Goal: Task Accomplishment & Management: Manage account settings

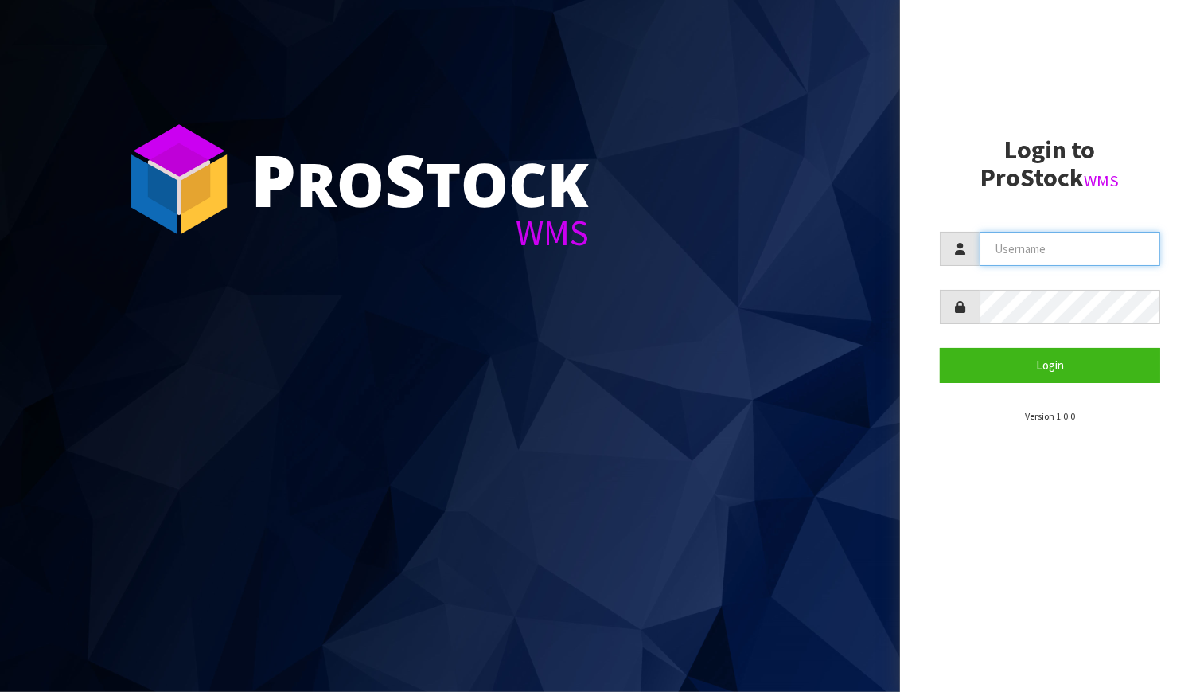
click at [988, 251] on input "text" at bounding box center [1070, 249] width 181 height 34
type input "[EMAIL_ADDRESS][DOMAIN_NAME]"
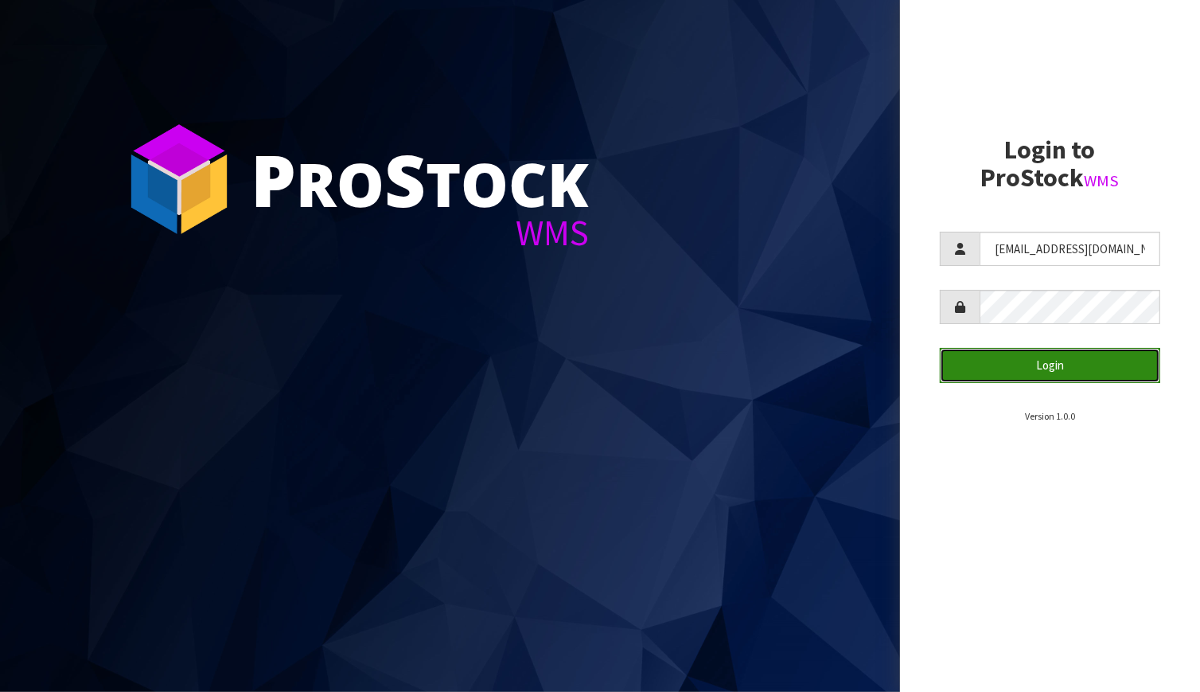
click at [1035, 361] on button "Login" at bounding box center [1050, 365] width 220 height 34
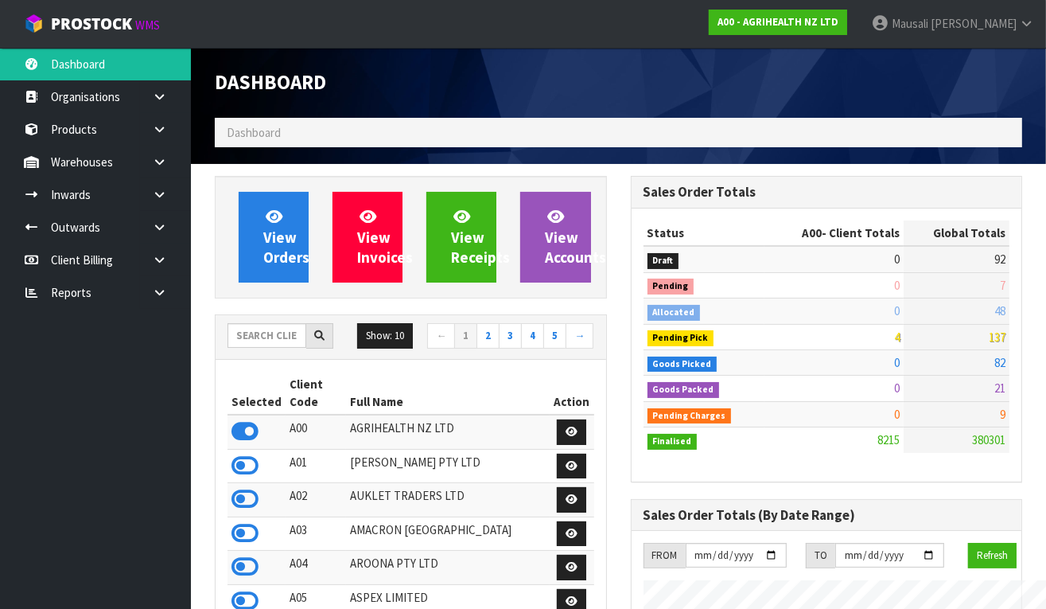
scroll to position [1269, 416]
click at [262, 334] on input "text" at bounding box center [267, 335] width 79 height 25
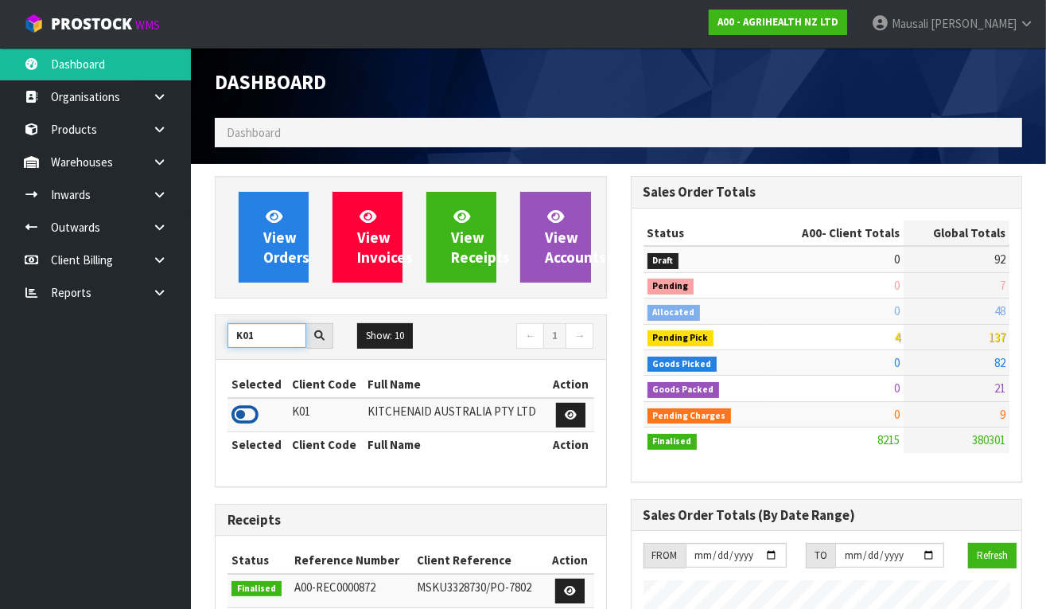
type input "K01"
click at [251, 412] on icon at bounding box center [245, 415] width 27 height 24
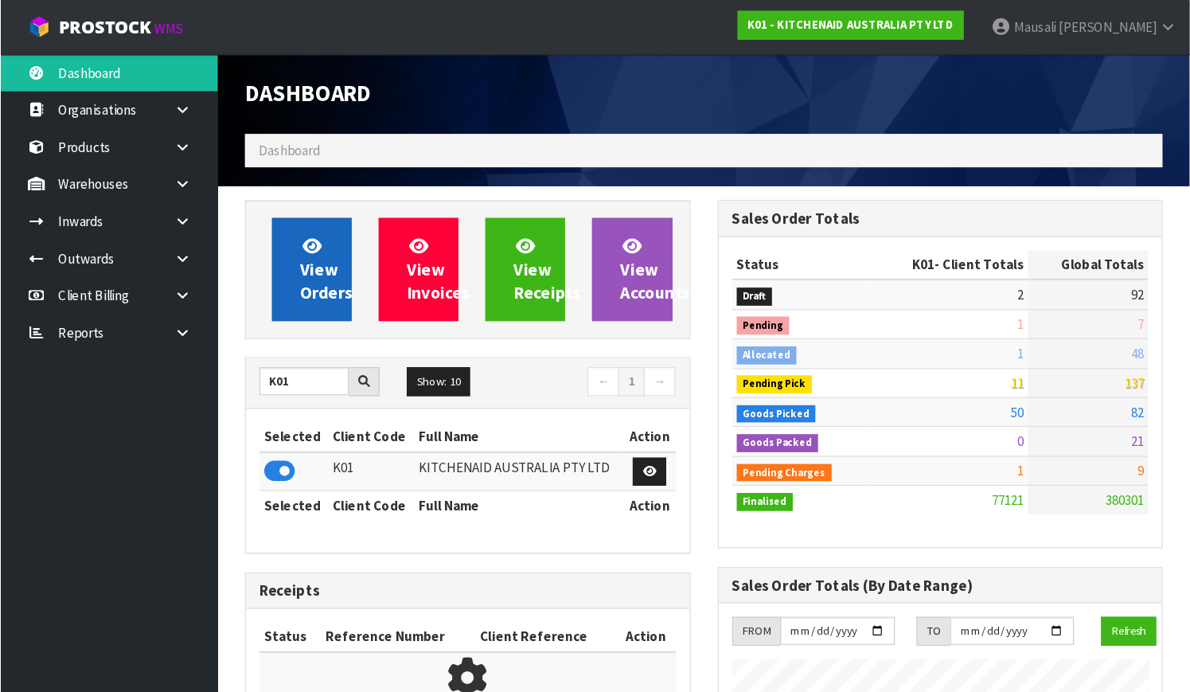
scroll to position [1319, 416]
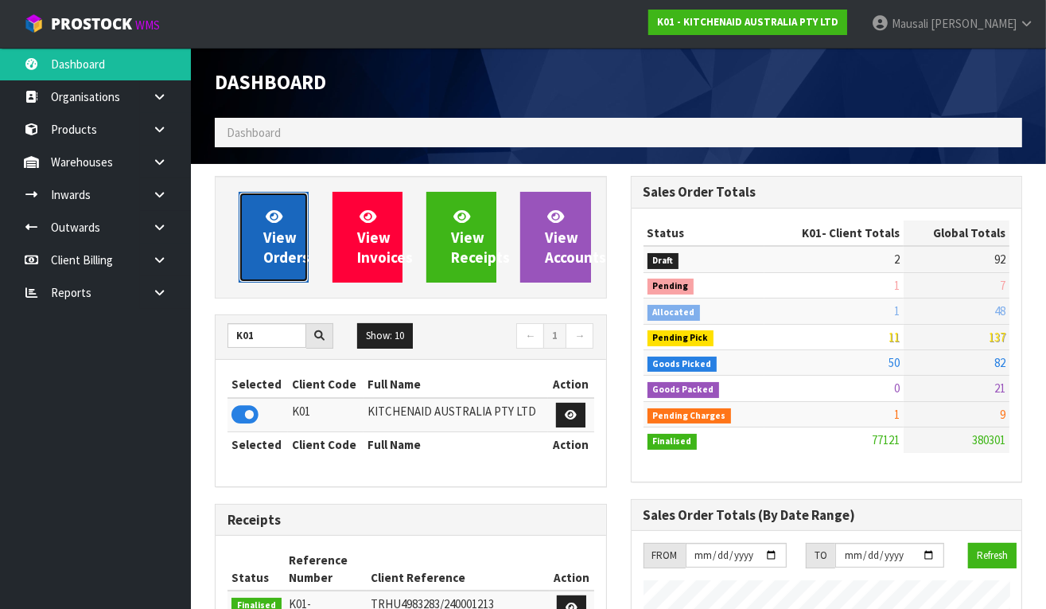
click at [293, 225] on link "View Orders" at bounding box center [274, 237] width 70 height 91
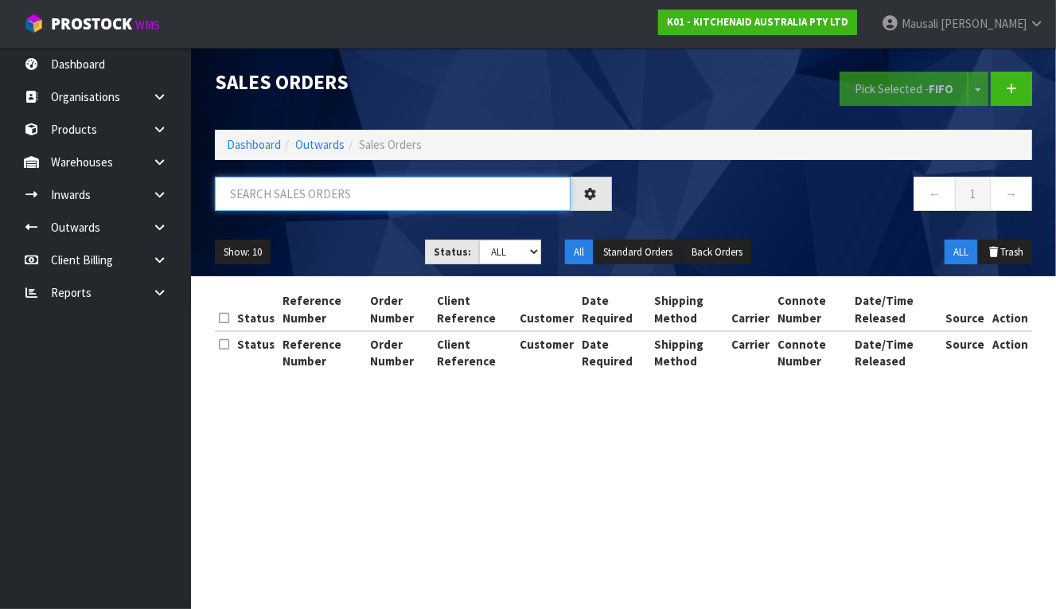
click at [251, 197] on input "text" at bounding box center [393, 194] width 356 height 34
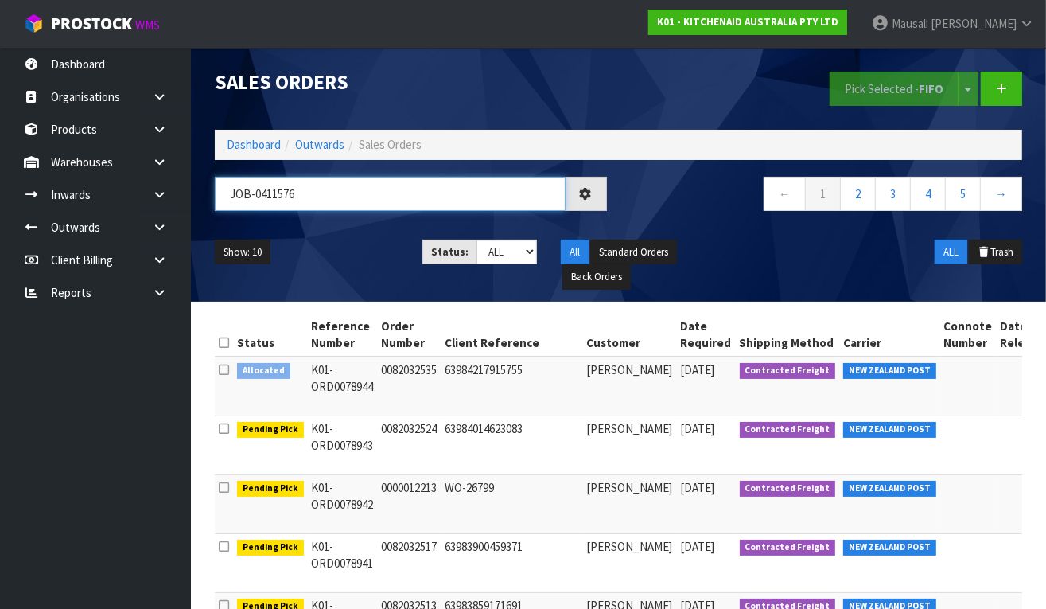
type input "JOB-0411576"
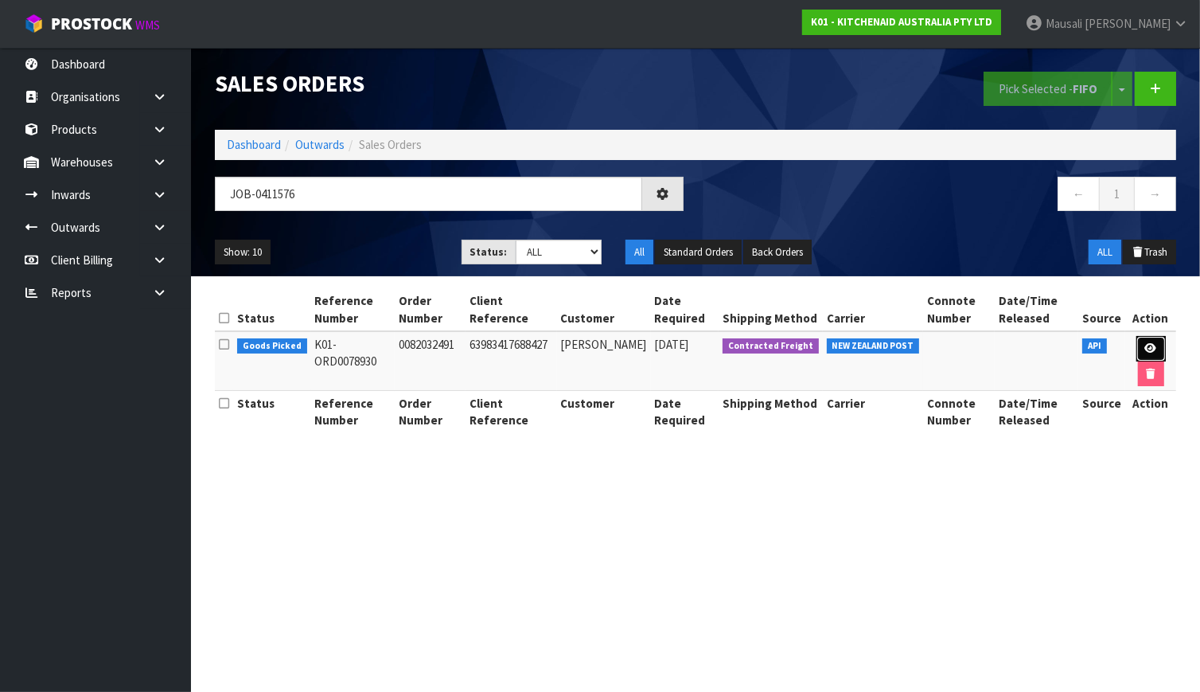
click at [1149, 345] on icon at bounding box center [1151, 348] width 12 height 10
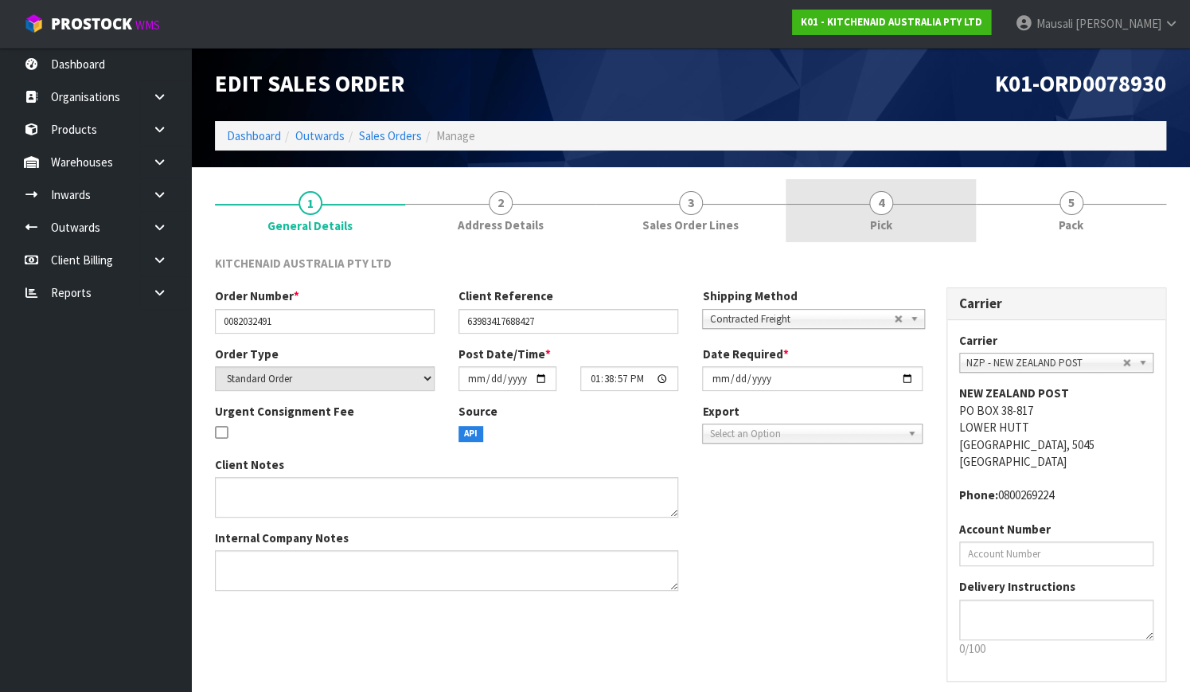
click at [893, 215] on link "4 Pick" at bounding box center [880, 210] width 190 height 63
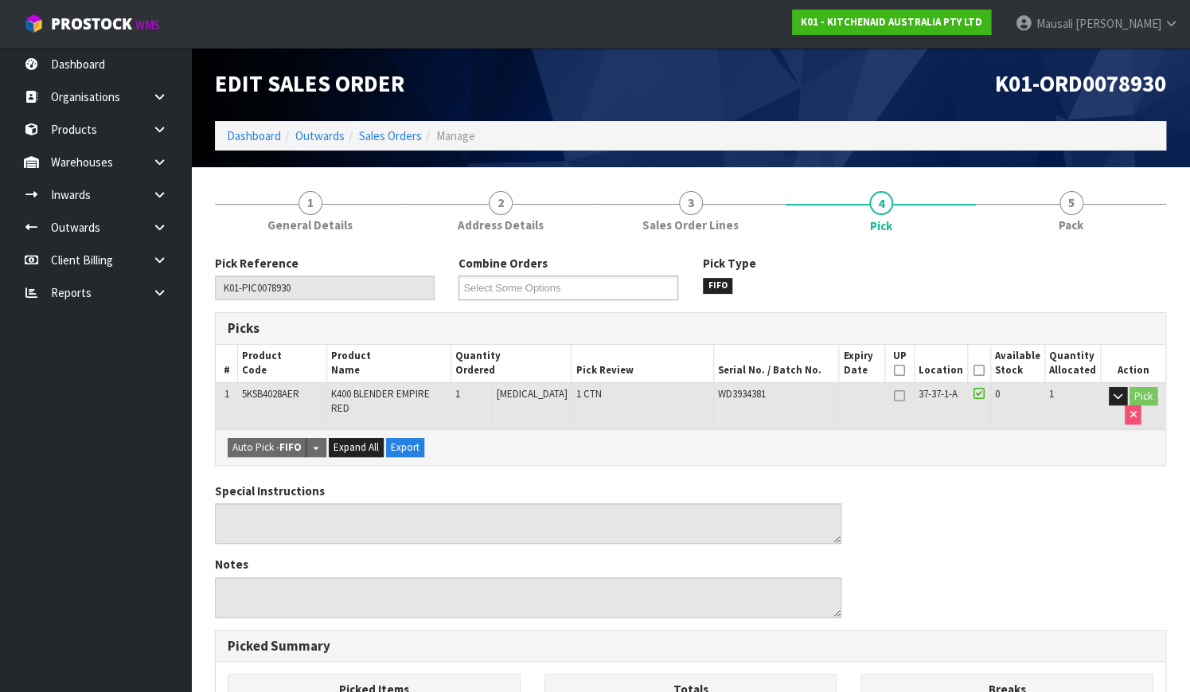
click at [984, 371] on icon at bounding box center [978, 370] width 11 height 1
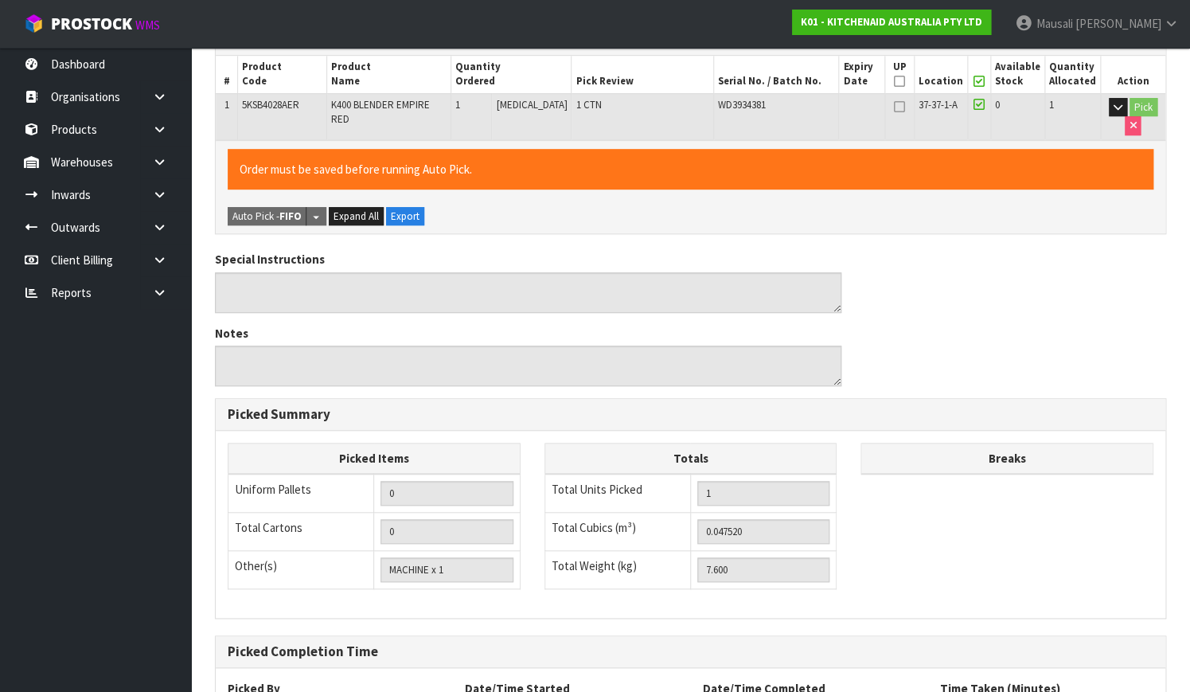
scroll to position [431, 0]
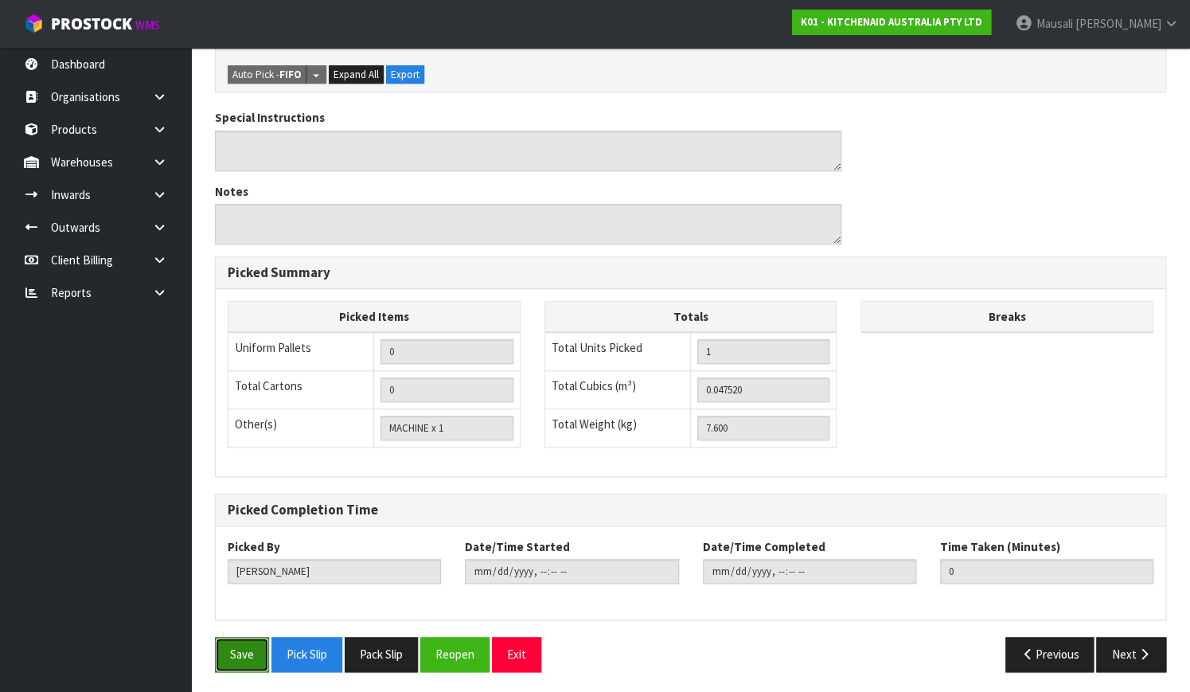
click at [229, 637] on button "Save" at bounding box center [242, 654] width 54 height 34
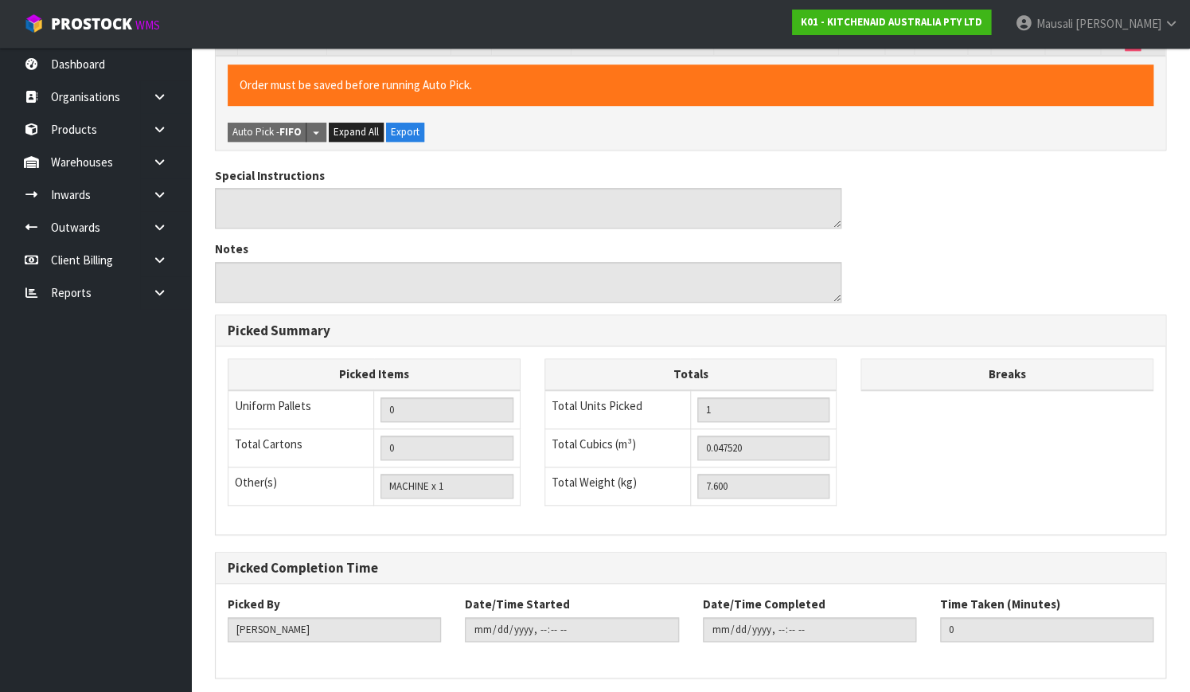
scroll to position [0, 0]
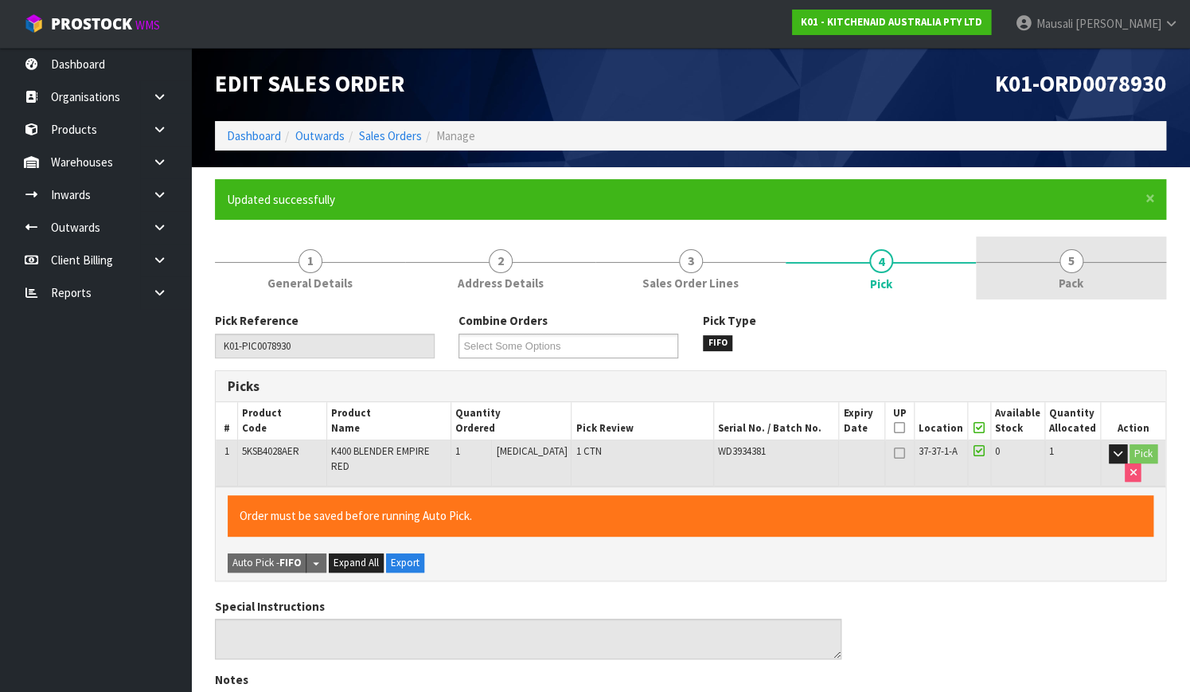
type input "[PERSON_NAME]"
type input "[DATE]T07:49:37"
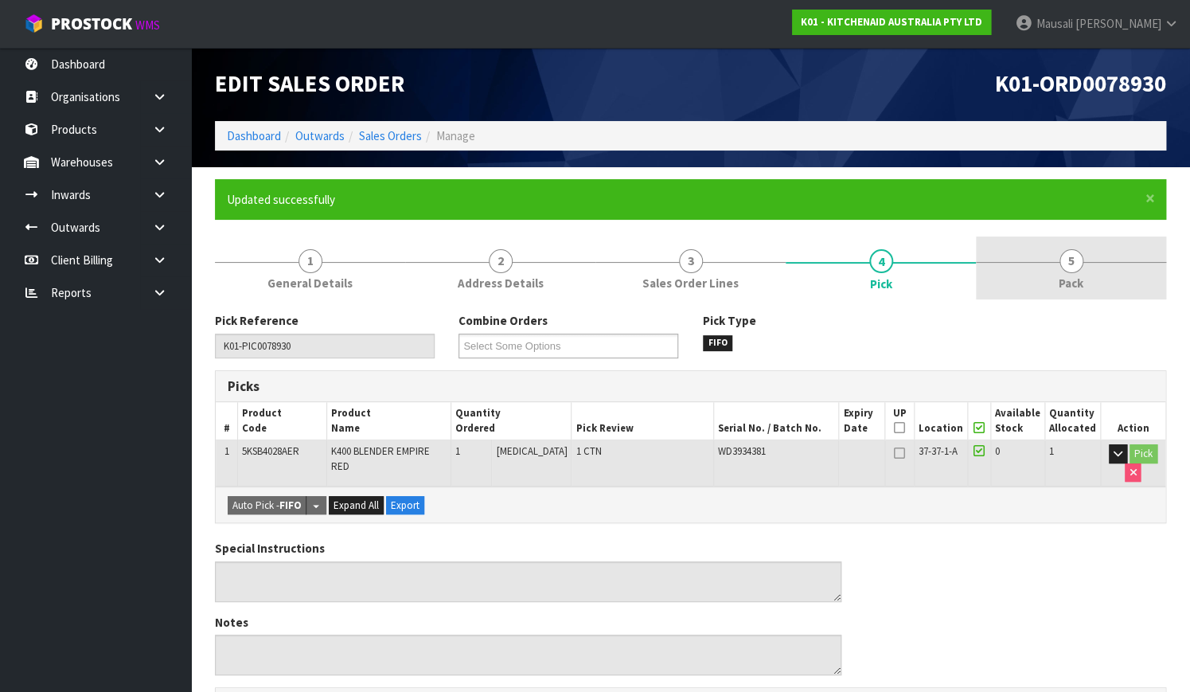
click at [1054, 263] on link "5 Pack" at bounding box center [1071, 267] width 190 height 63
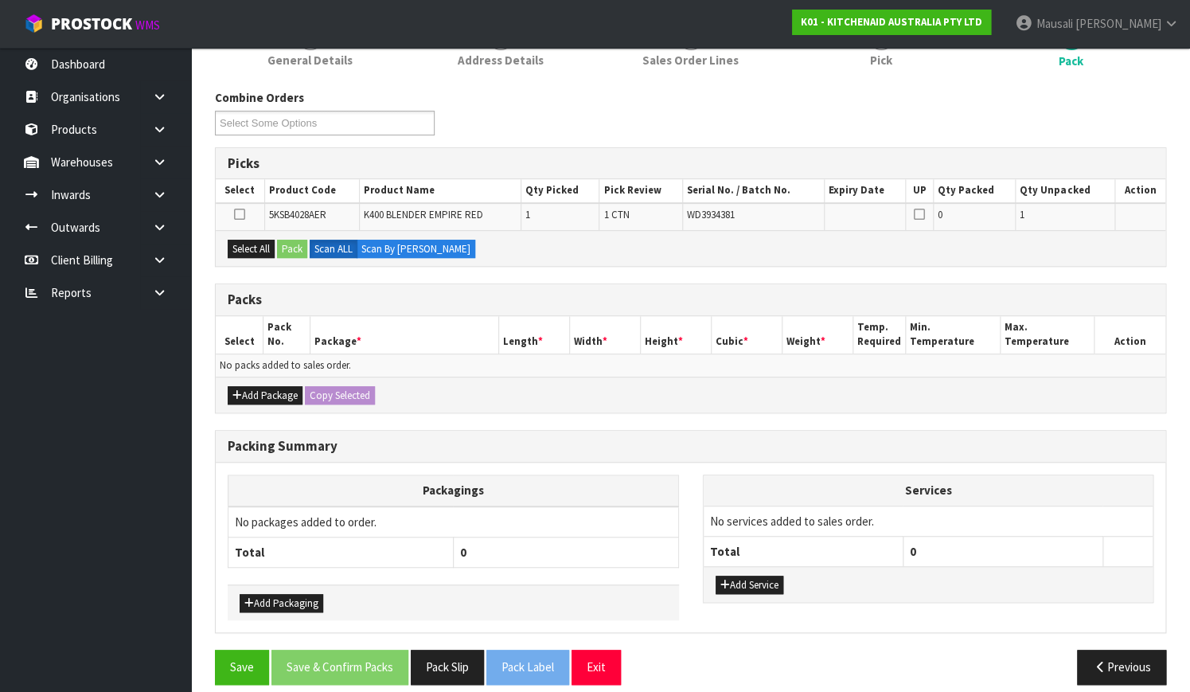
scroll to position [236, 0]
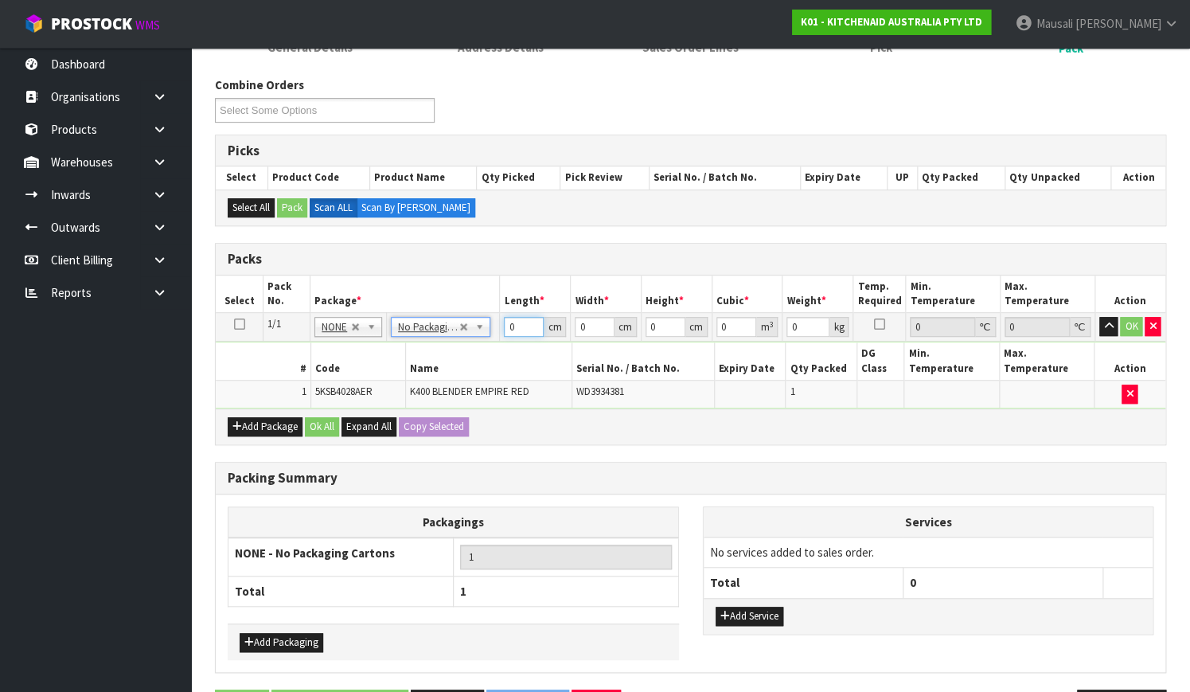
drag, startPoint x: 524, startPoint y: 329, endPoint x: 496, endPoint y: 341, distance: 30.6
click at [497, 341] on tbody "1/1 NONE 007-001 007-002 007-004 007-009 007-013 007-014 007-015 007-017 007-01…" at bounding box center [690, 360] width 949 height 95
type input "33"
type input "31"
type input "4"
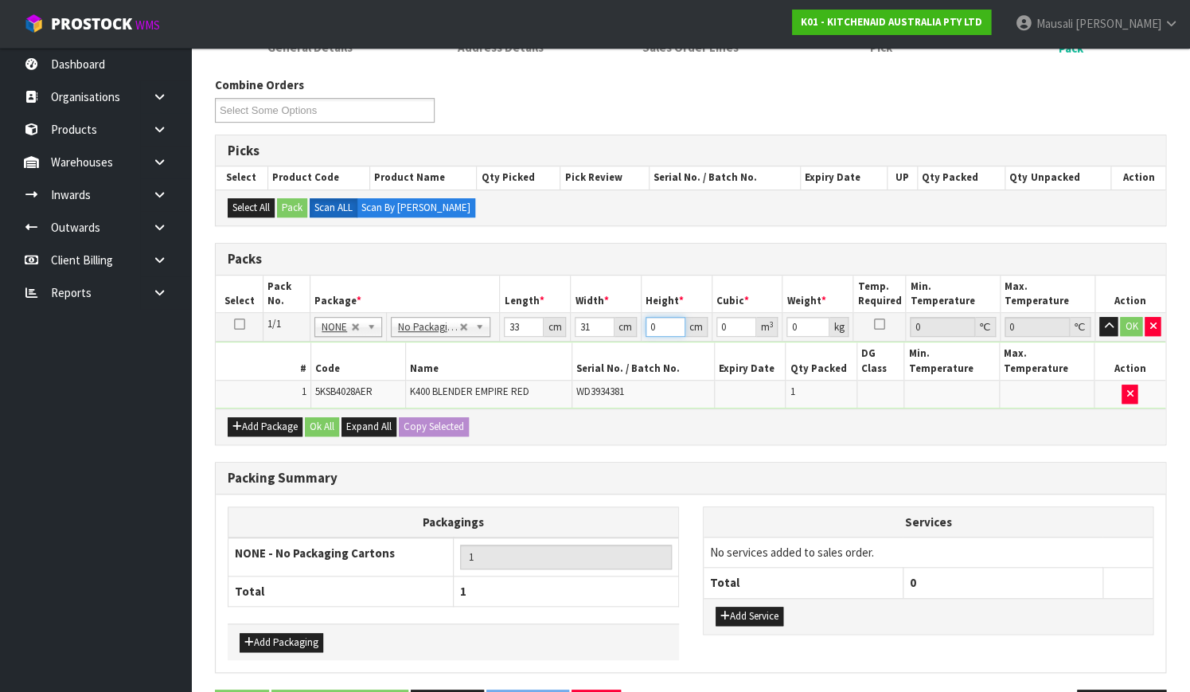
type input "0.004092"
type input "48"
type input "0.049104"
type input "48"
type input "9"
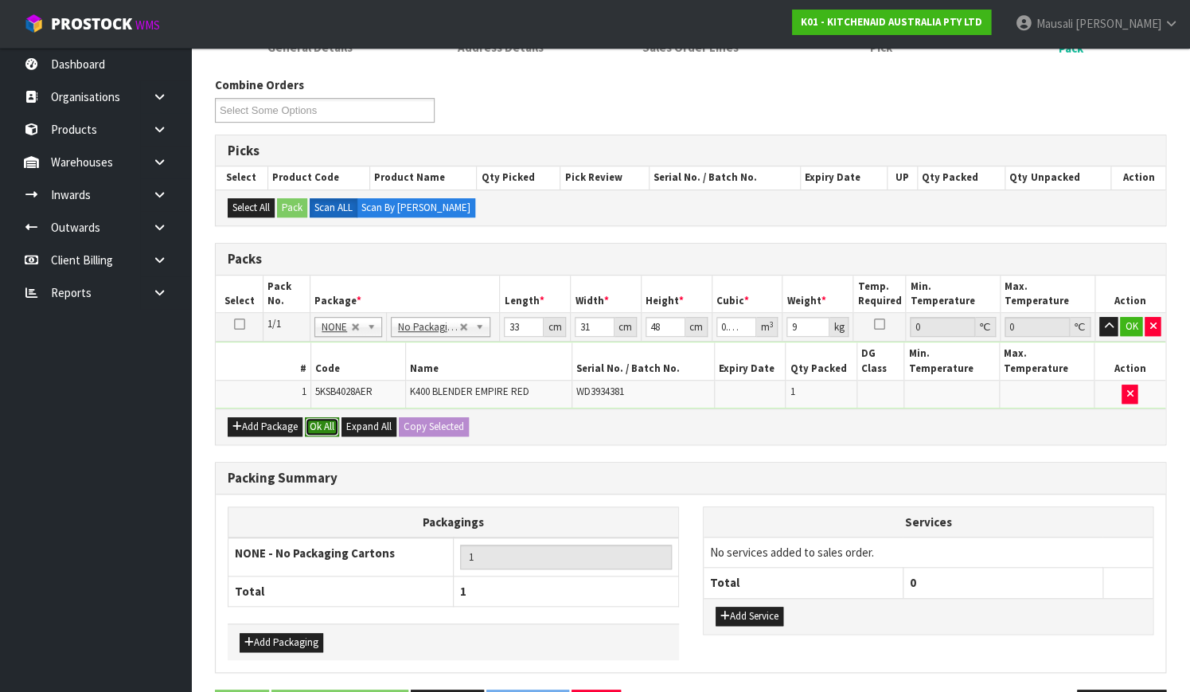
click at [329, 417] on button "Ok All" at bounding box center [322, 426] width 34 height 19
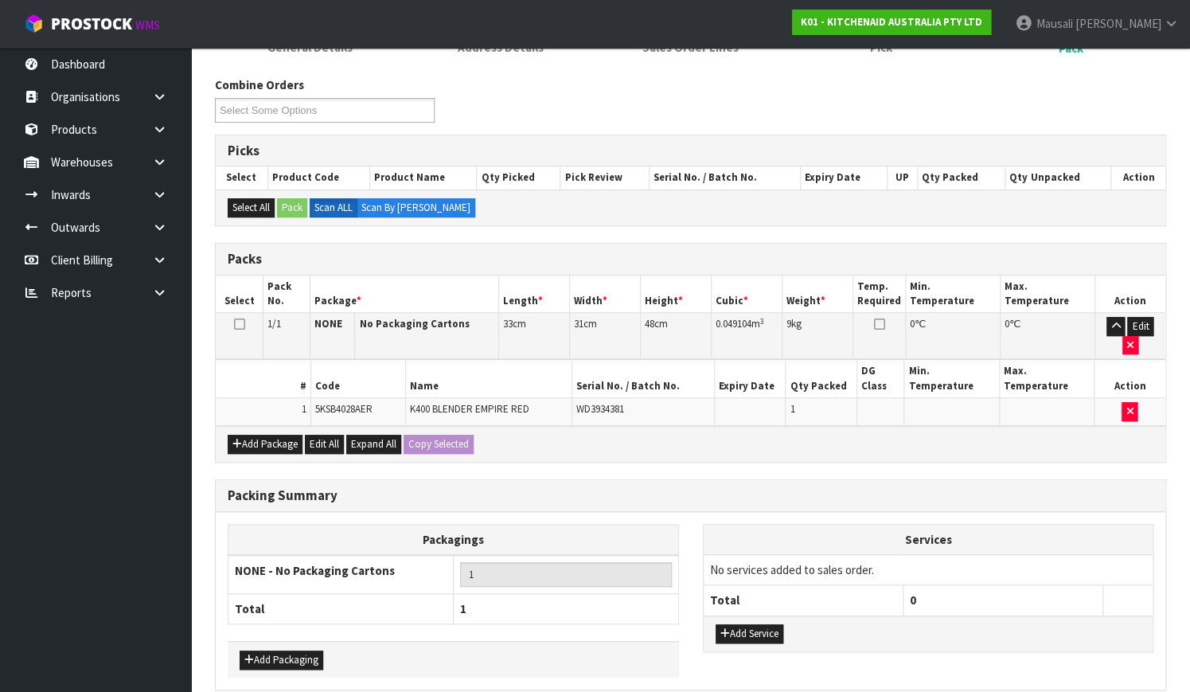
scroll to position [290, 0]
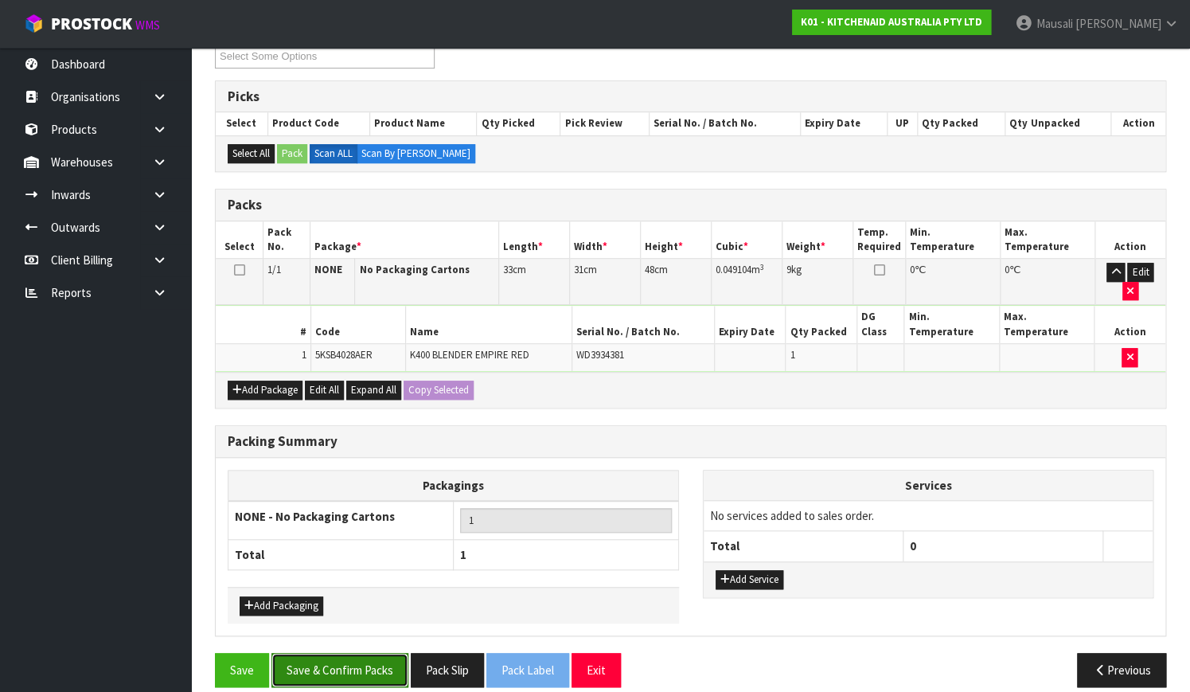
click at [351, 663] on button "Save & Confirm Packs" at bounding box center [339, 670] width 137 height 34
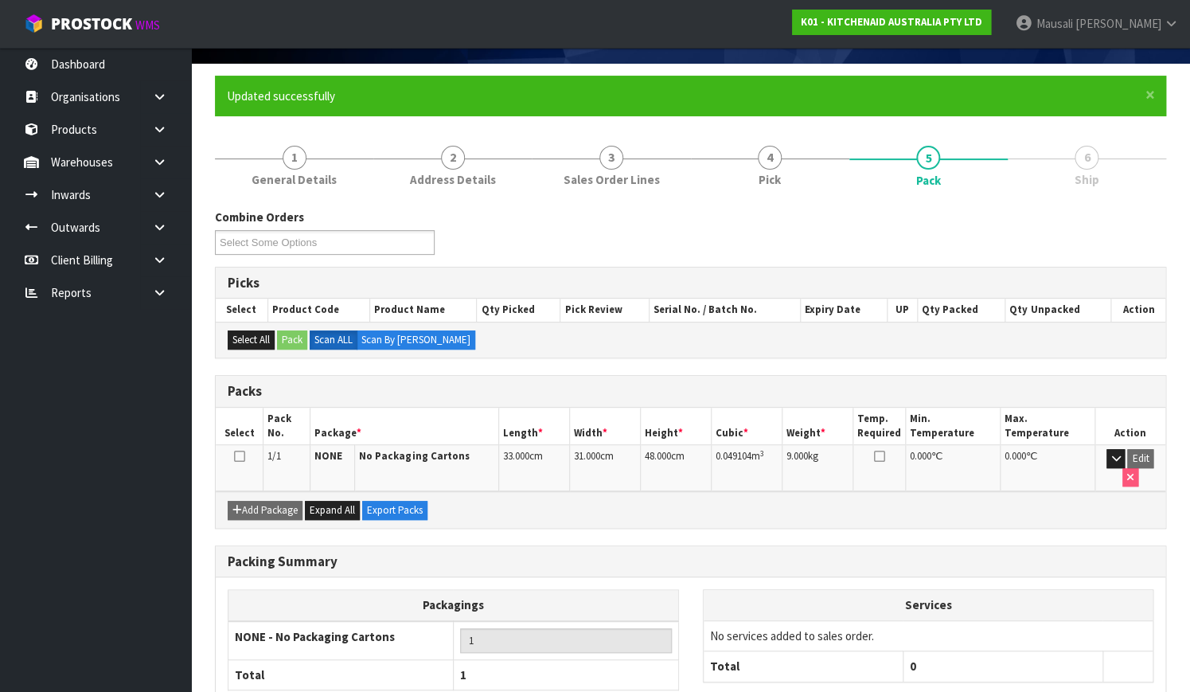
scroll to position [203, 0]
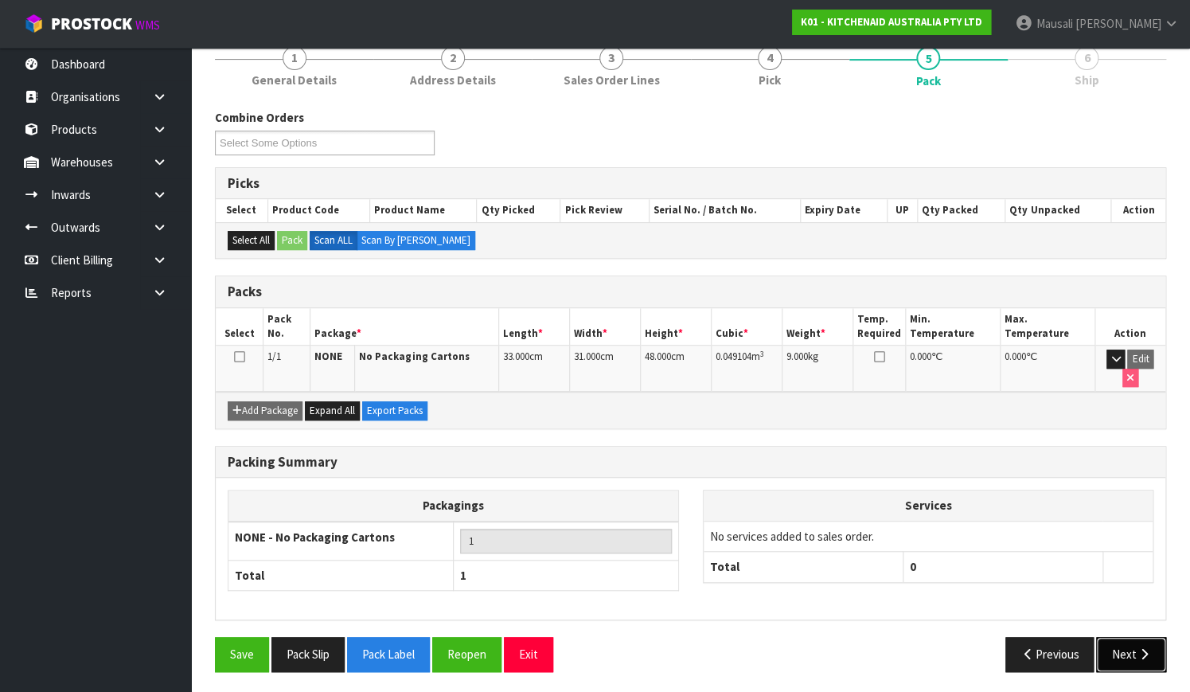
drag, startPoint x: 1136, startPoint y: 650, endPoint x: 1118, endPoint y: 645, distance: 18.1
click at [1136, 650] on icon "button" at bounding box center [1143, 654] width 15 height 12
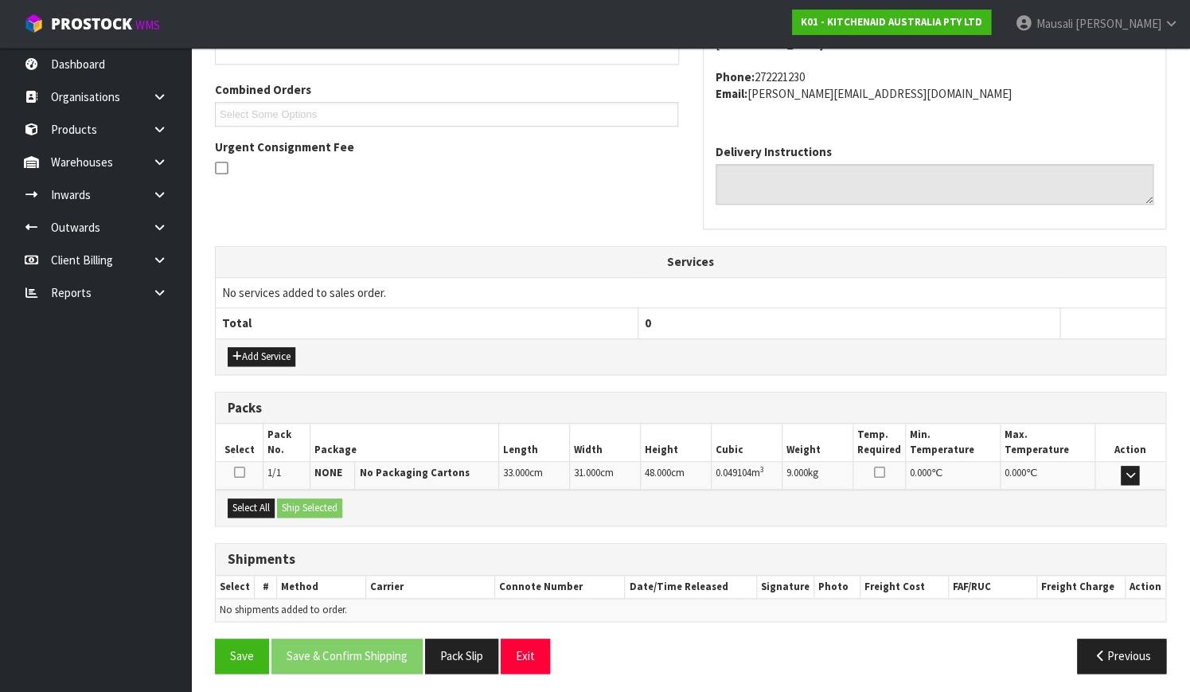
scroll to position [392, 0]
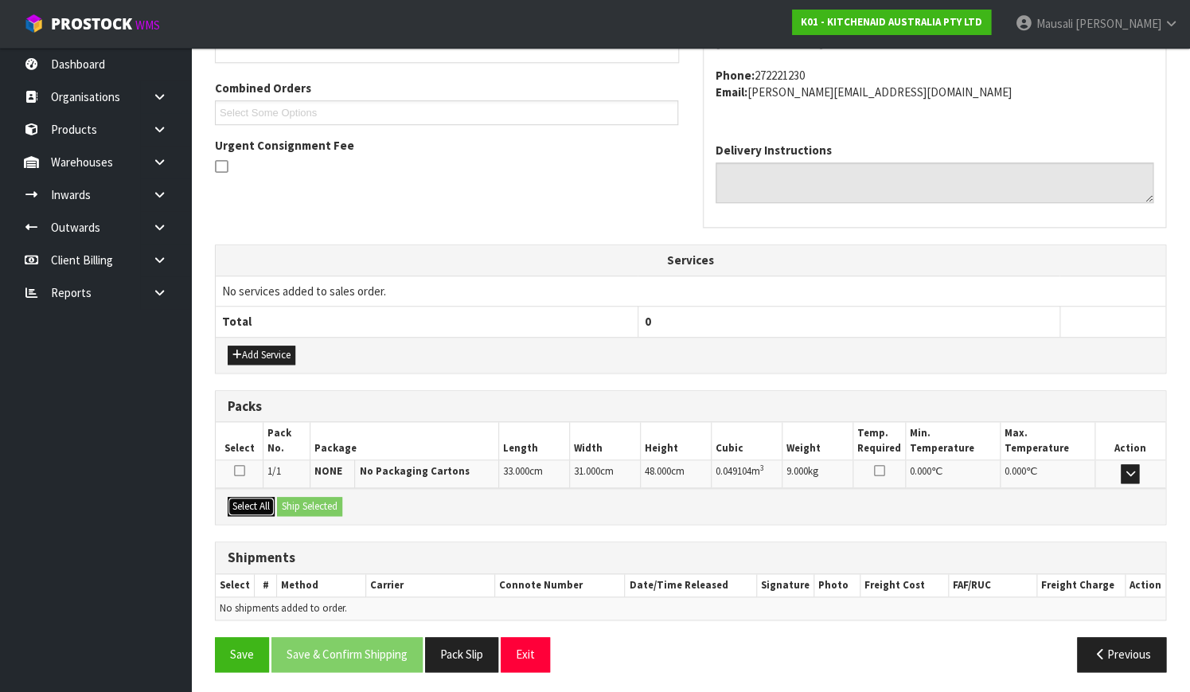
click at [255, 501] on button "Select All" at bounding box center [251, 506] width 47 height 19
click at [306, 501] on button "Ship Selected" at bounding box center [309, 506] width 65 height 19
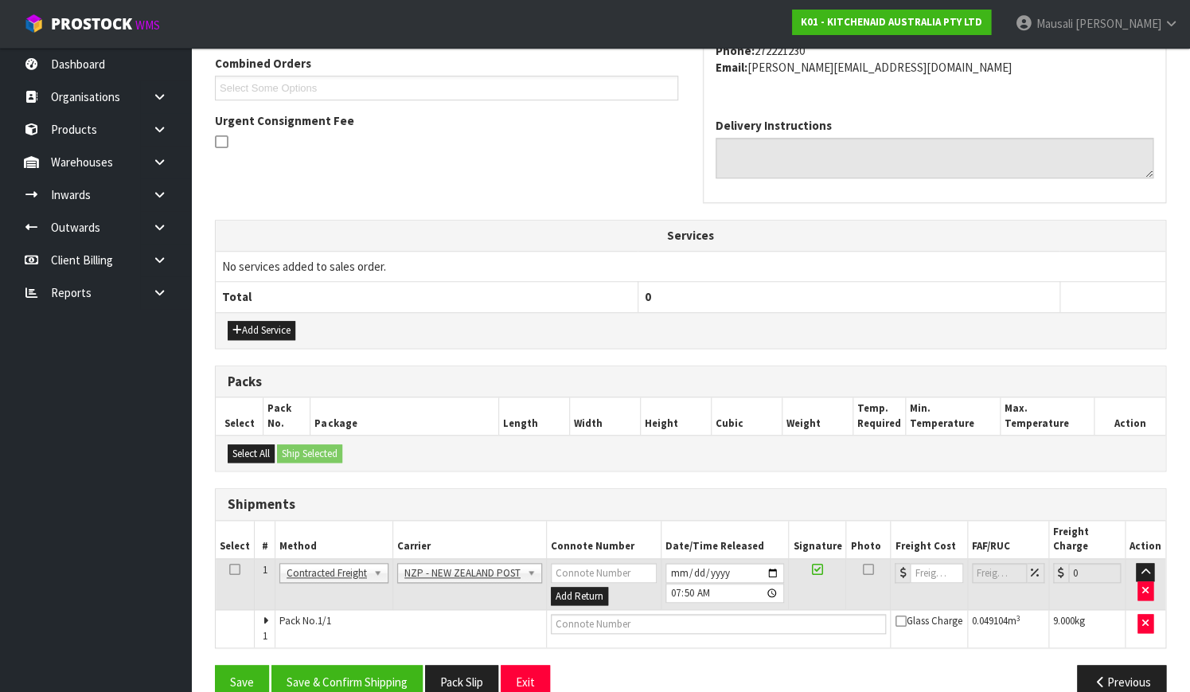
scroll to position [430, 0]
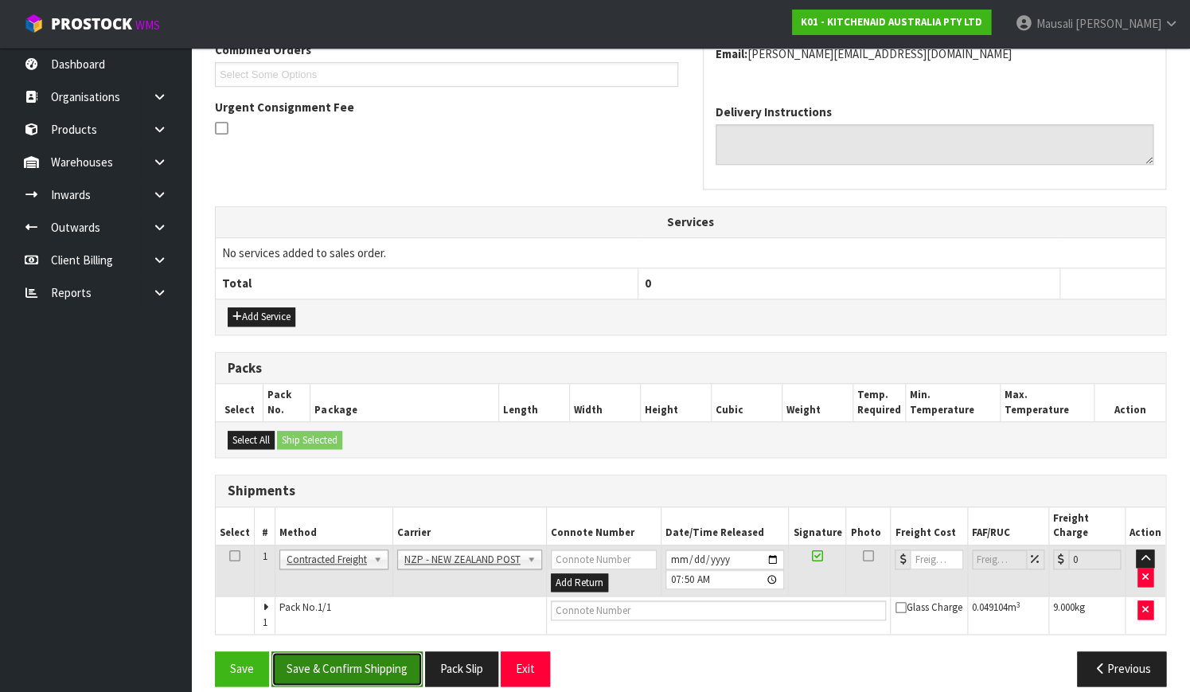
click at [389, 651] on button "Save & Confirm Shipping" at bounding box center [346, 668] width 151 height 34
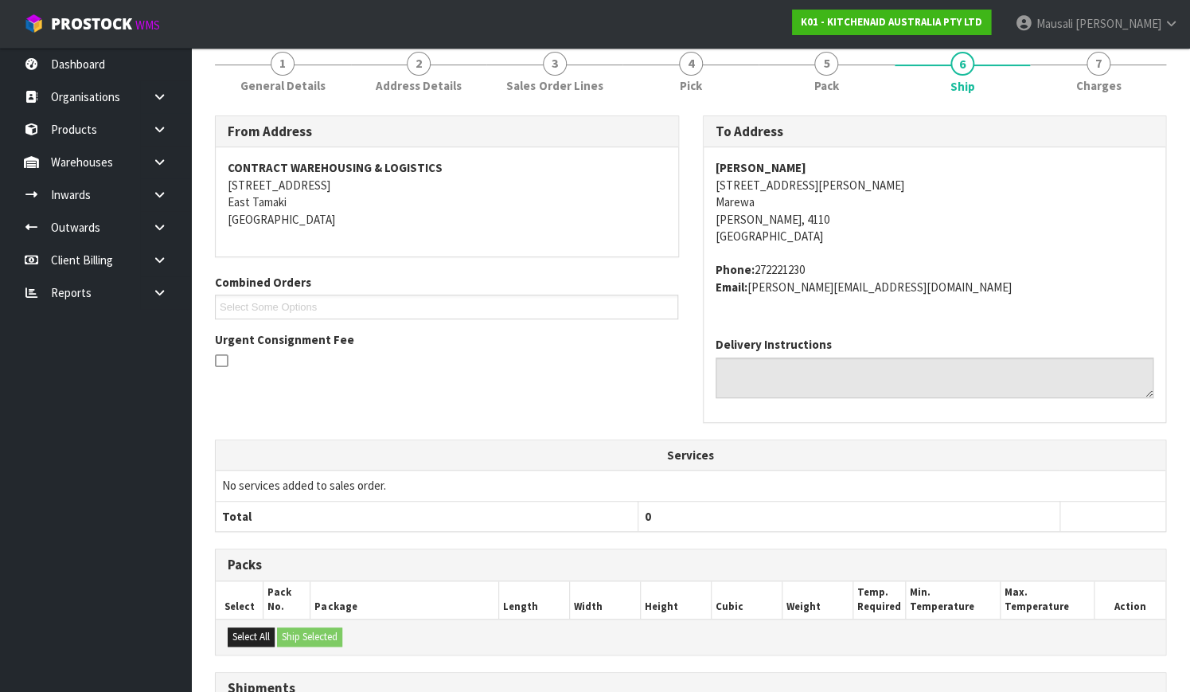
scroll to position [409, 0]
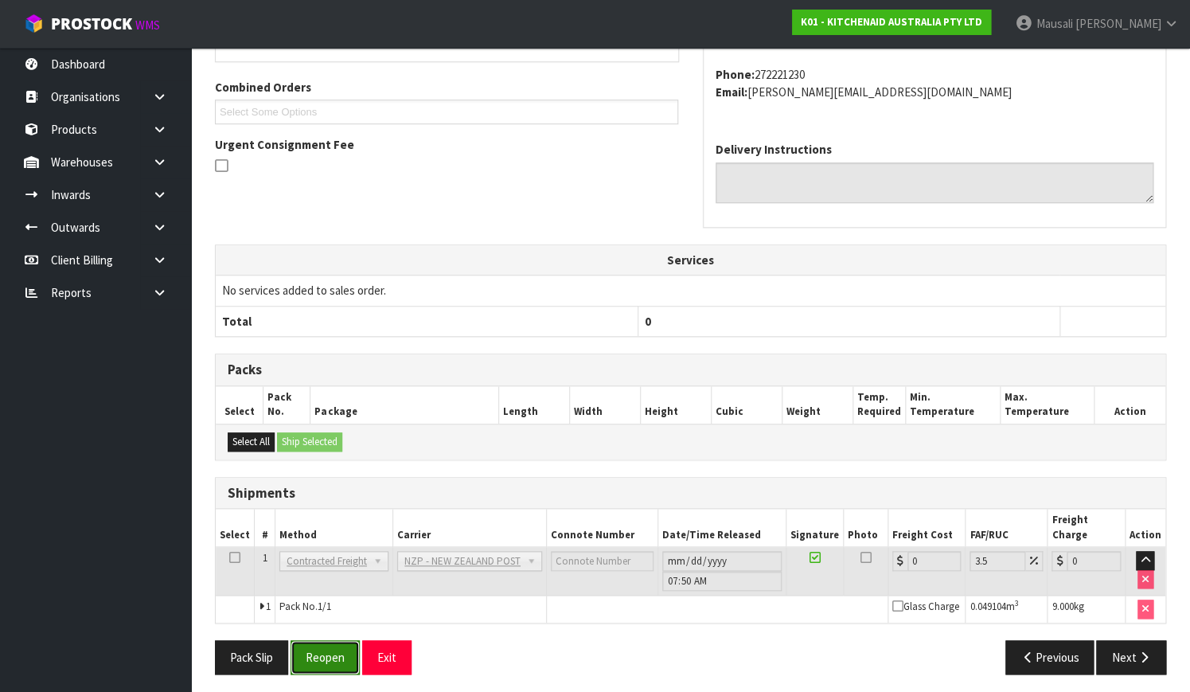
click at [306, 642] on button "Reopen" at bounding box center [324, 657] width 69 height 34
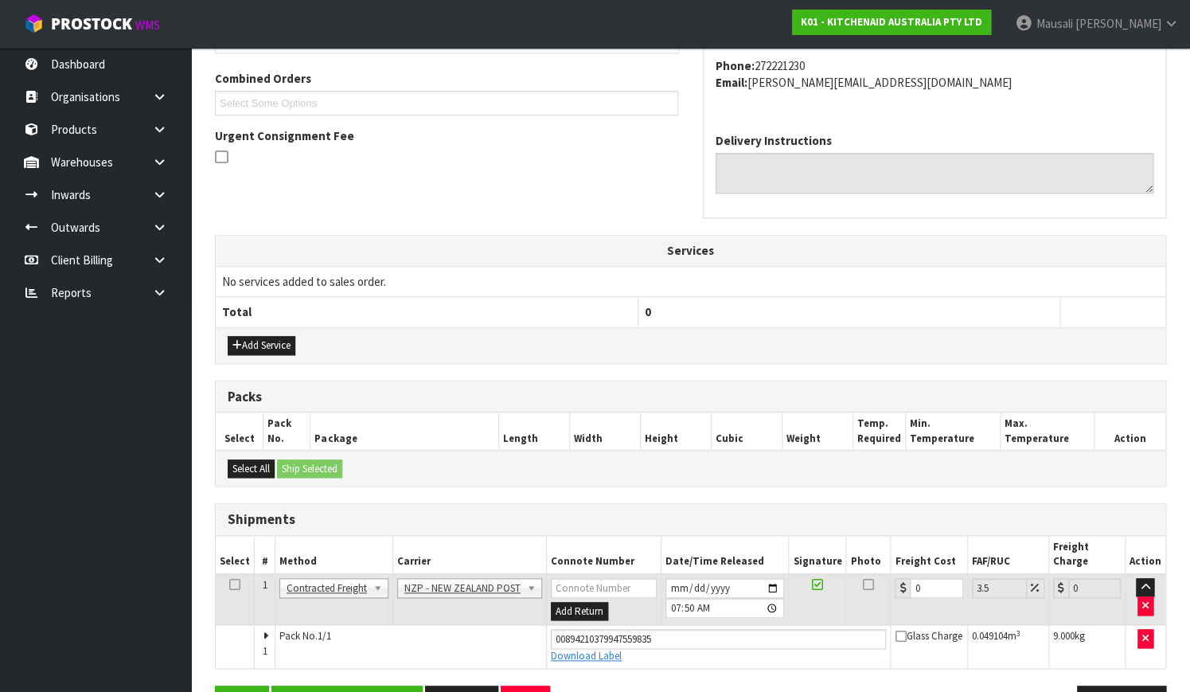
scroll to position [435, 0]
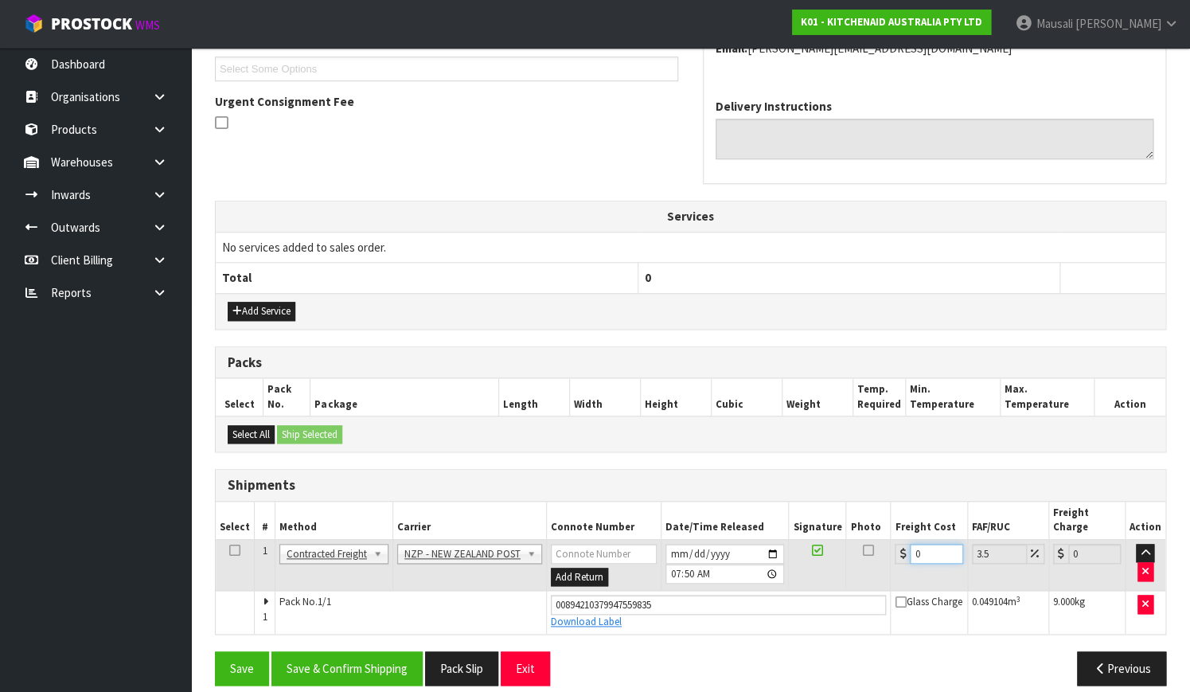
drag, startPoint x: 921, startPoint y: 536, endPoint x: 904, endPoint y: 547, distance: 19.7
click at [904, 547] on td "0" at bounding box center [929, 565] width 76 height 52
type input "8"
type input "8.28"
type input "8.4"
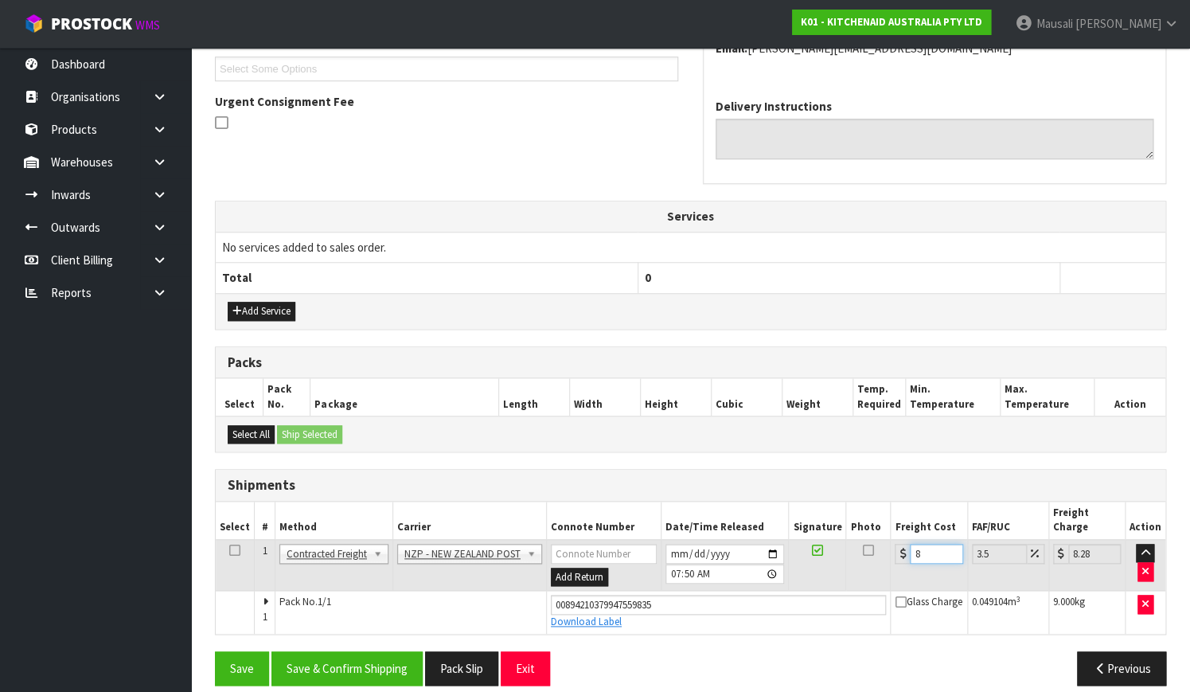
type input "8.69"
type input "8.45"
type input "8.75"
type input "8.45"
click at [369, 651] on button "Save & Confirm Shipping" at bounding box center [346, 668] width 151 height 34
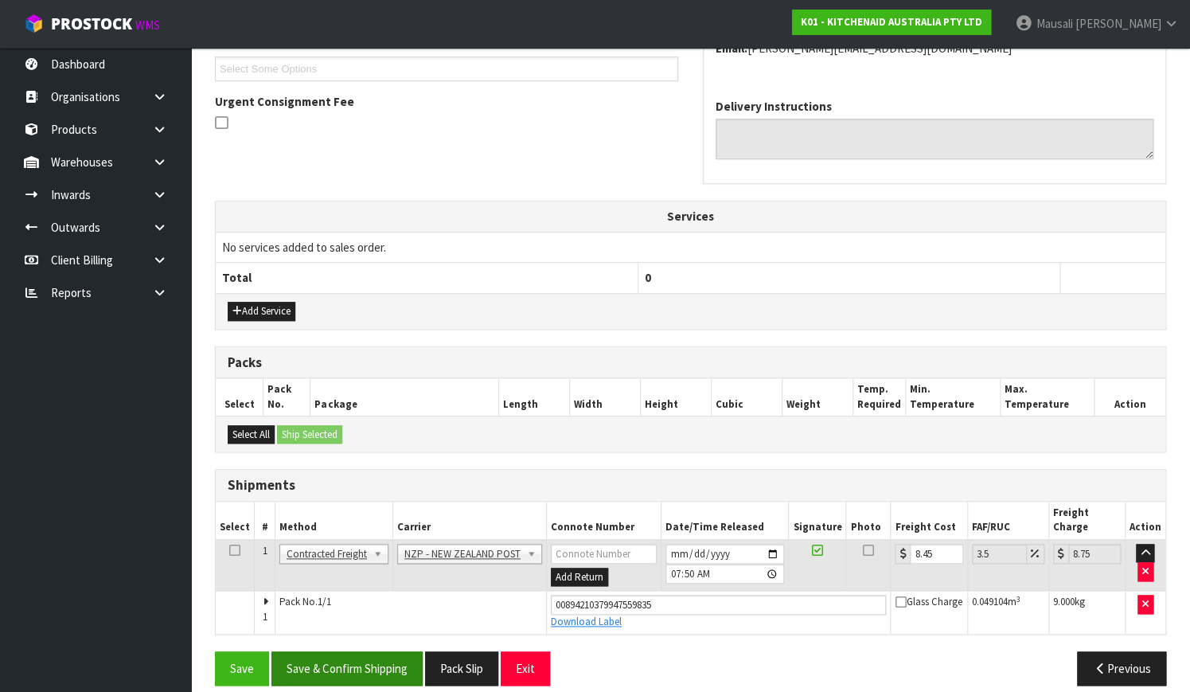
scroll to position [0, 0]
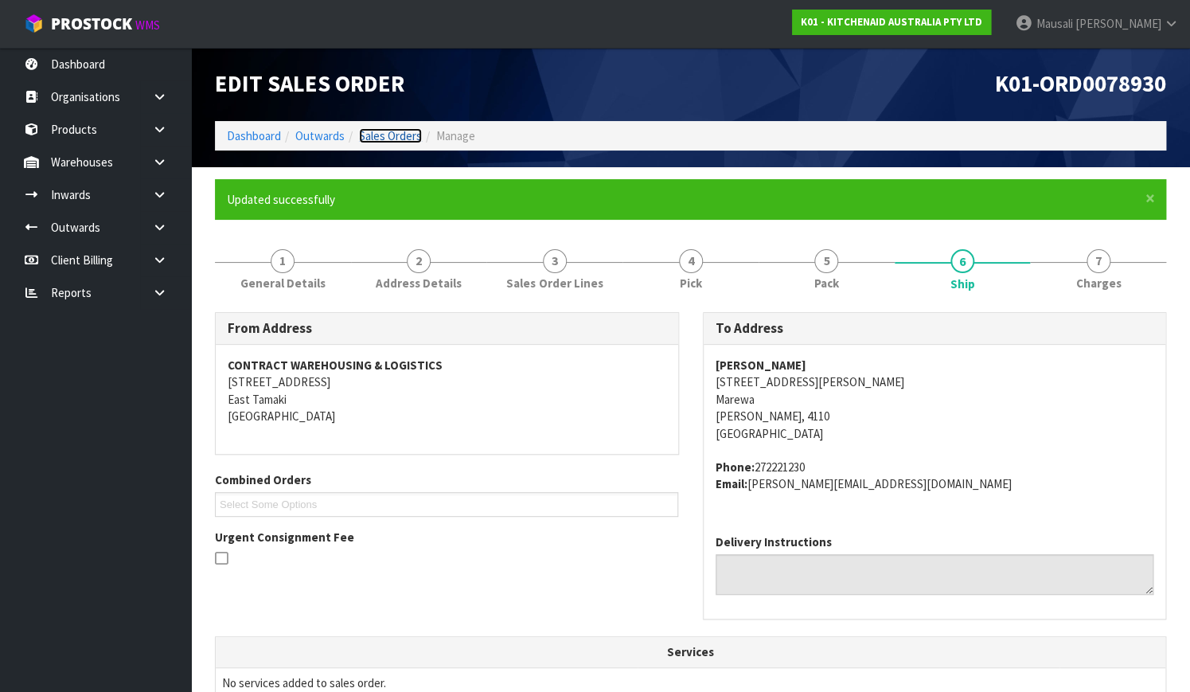
click at [393, 136] on link "Sales Orders" at bounding box center [390, 135] width 63 height 15
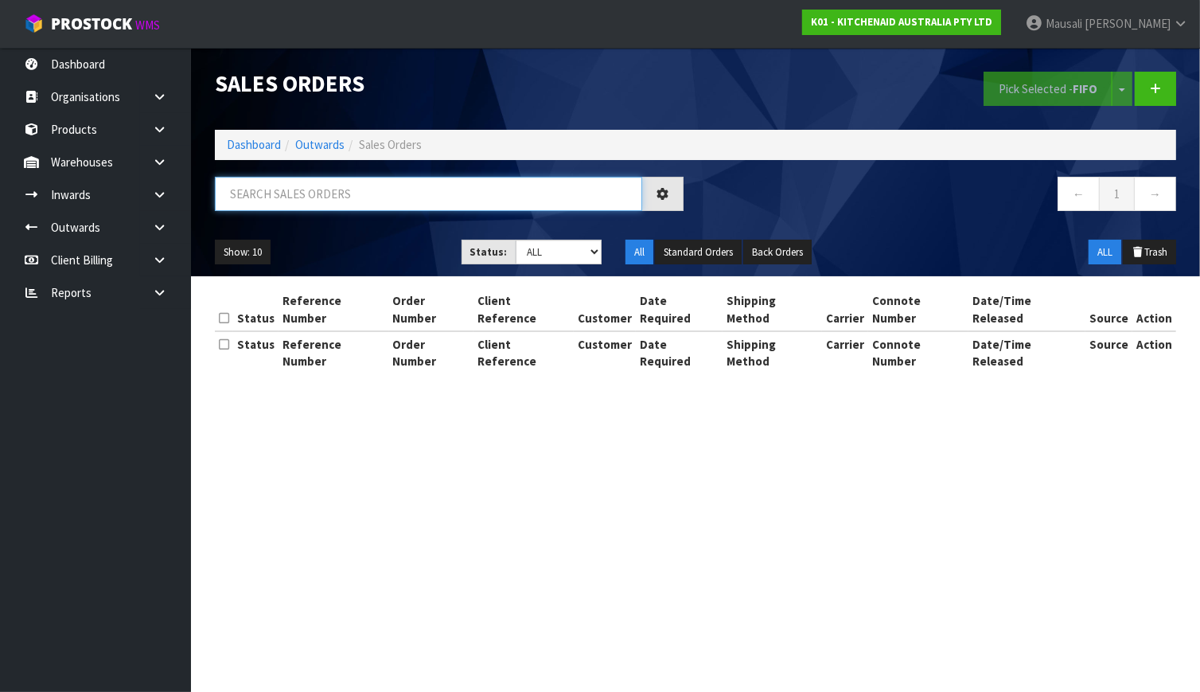
click at [271, 195] on input "text" at bounding box center [428, 194] width 427 height 34
type input "JOB-0411520"
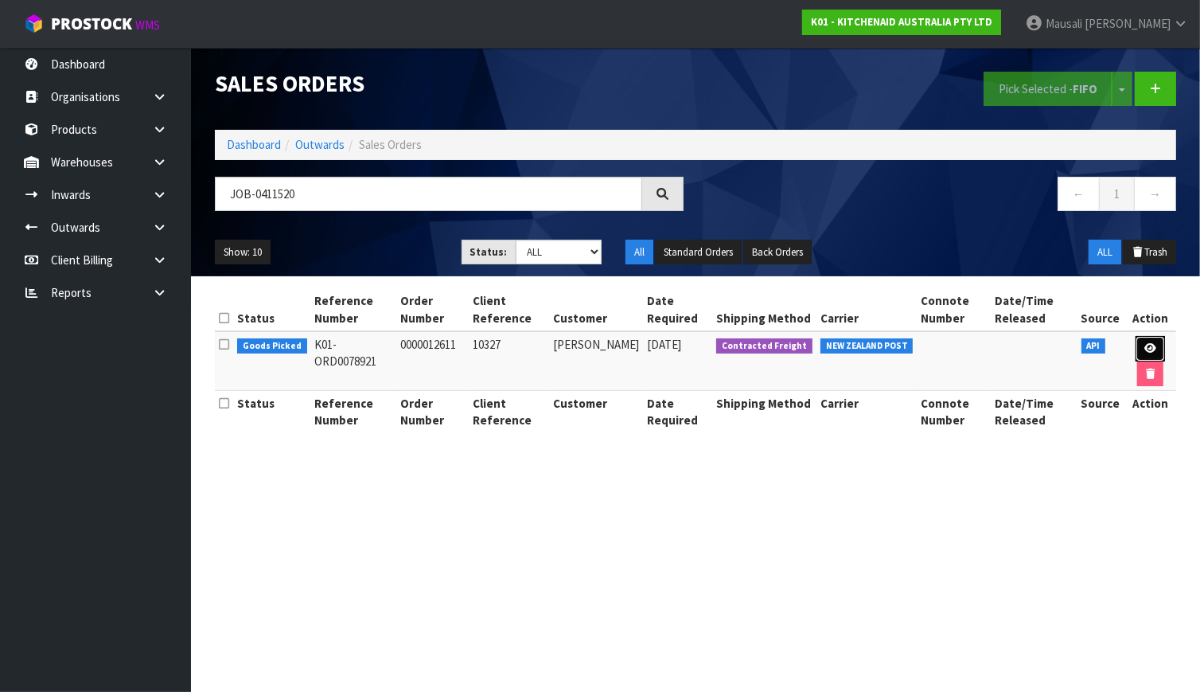
click at [1141, 351] on link at bounding box center [1150, 348] width 29 height 25
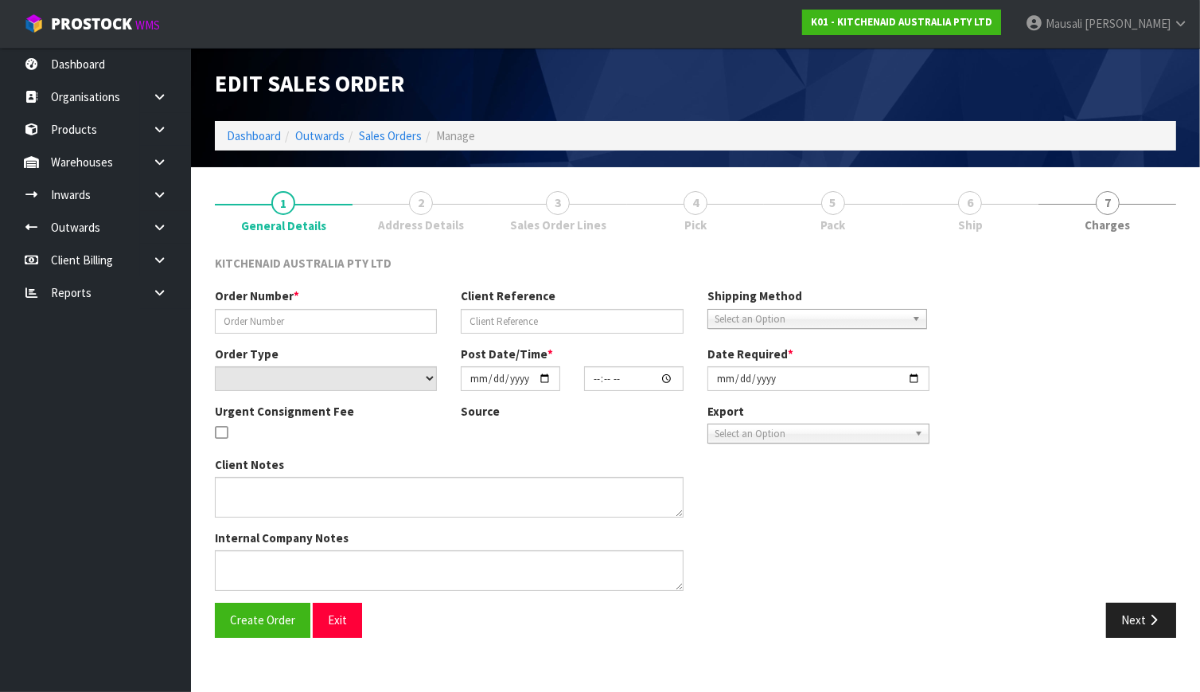
type input "0000012611"
type input "10327"
select select "number:0"
type input "[DATE]"
type input "11:35:30.000"
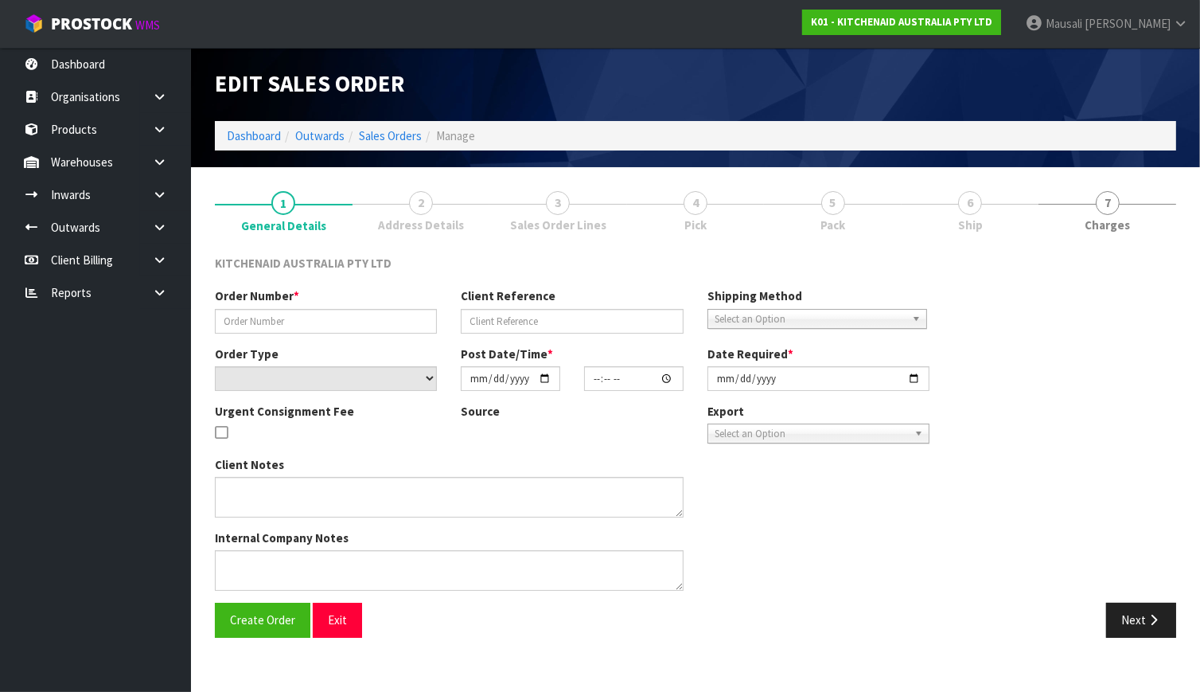
type input "[DATE]"
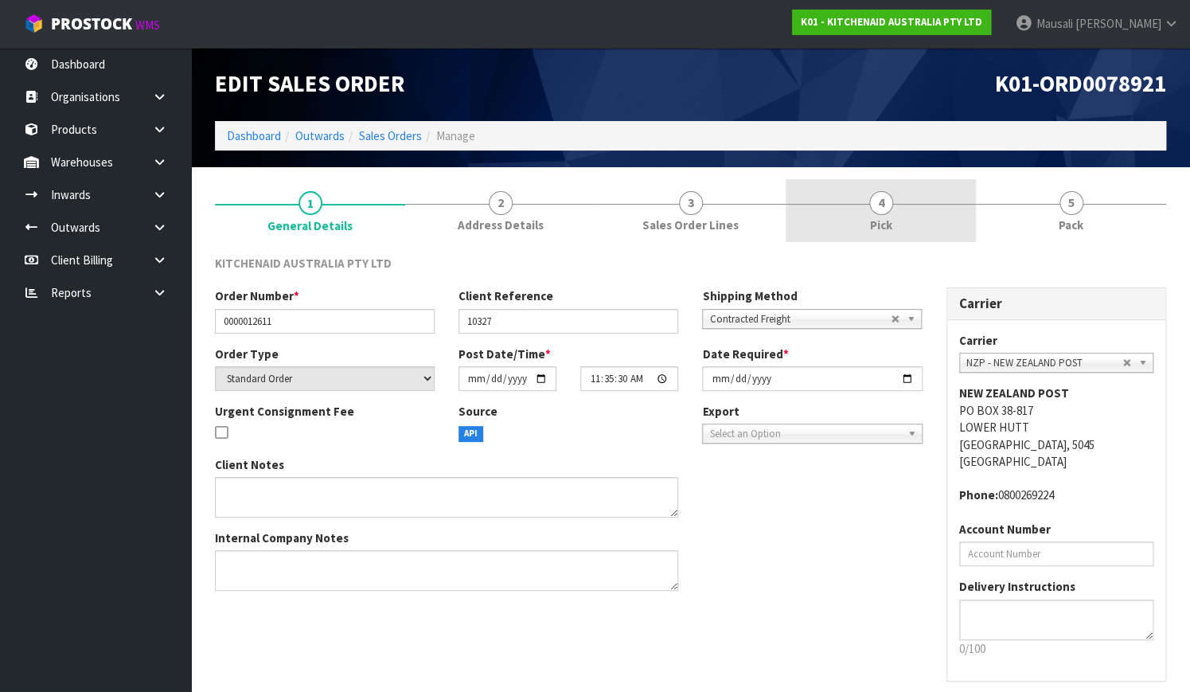
click at [863, 205] on link "4 Pick" at bounding box center [880, 210] width 190 height 63
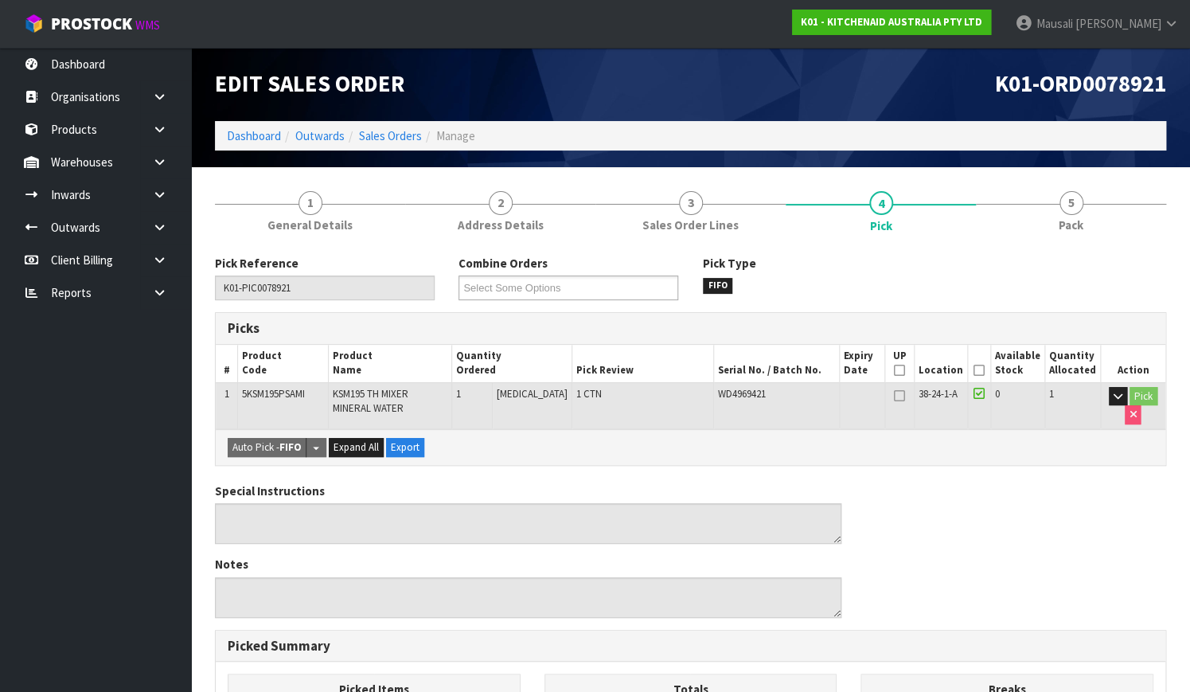
click at [978, 370] on icon at bounding box center [978, 370] width 11 height 1
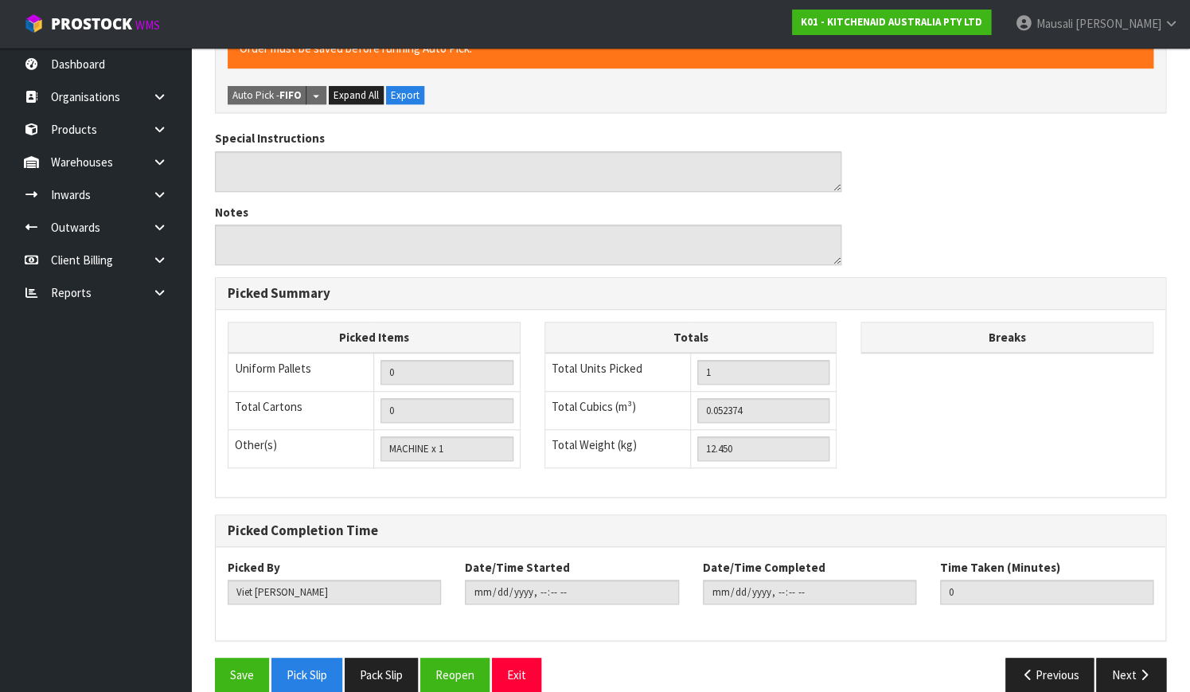
scroll to position [431, 0]
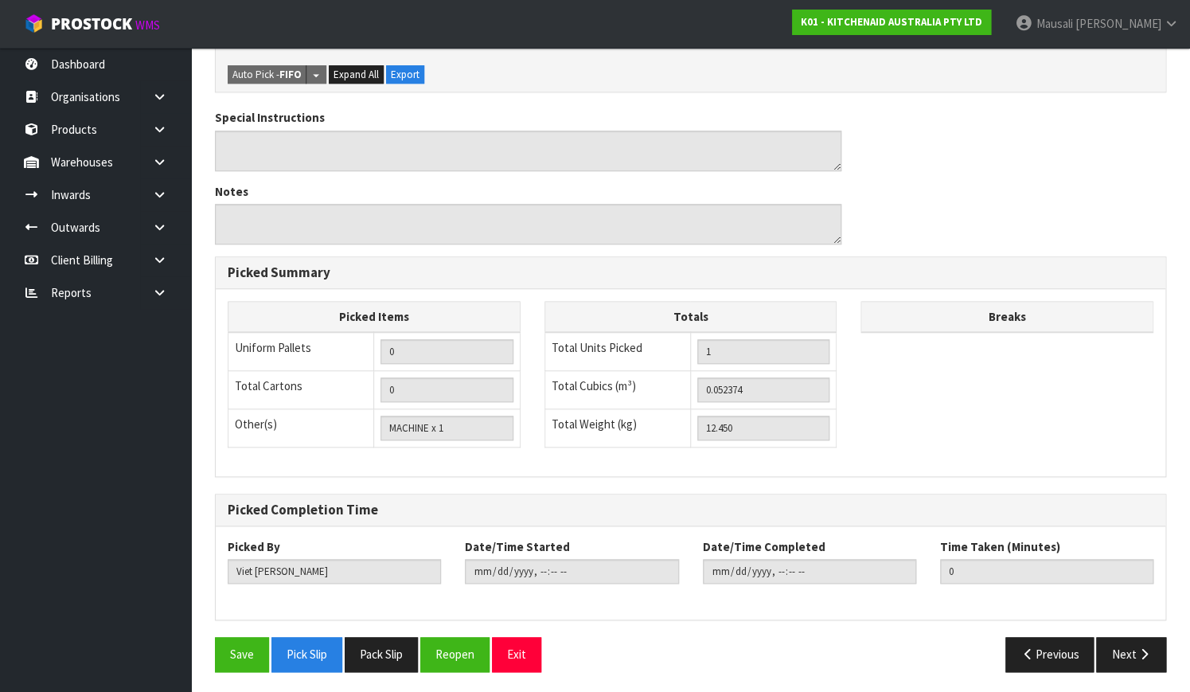
click at [205, 649] on div "Save Pick Slip Pack Slip Reopen Exit" at bounding box center [447, 654] width 488 height 34
click at [222, 653] on button "Save" at bounding box center [242, 654] width 54 height 34
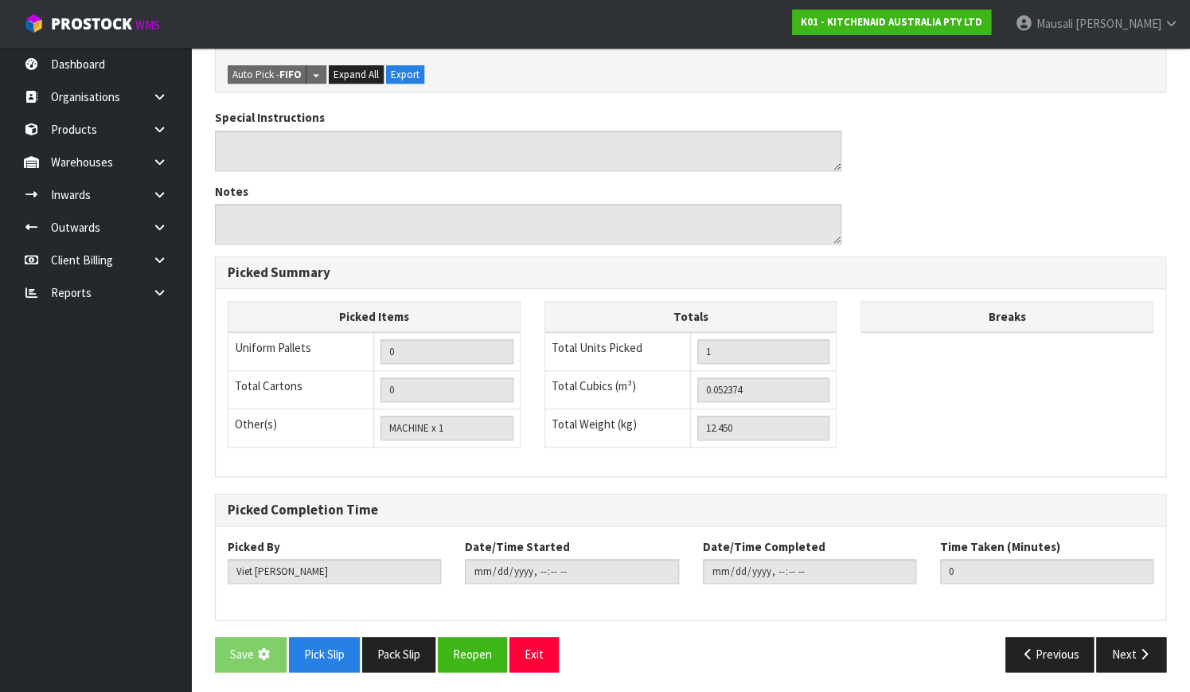
scroll to position [0, 0]
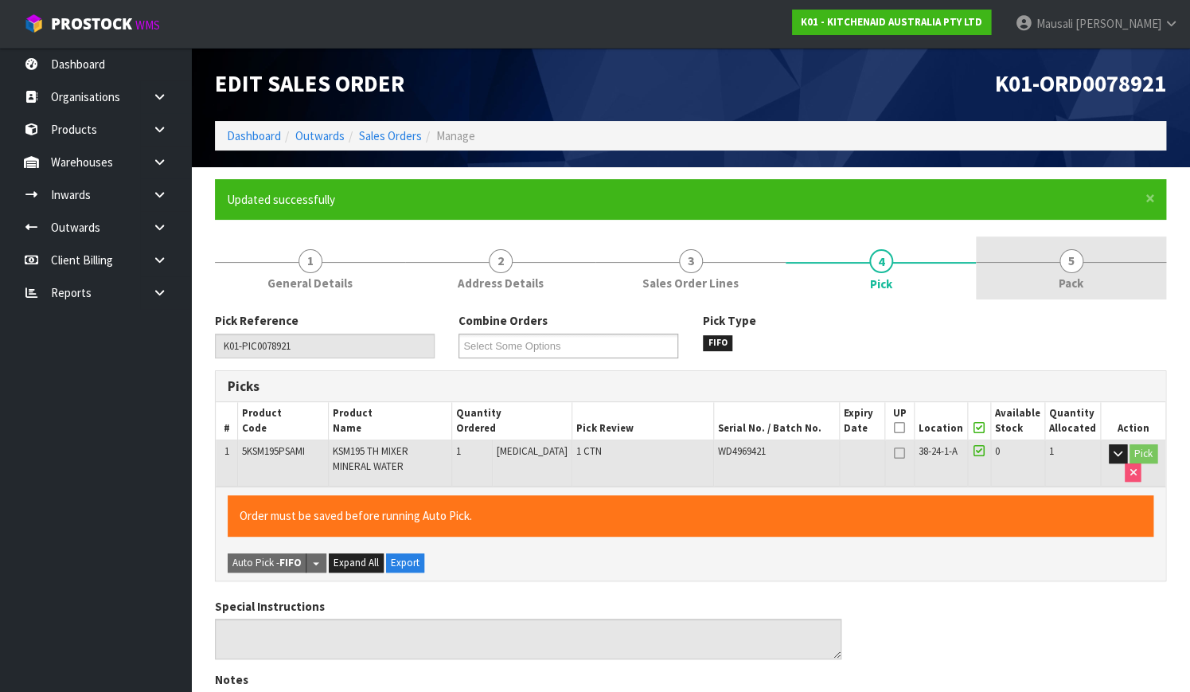
type input "[PERSON_NAME]"
type input "[DATE]T07:52:49"
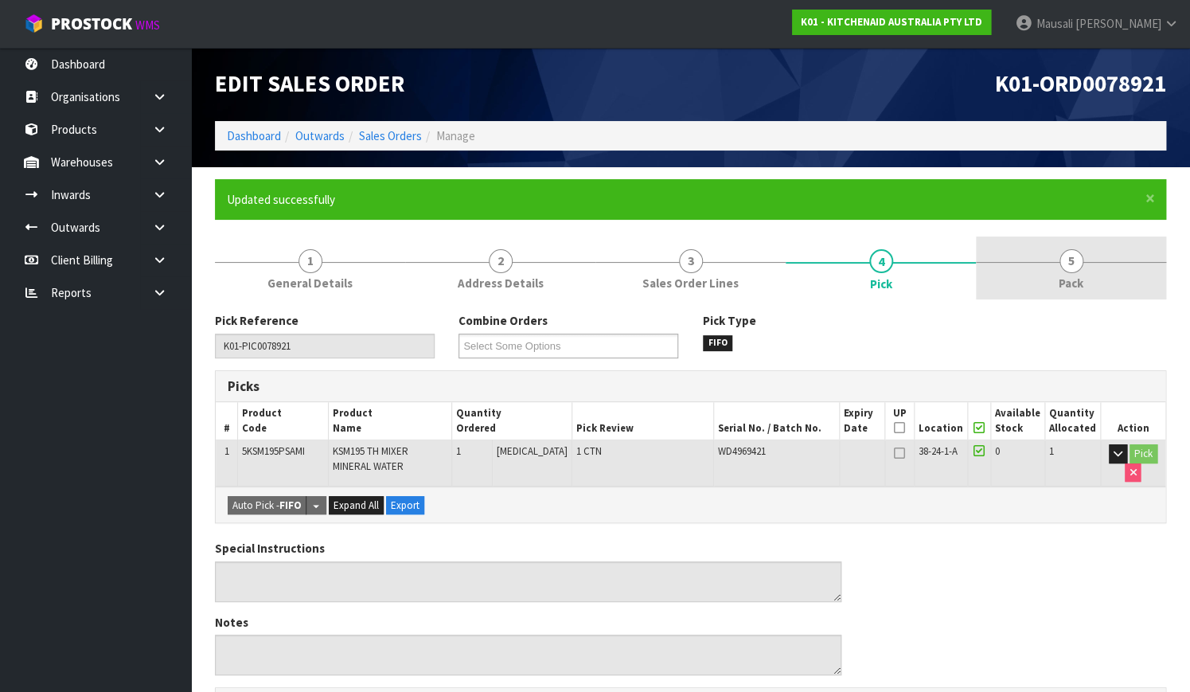
click at [1056, 283] on link "5 Pack" at bounding box center [1071, 267] width 190 height 63
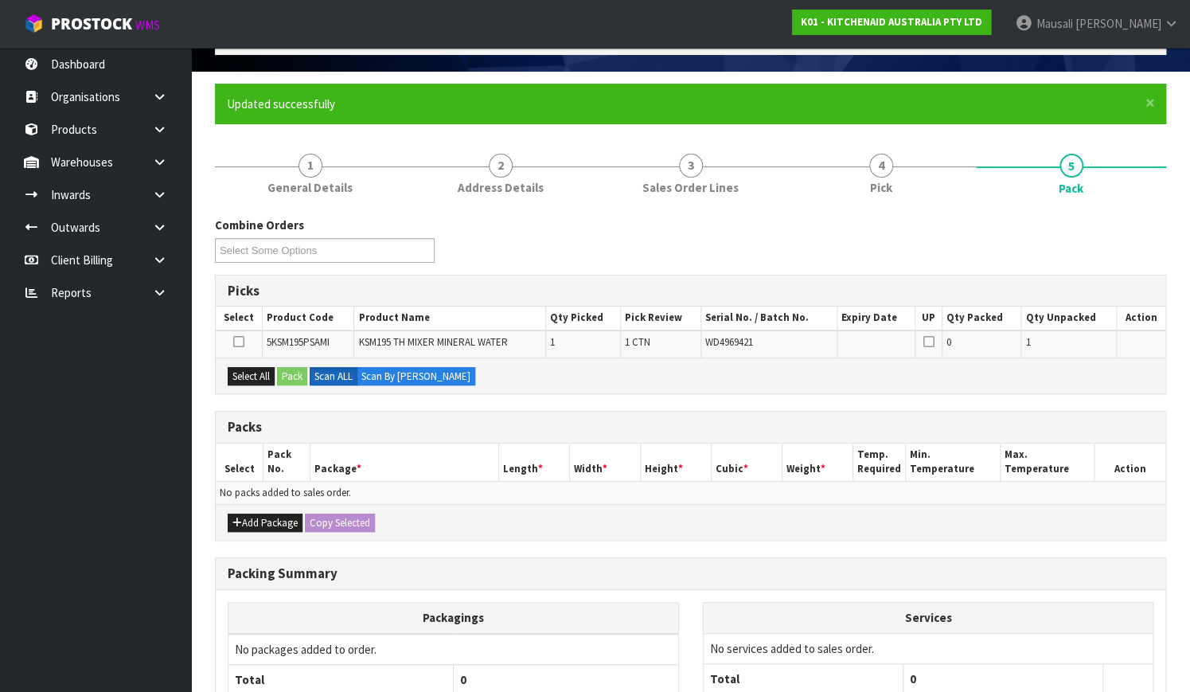
scroll to position [216, 0]
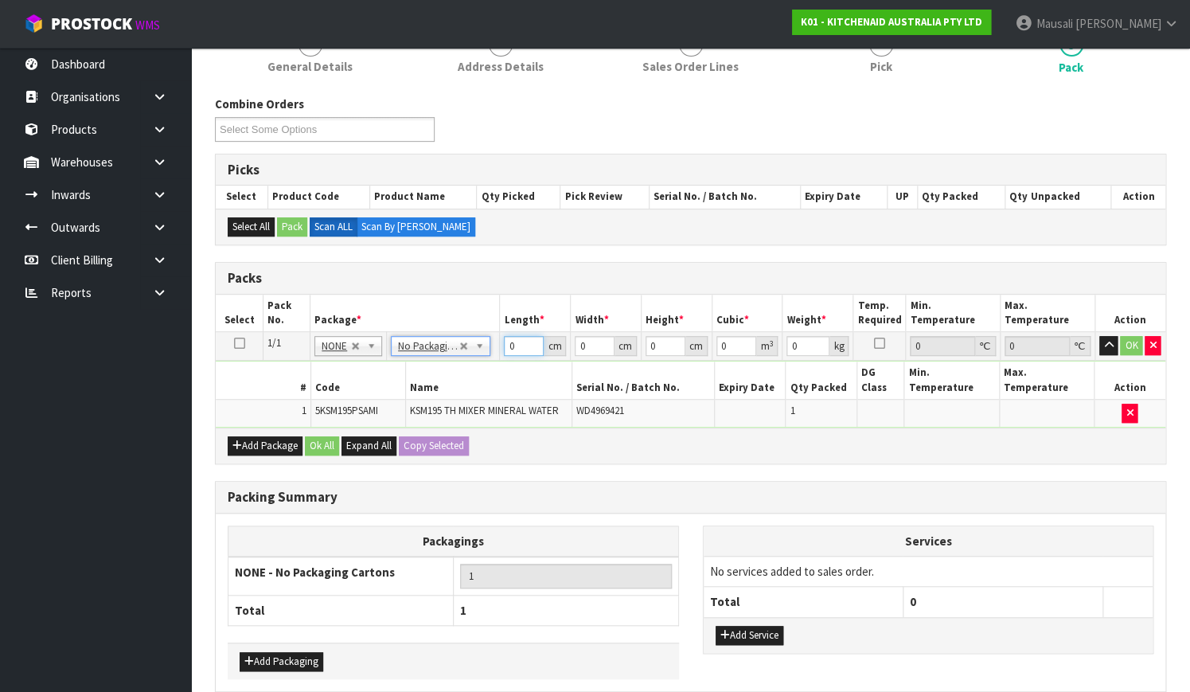
drag, startPoint x: 524, startPoint y: 344, endPoint x: 493, endPoint y: 357, distance: 33.5
click at [496, 356] on tr "1/1 NONE 007-001 007-002 007-004 007-009 007-013 007-014 007-015 007-017 007-01…" at bounding box center [690, 346] width 949 height 29
type input "43"
type input "29"
type input "4"
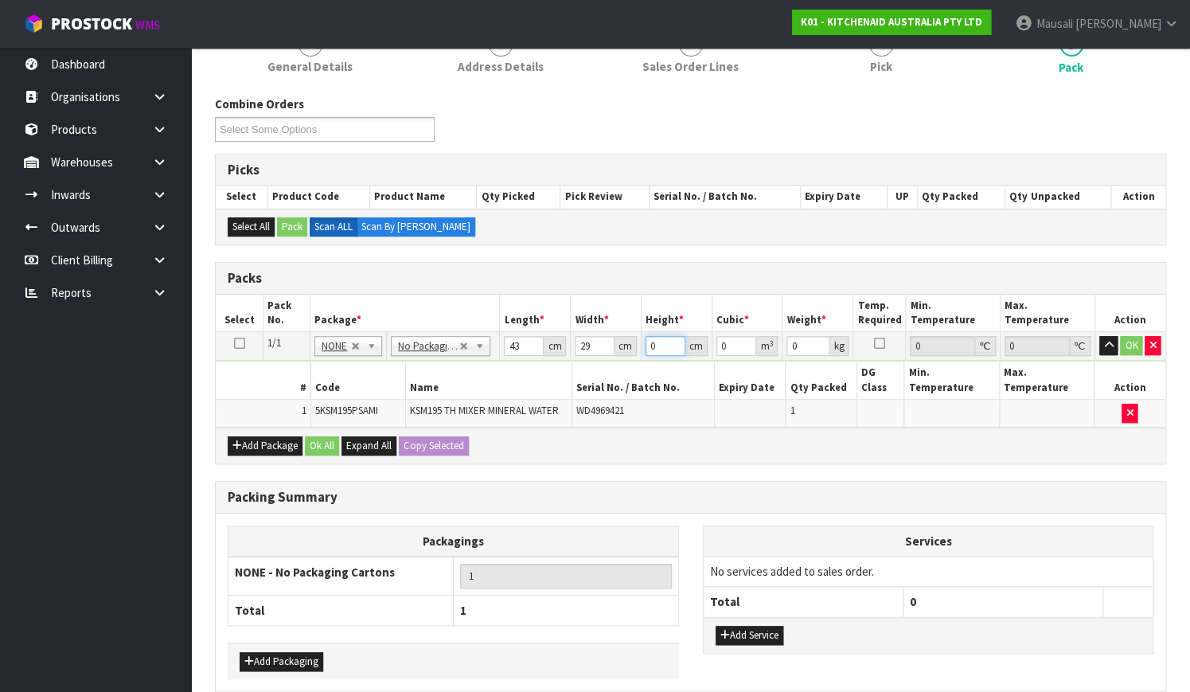
type input "0.004988"
type input "43"
type input "0.053621"
type input "43"
type input "13"
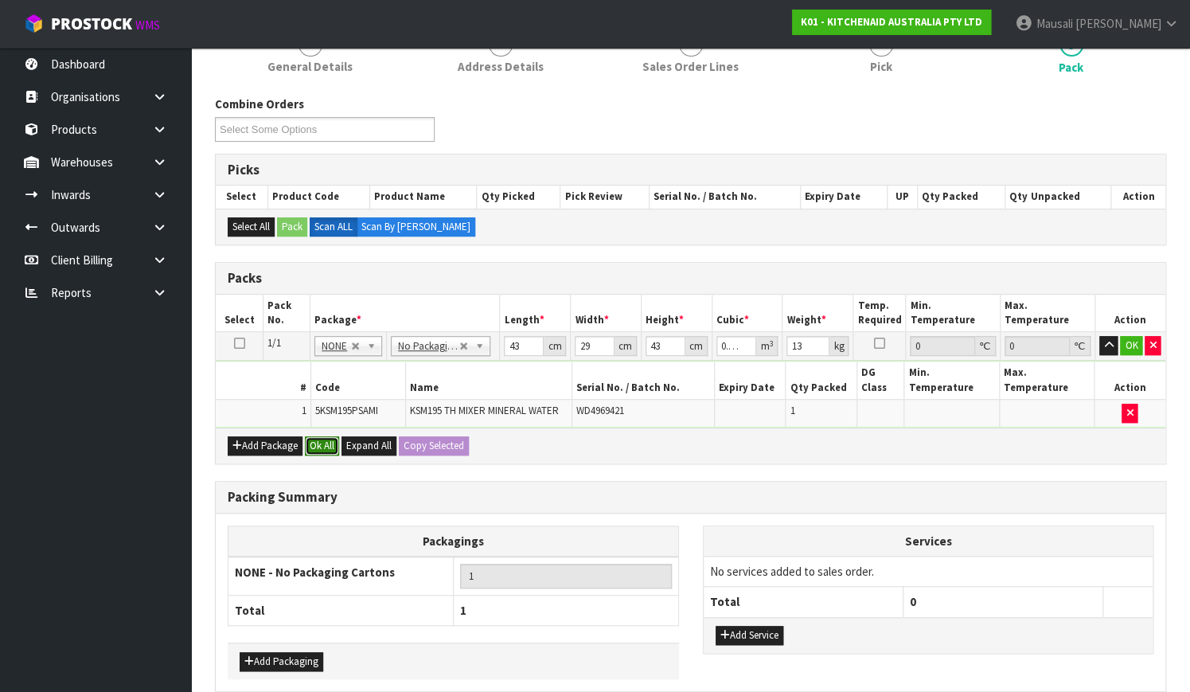
click at [323, 436] on button "Ok All" at bounding box center [322, 445] width 34 height 19
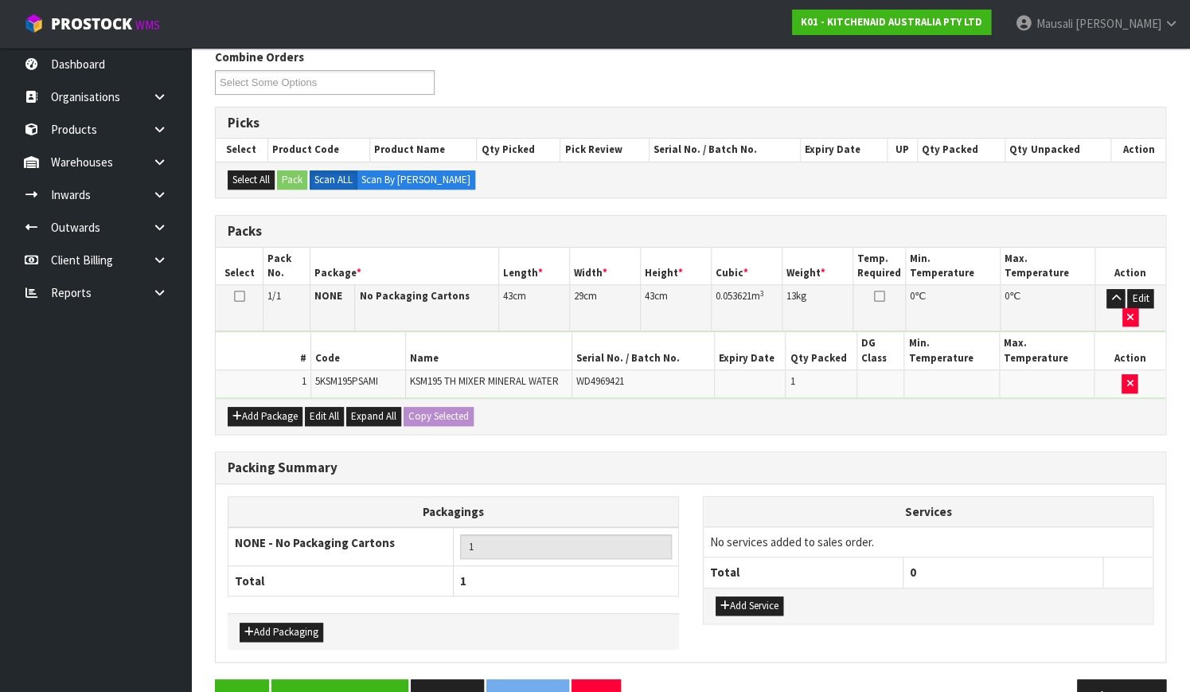
scroll to position [290, 0]
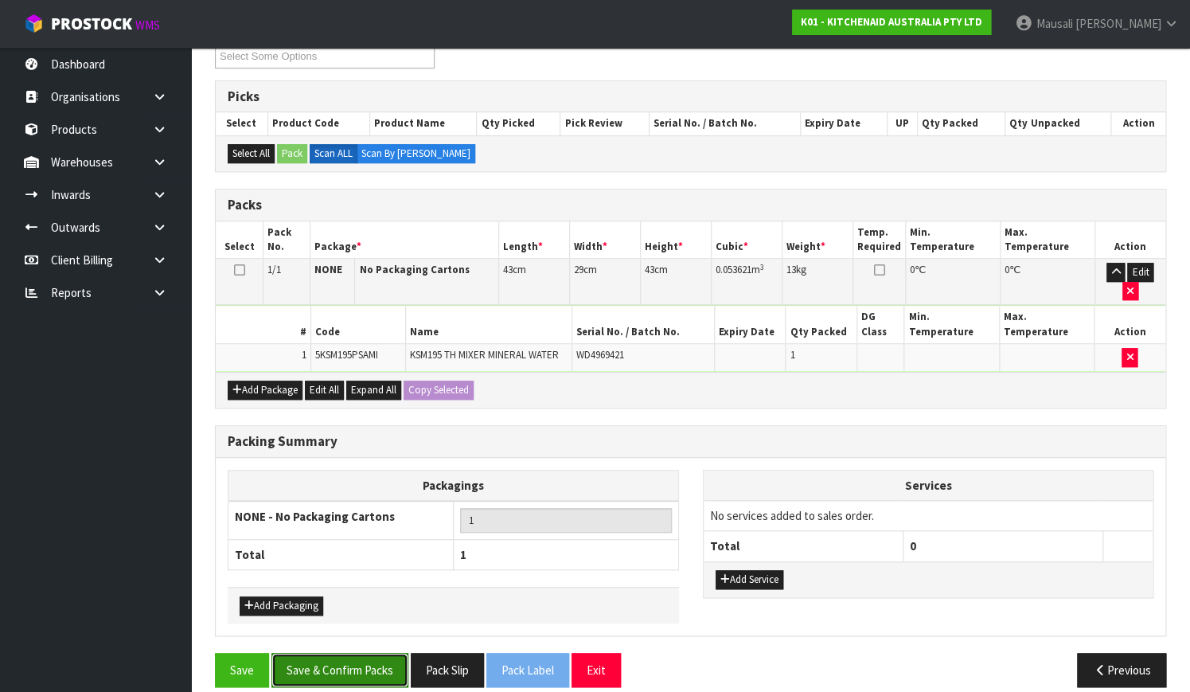
click at [373, 653] on button "Save & Confirm Packs" at bounding box center [339, 670] width 137 height 34
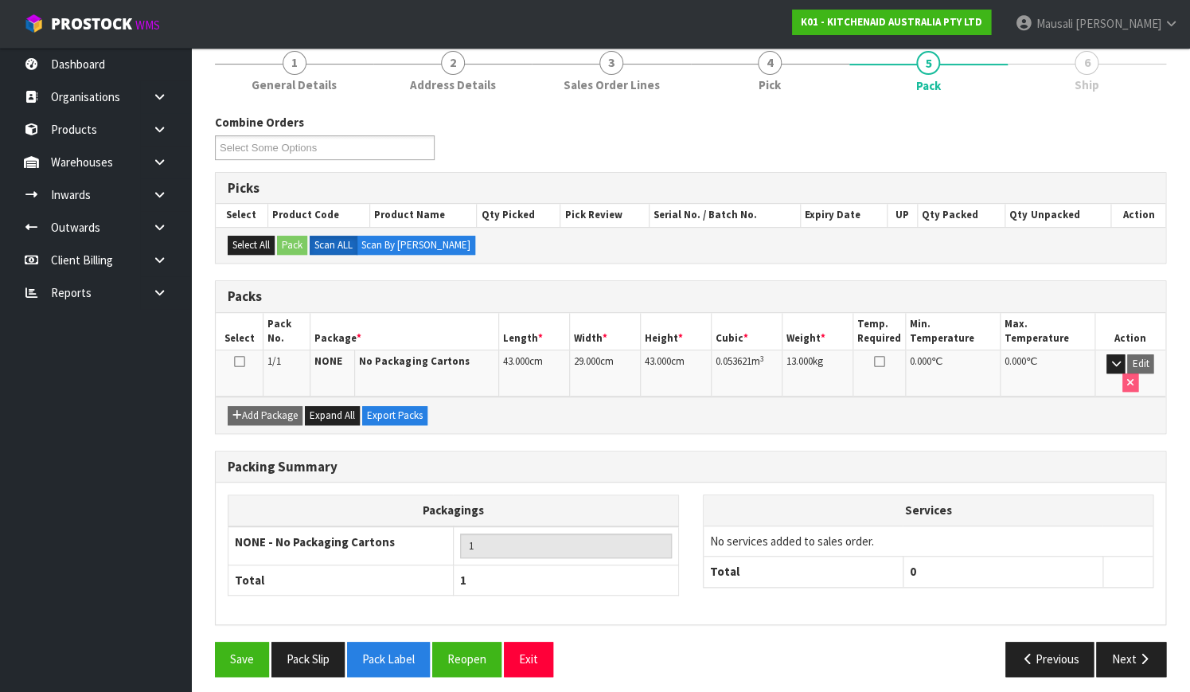
scroll to position [203, 0]
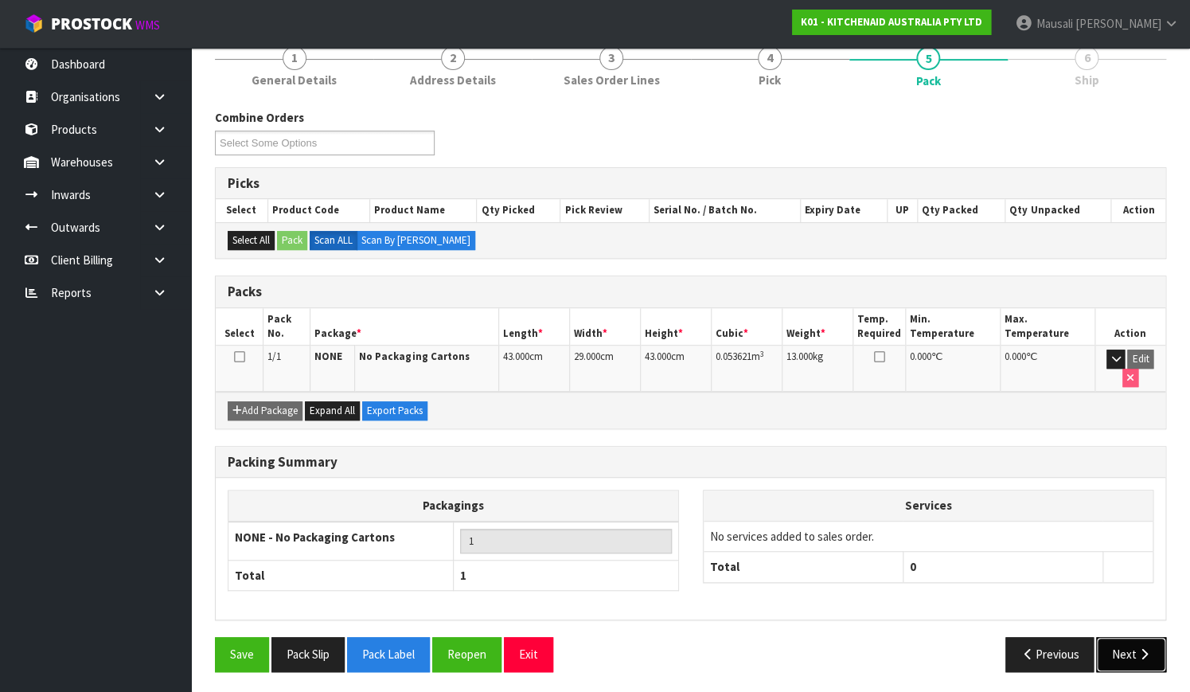
click at [1136, 648] on icon "button" at bounding box center [1143, 654] width 15 height 12
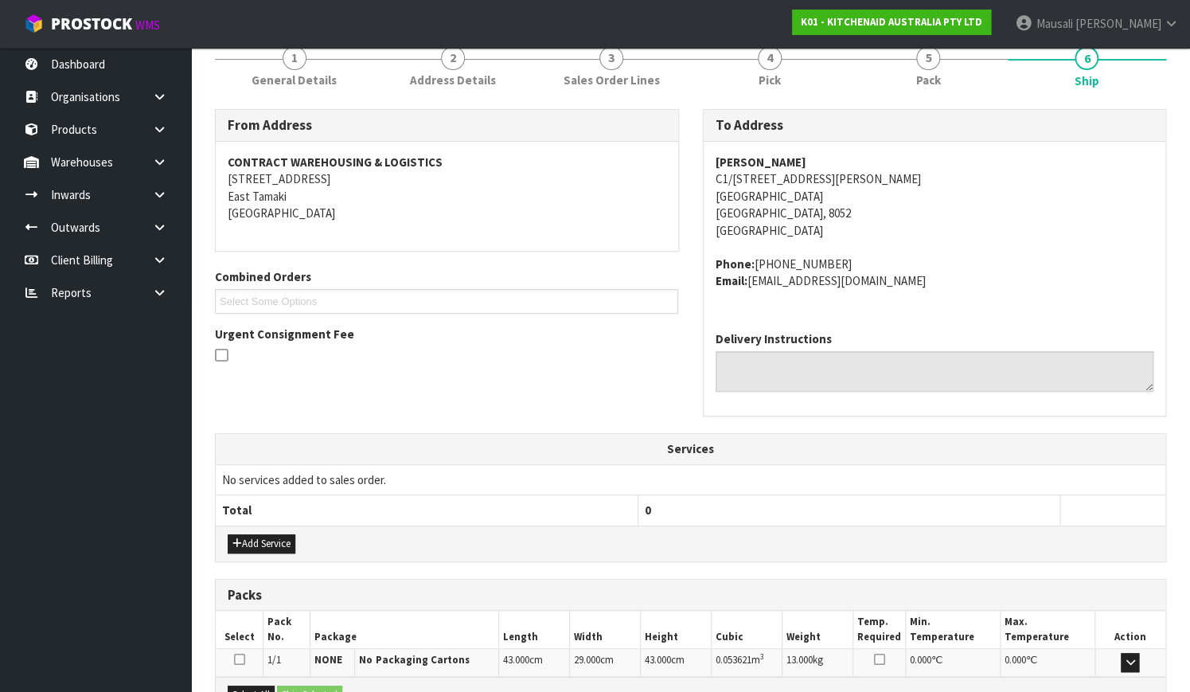
scroll to position [392, 0]
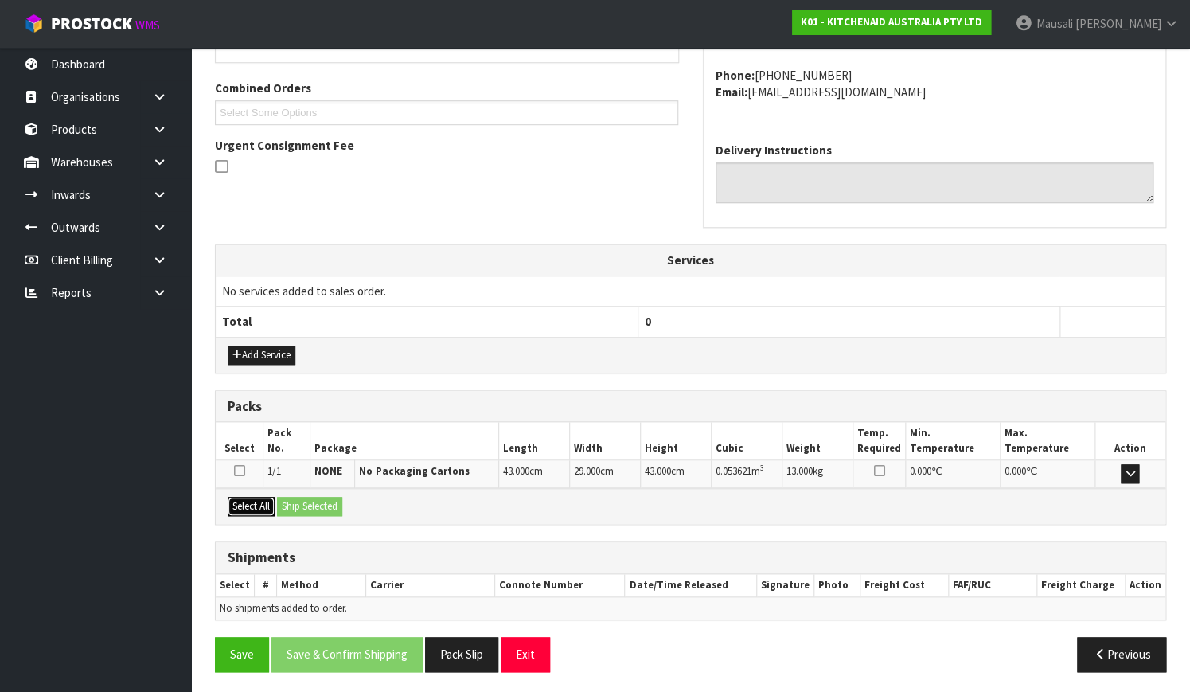
click at [232, 500] on button "Select All" at bounding box center [251, 506] width 47 height 19
click at [290, 500] on button "Ship Selected" at bounding box center [309, 506] width 65 height 19
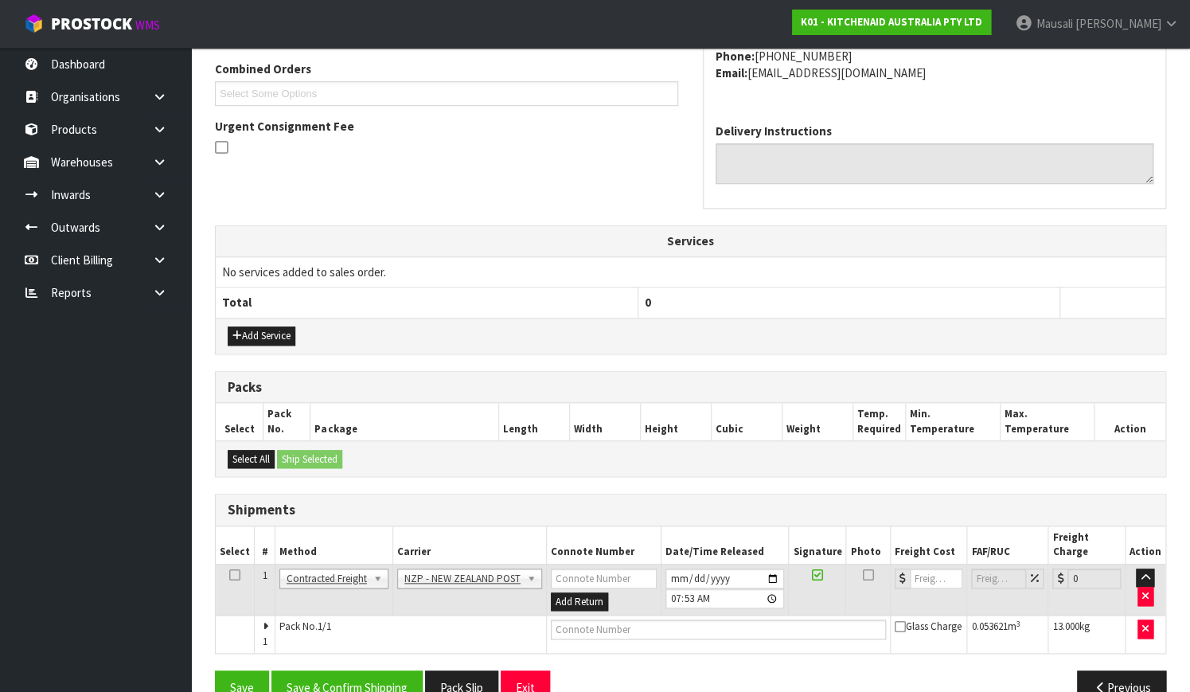
scroll to position [430, 0]
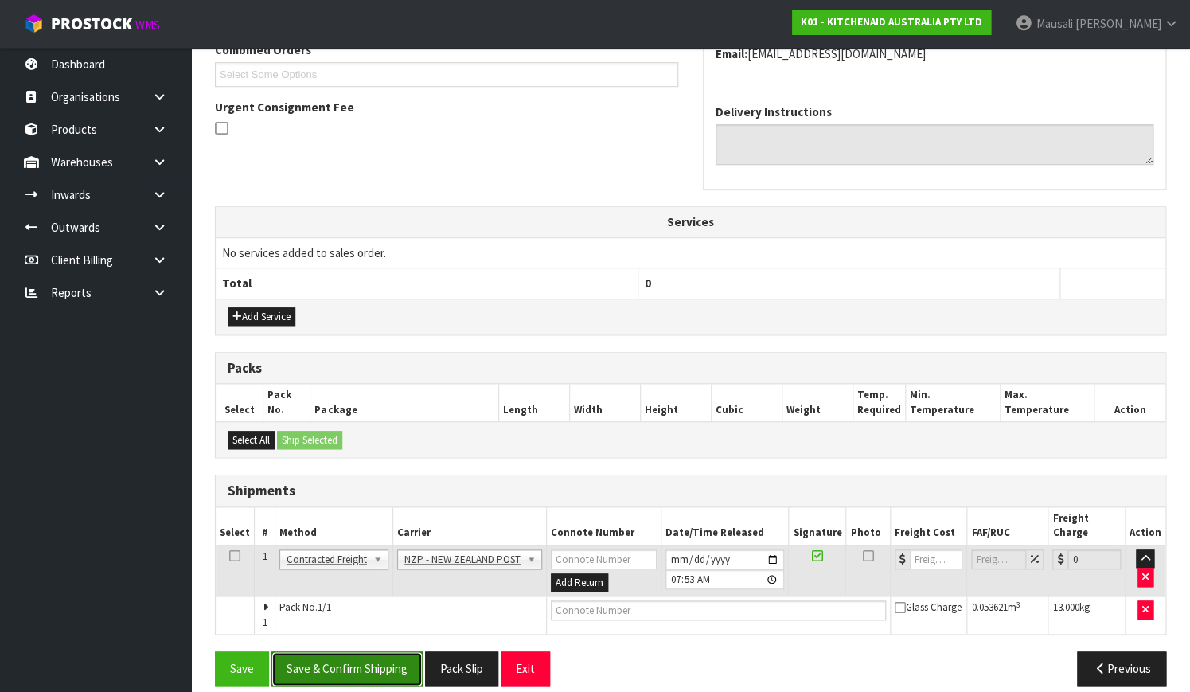
click at [354, 651] on button "Save & Confirm Shipping" at bounding box center [346, 668] width 151 height 34
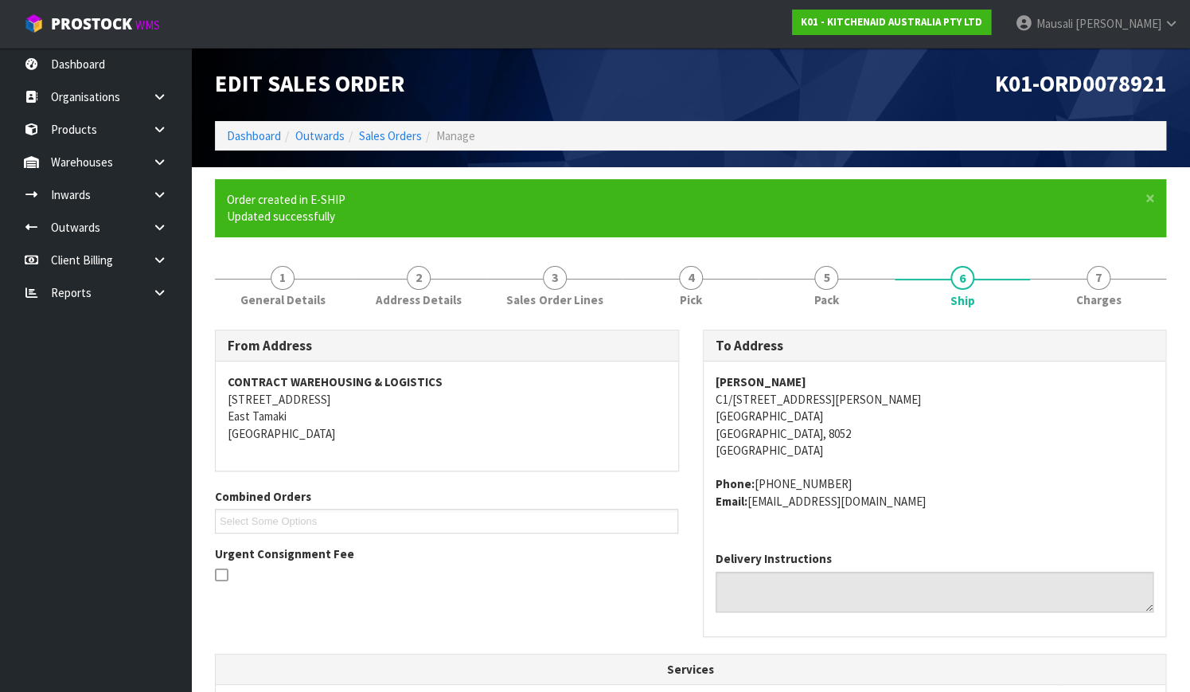
scroll to position [409, 0]
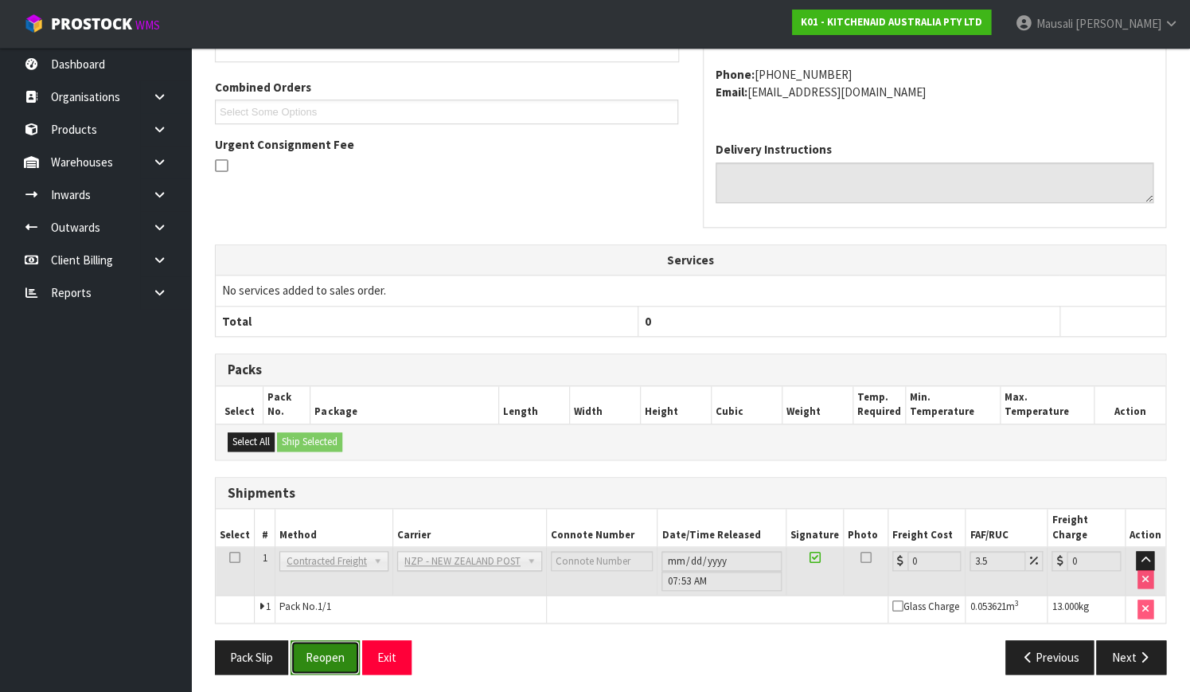
click at [310, 649] on button "Reopen" at bounding box center [324, 657] width 69 height 34
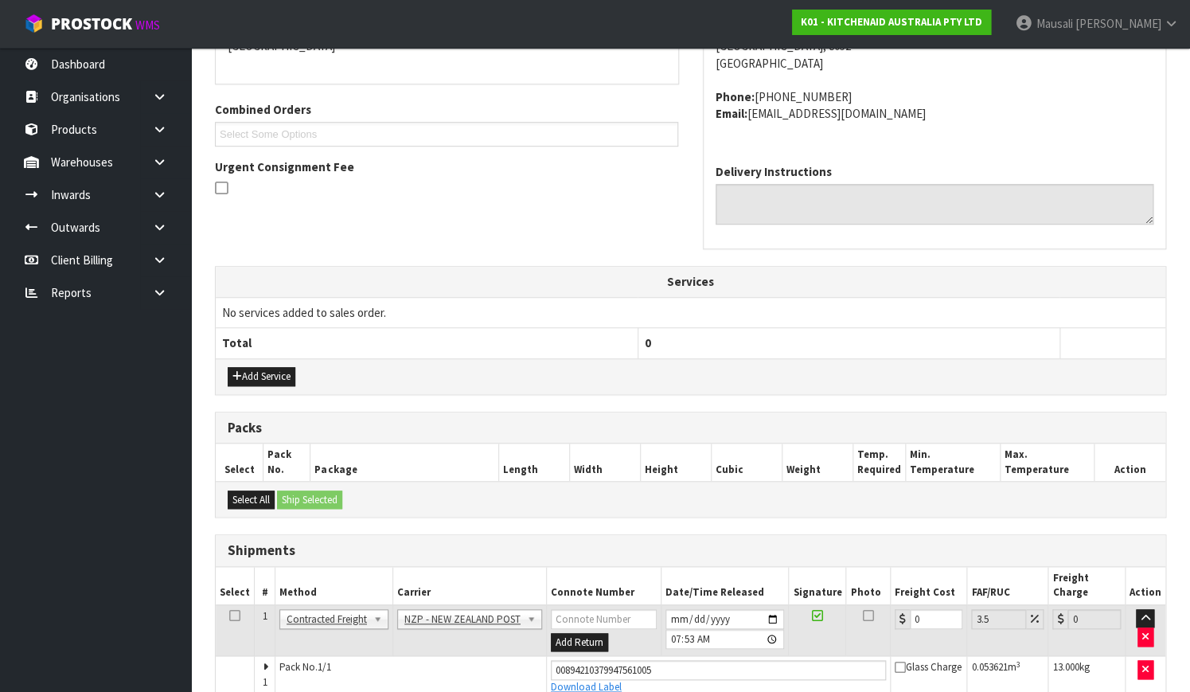
scroll to position [435, 0]
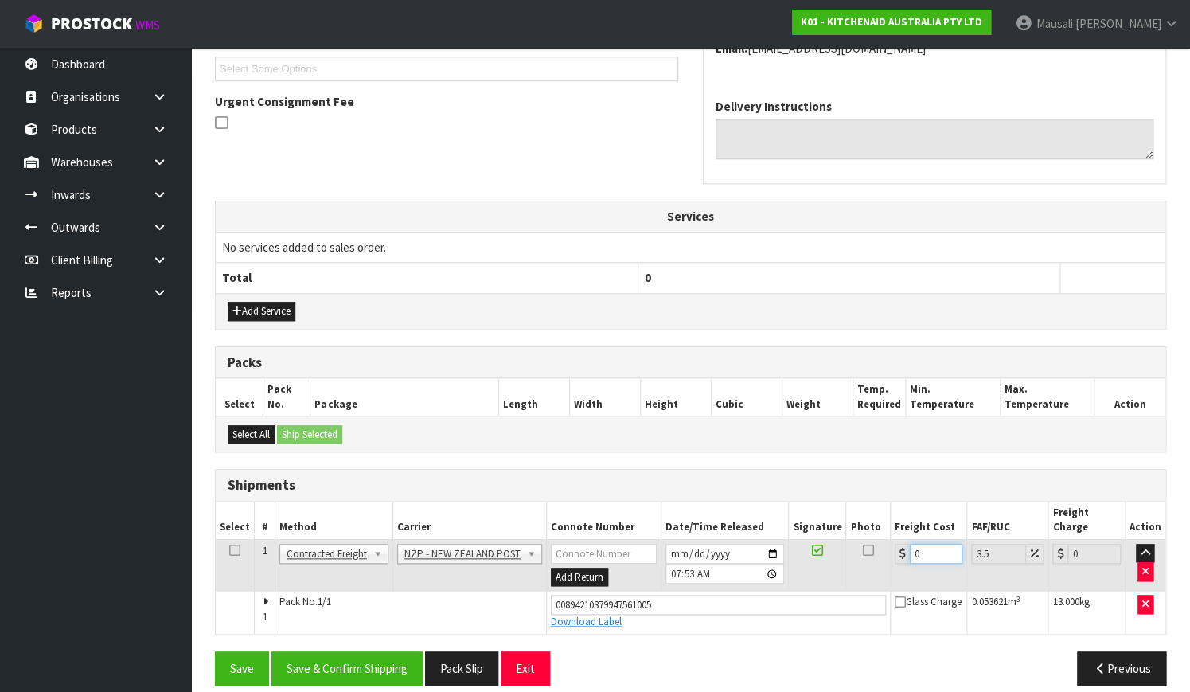
drag, startPoint x: 923, startPoint y: 532, endPoint x: 879, endPoint y: 554, distance: 49.5
click at [879, 554] on tr "1 Client Local Pickup Customer Local Pickup Company Freight Contracted Freight …" at bounding box center [690, 565] width 949 height 52
type input "1"
type input "1.03"
type input "16"
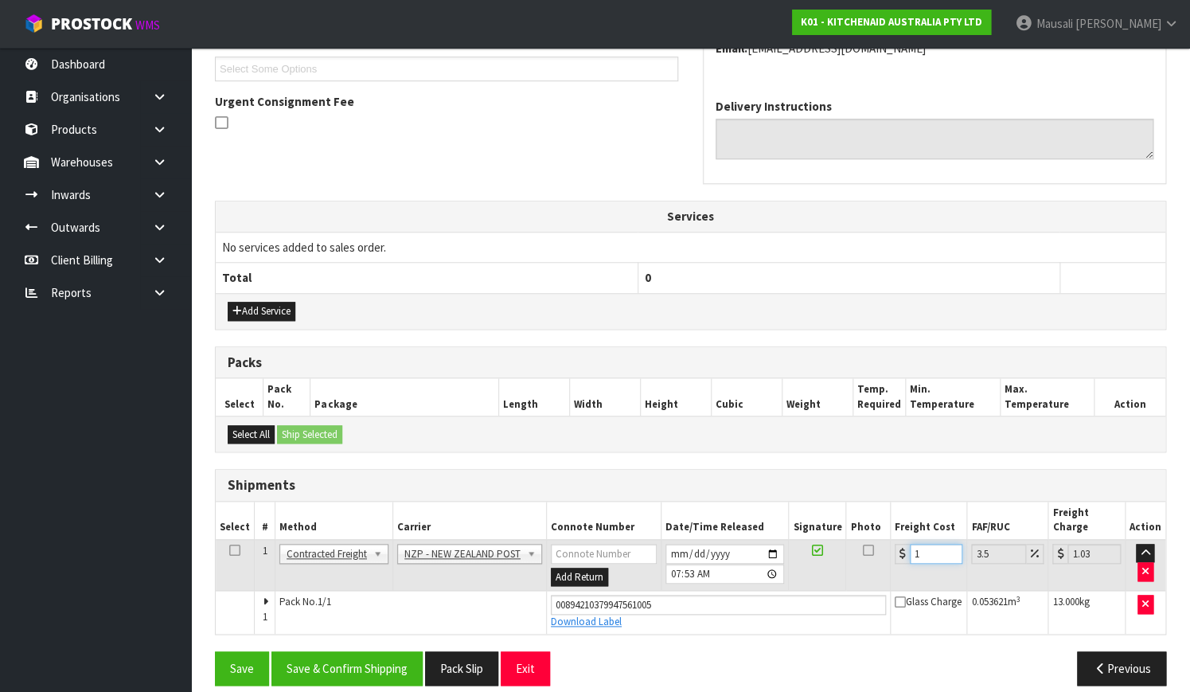
type input "16.56"
type input "16.6"
type input "17.18"
type input "16.61"
type input "17.19"
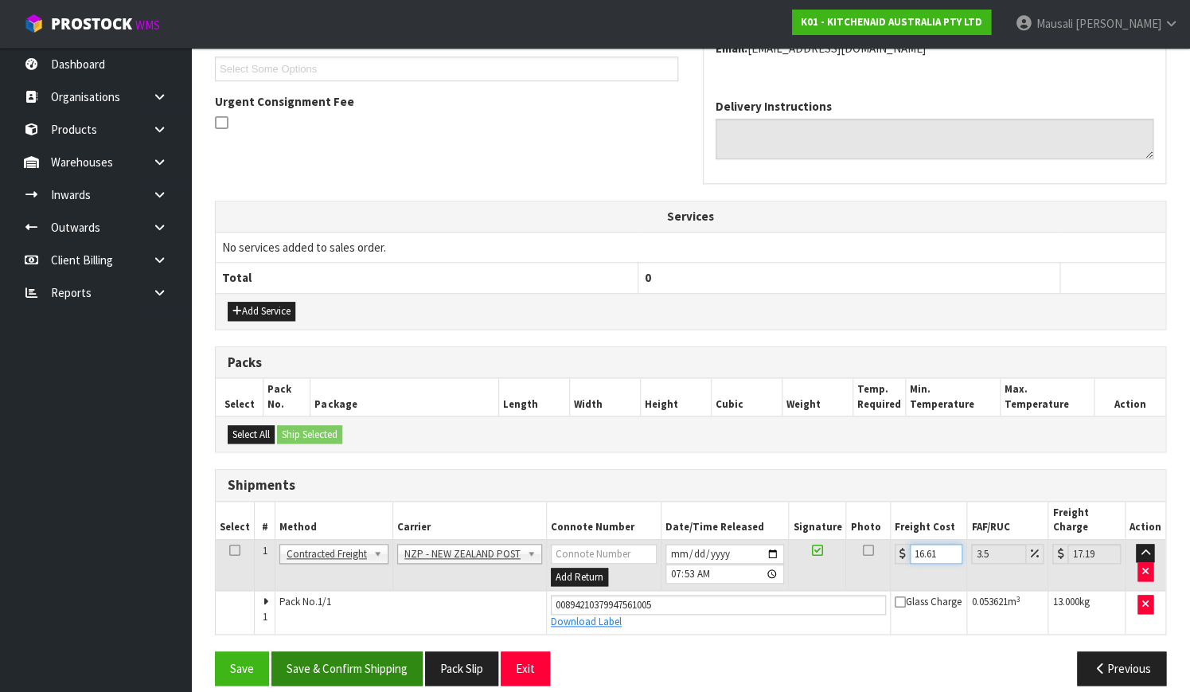
type input "16.61"
click at [405, 651] on button "Save & Confirm Shipping" at bounding box center [346, 668] width 151 height 34
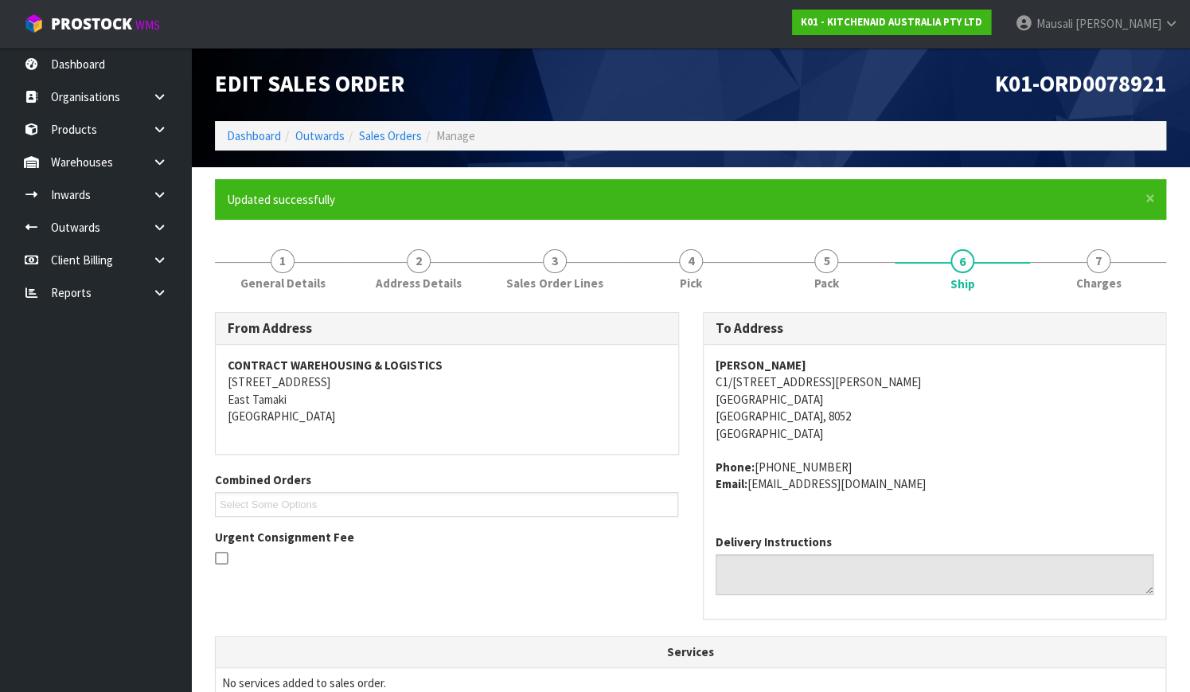
scroll to position [392, 0]
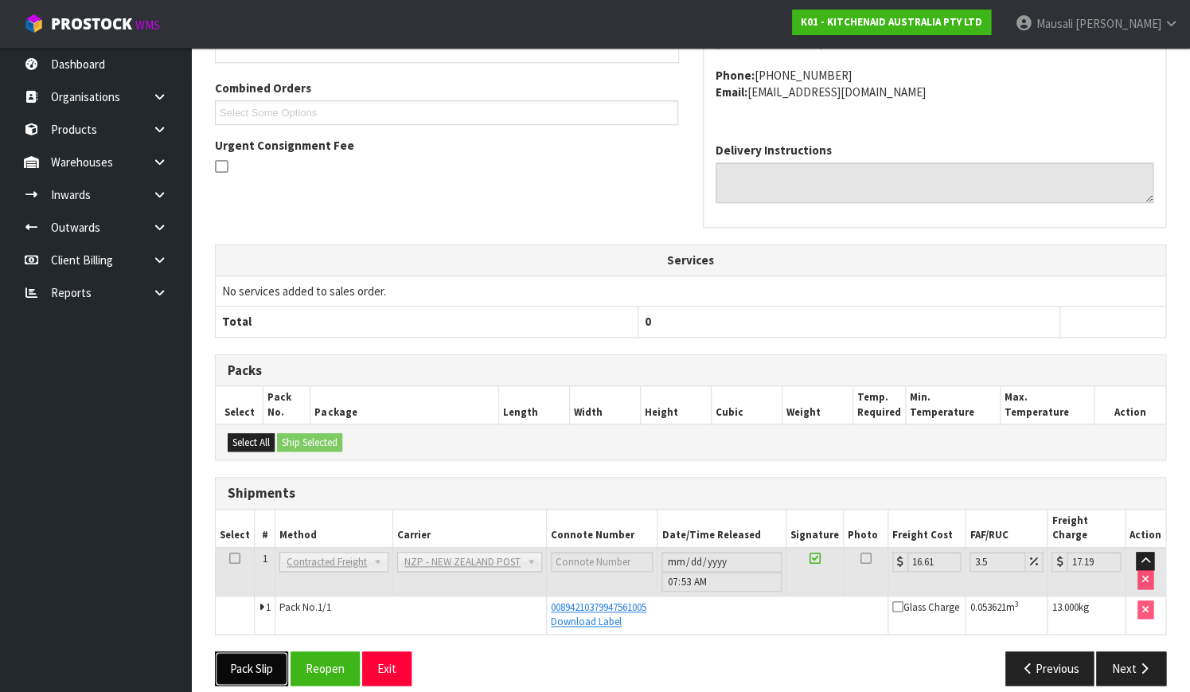
click at [240, 651] on button "Pack Slip" at bounding box center [251, 668] width 73 height 34
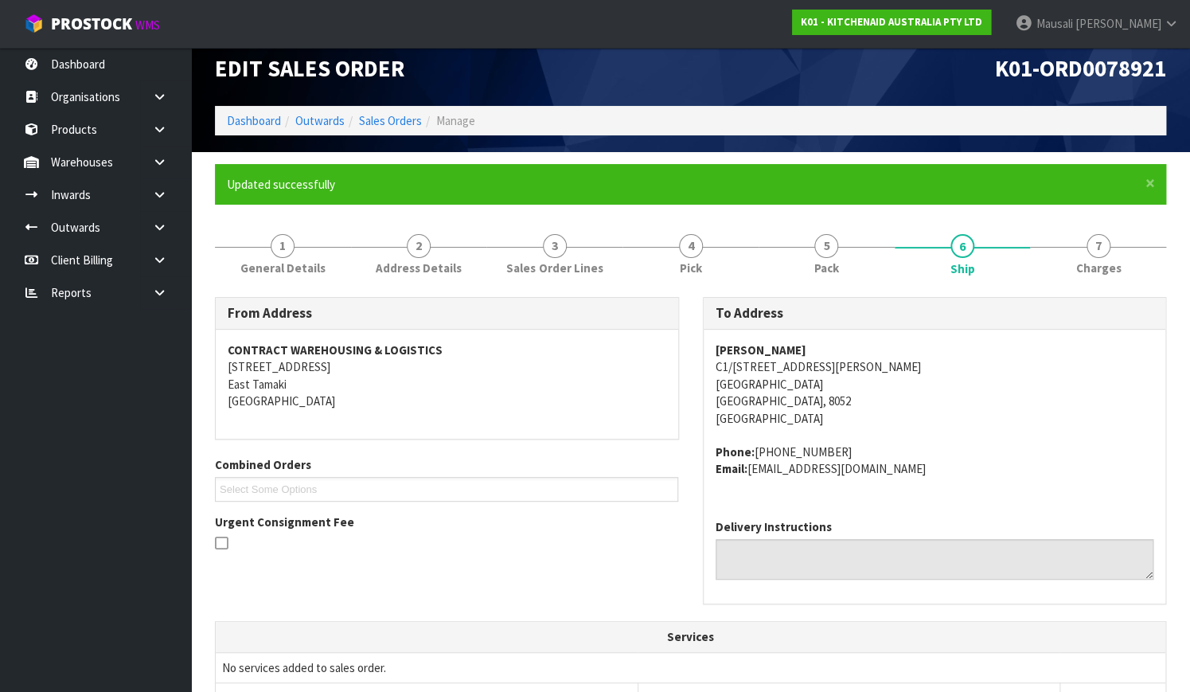
scroll to position [0, 0]
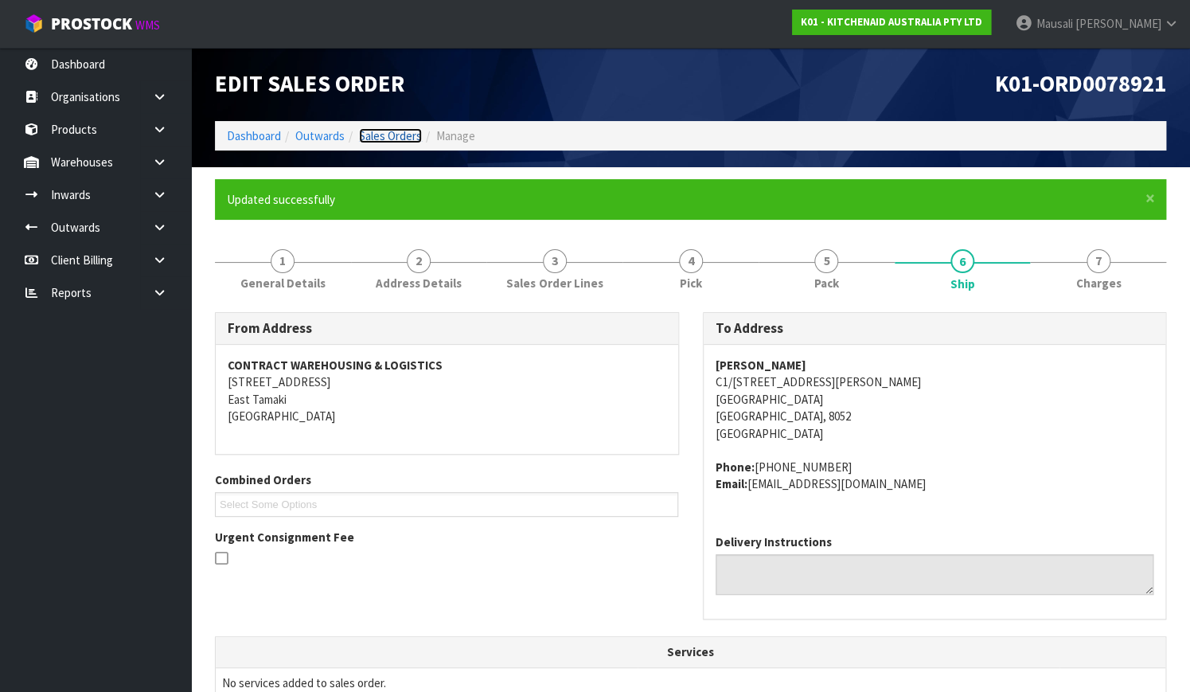
click at [385, 135] on link "Sales Orders" at bounding box center [390, 135] width 63 height 15
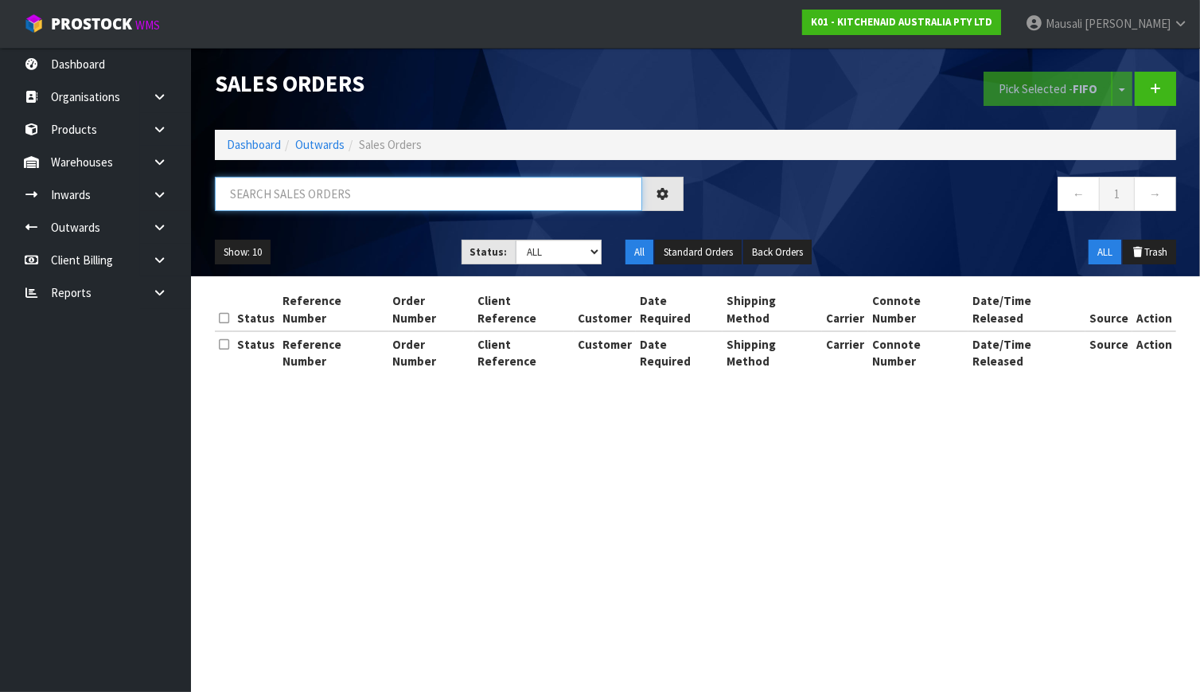
click at [254, 189] on input "text" at bounding box center [428, 194] width 427 height 34
type input "JOB-0411515"
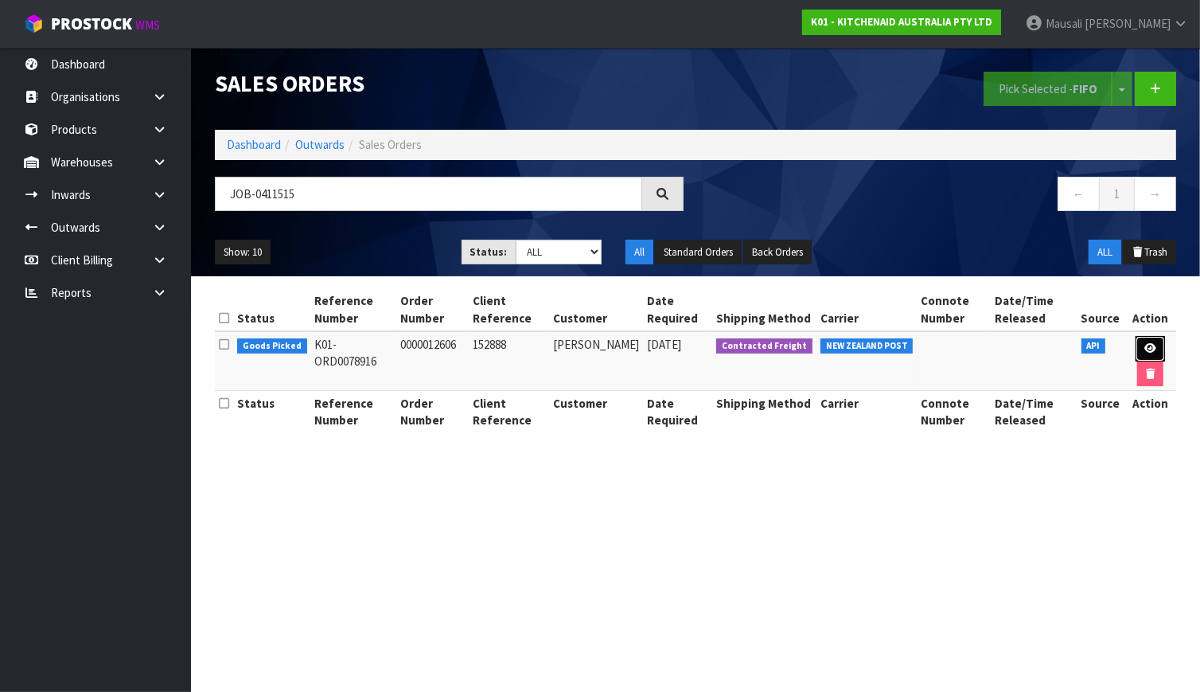
click at [1144, 353] on link at bounding box center [1150, 348] width 29 height 25
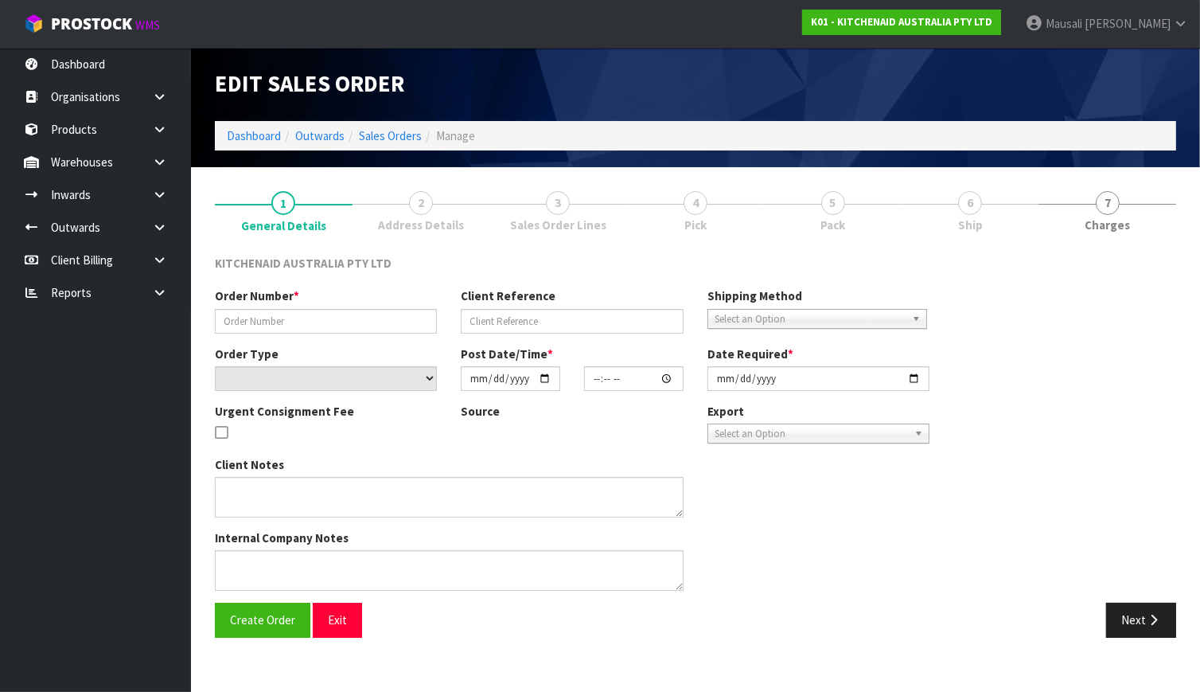
type input "0000012606"
type input "152888"
select select "number:0"
type input "[DATE]"
type input "11:35:22.000"
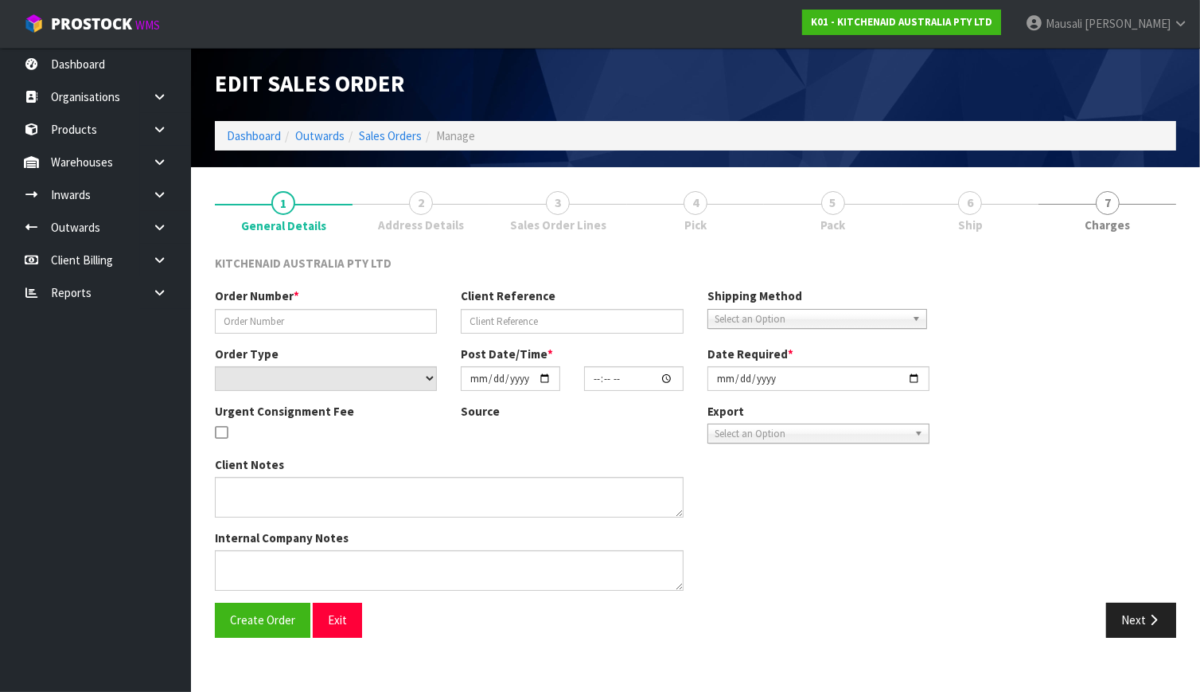
type input "[DATE]"
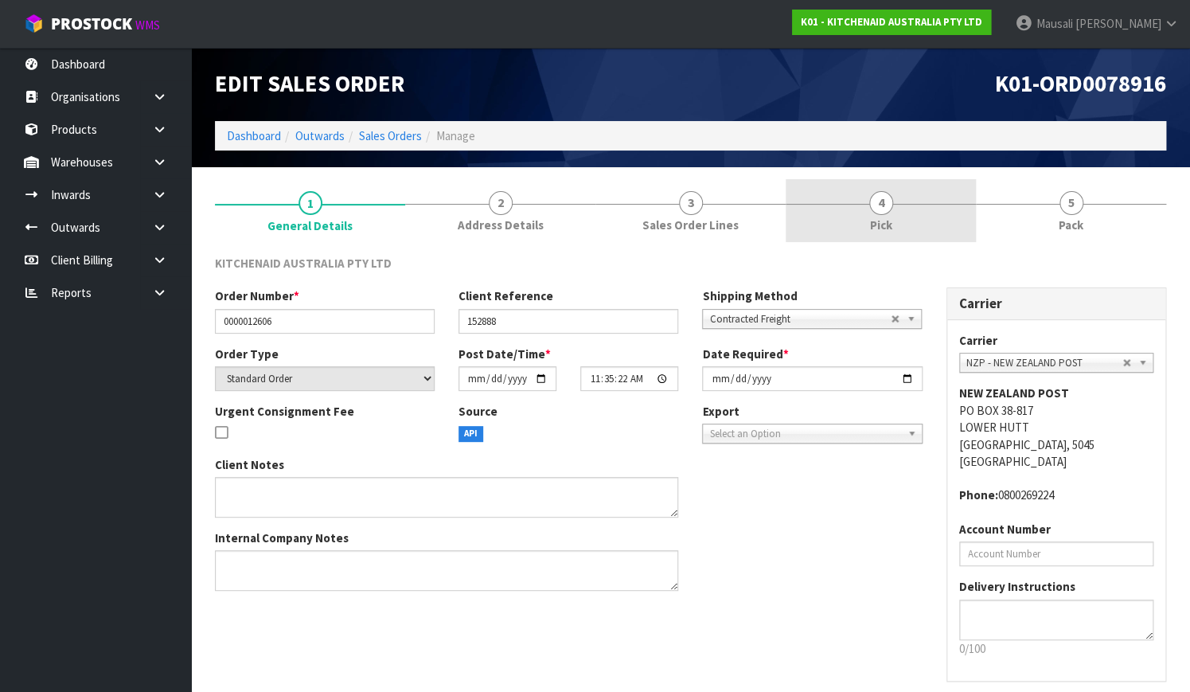
click at [912, 220] on link "4 Pick" at bounding box center [880, 210] width 190 height 63
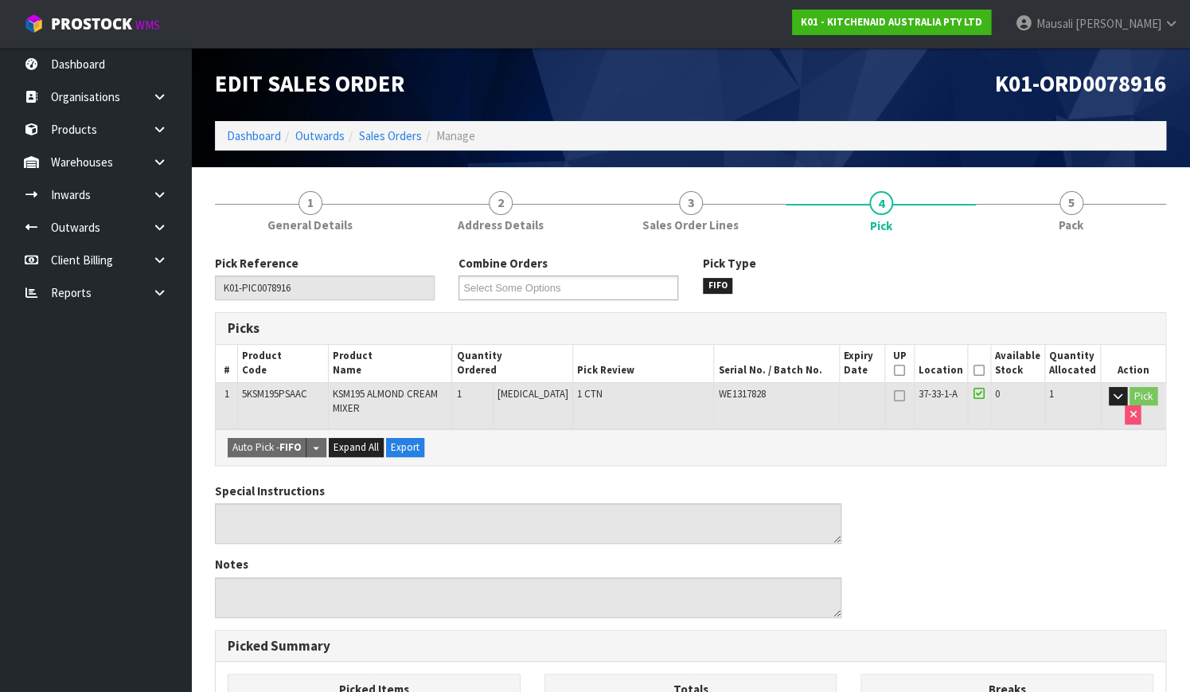
click at [979, 370] on icon at bounding box center [978, 370] width 11 height 1
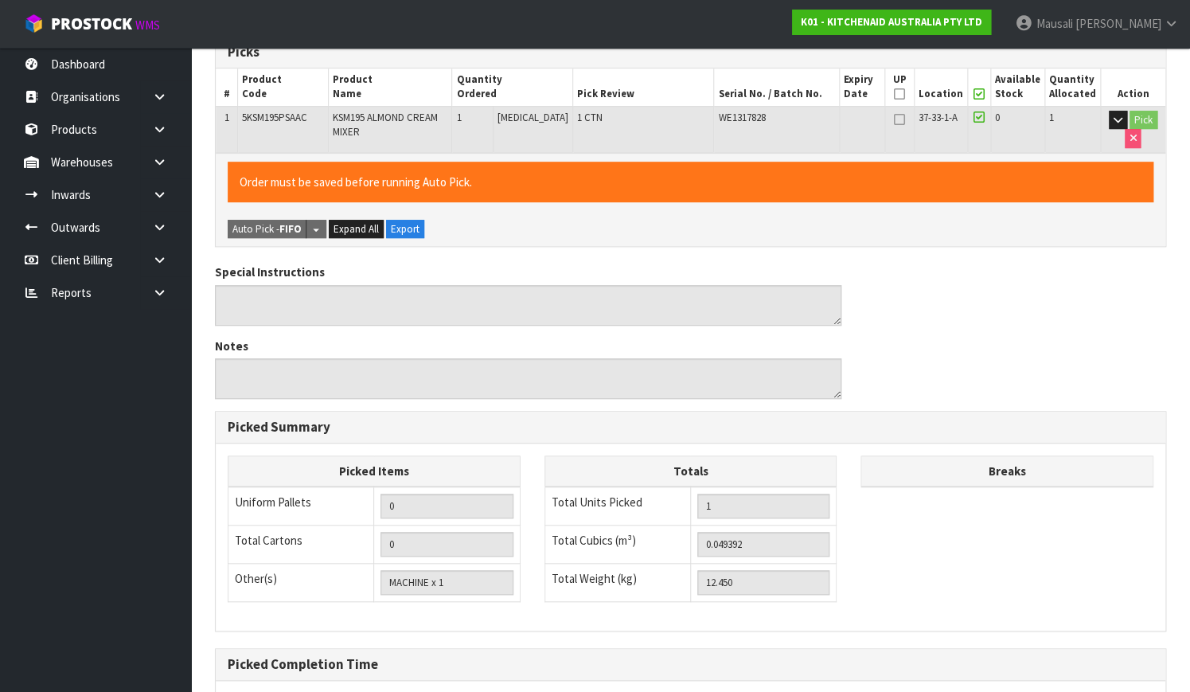
scroll to position [431, 0]
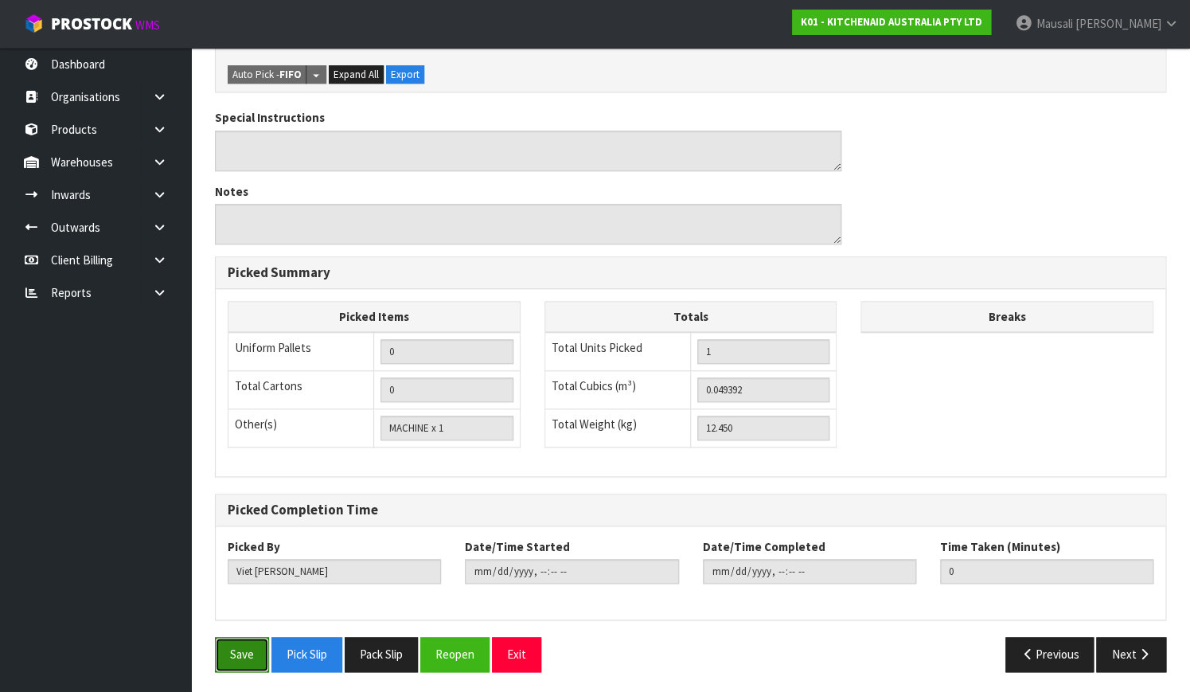
click at [247, 657] on button "Save" at bounding box center [242, 654] width 54 height 34
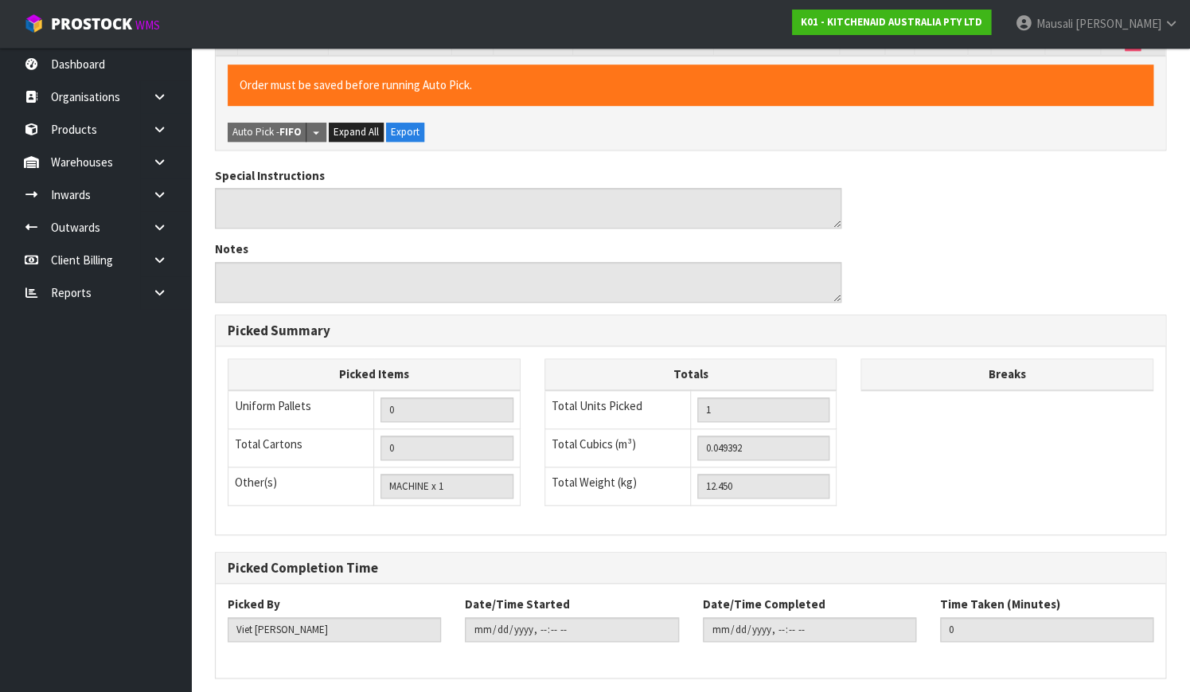
scroll to position [0, 0]
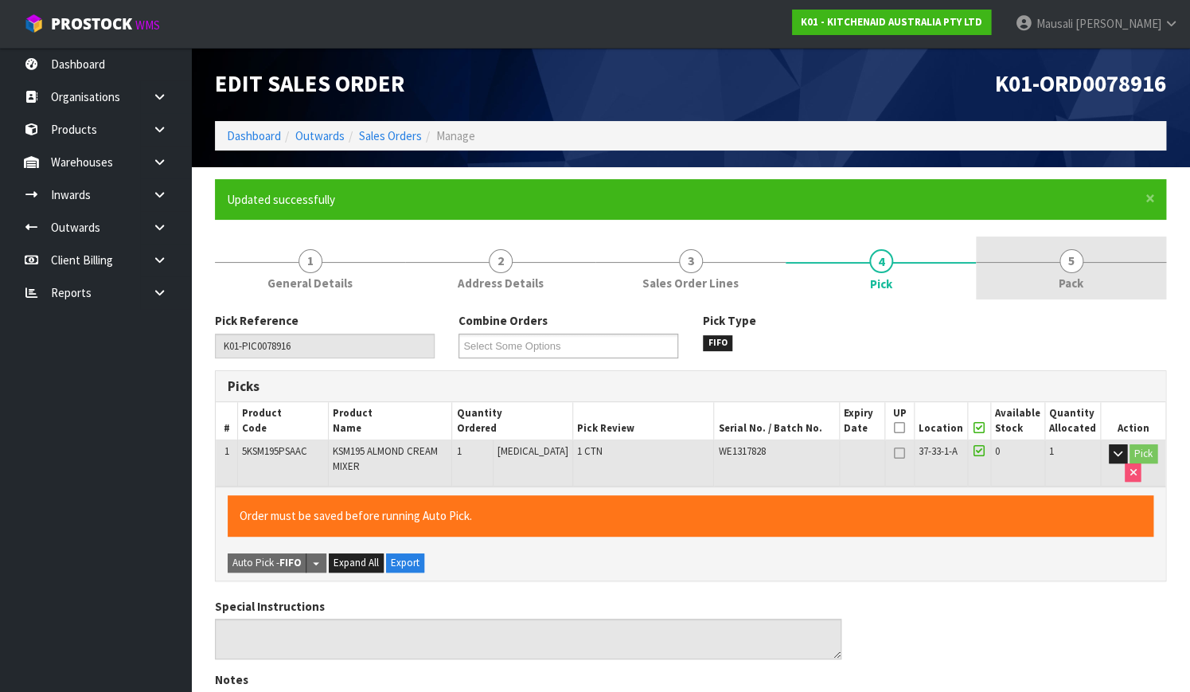
type input "[PERSON_NAME]"
type input "[DATE]T07:56:58"
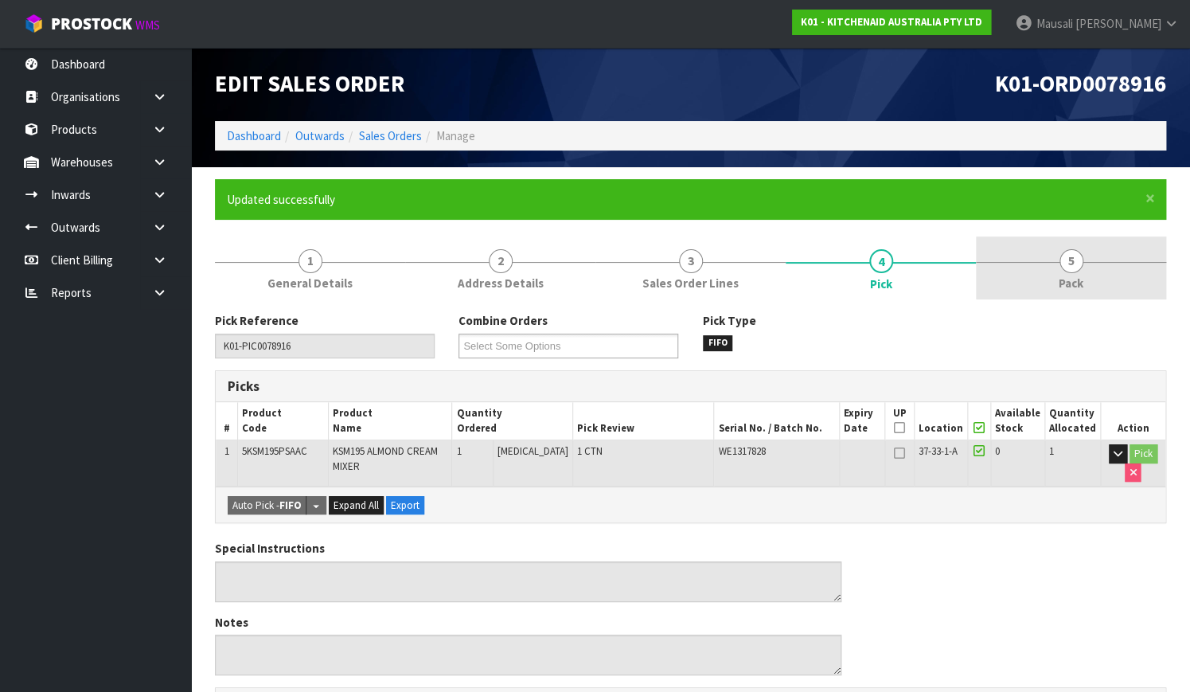
click at [1035, 273] on link "5 Pack" at bounding box center [1071, 267] width 190 height 63
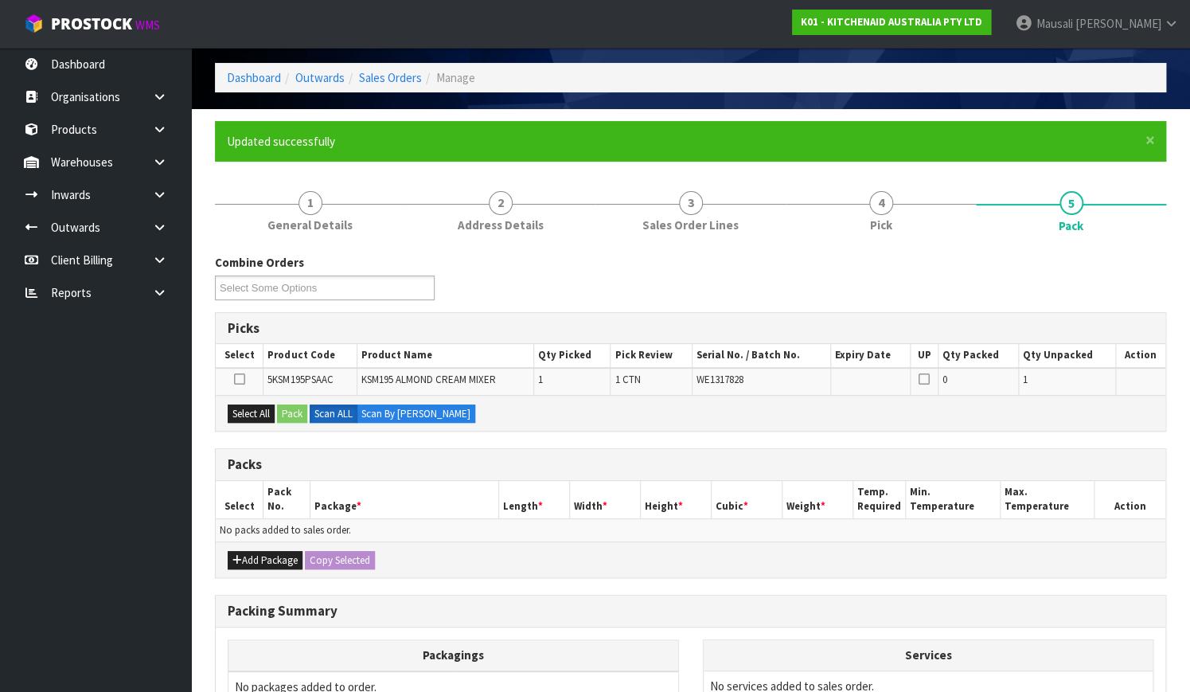
scroll to position [144, 0]
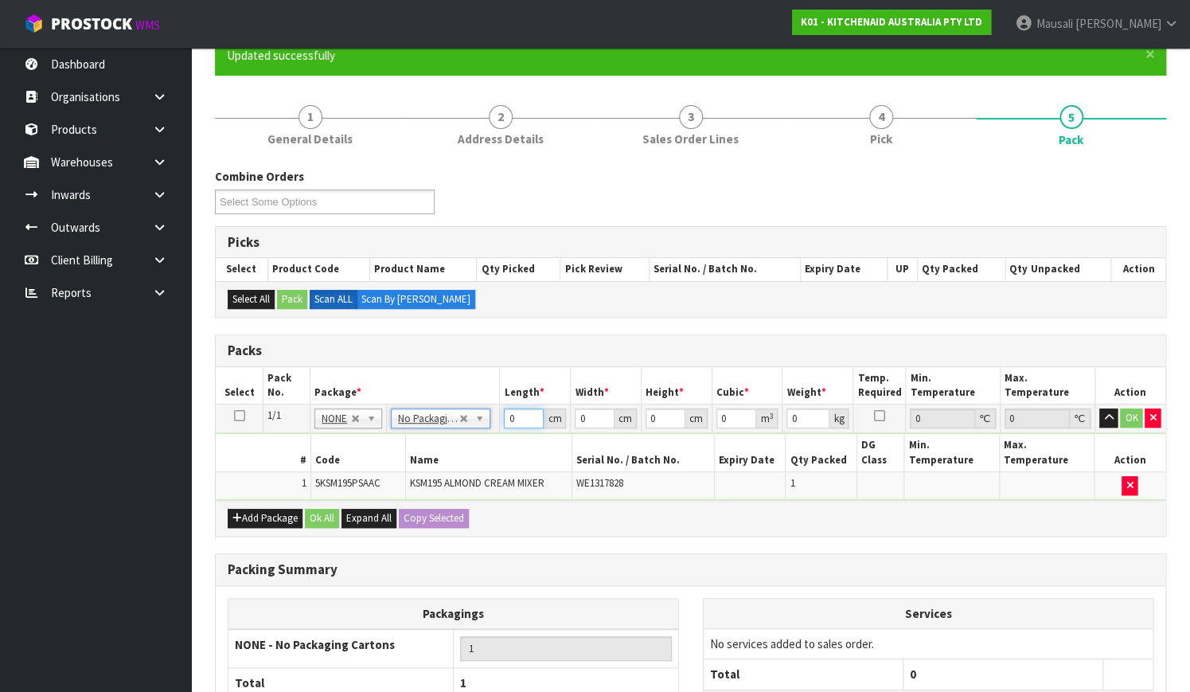
drag, startPoint x: 521, startPoint y: 421, endPoint x: 495, endPoint y: 432, distance: 28.5
click at [495, 432] on tbody "1/1 NONE 007-001 007-002 007-004 007-009 007-013 007-014 007-015 007-017 007-01…" at bounding box center [690, 451] width 949 height 95
type input "43"
type input "29"
type input "4"
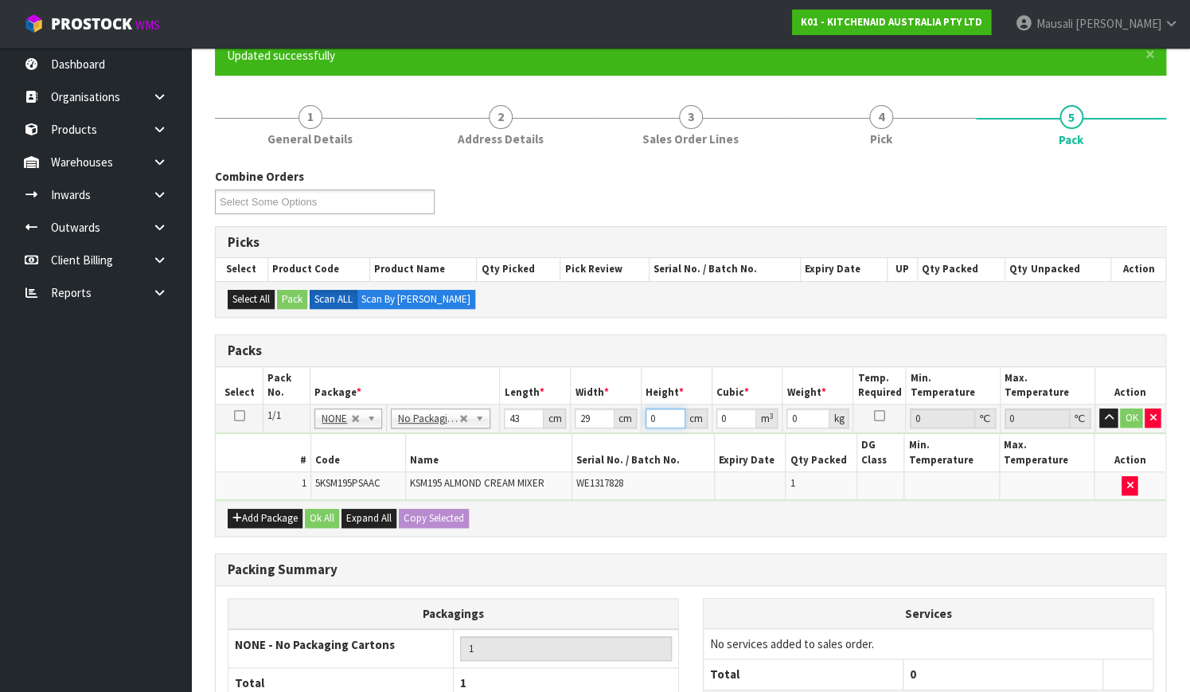
type input "0.004988"
type input "43"
type input "0.053621"
type input "43"
type input "13"
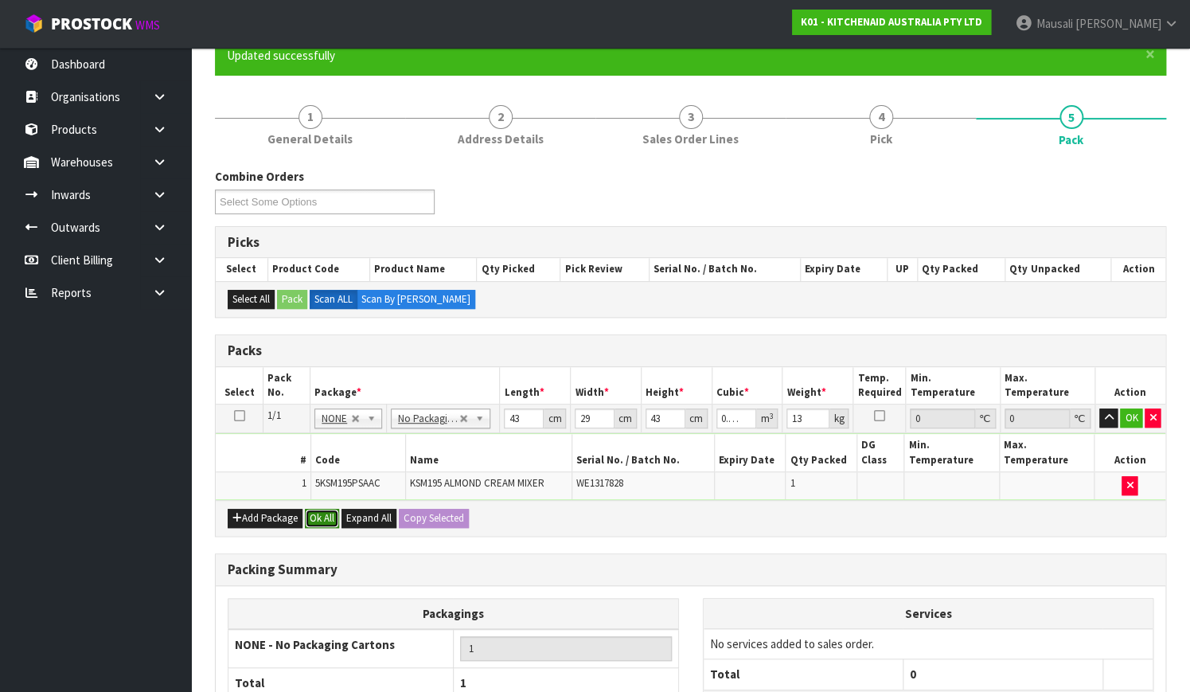
click at [328, 509] on button "Ok All" at bounding box center [322, 518] width 34 height 19
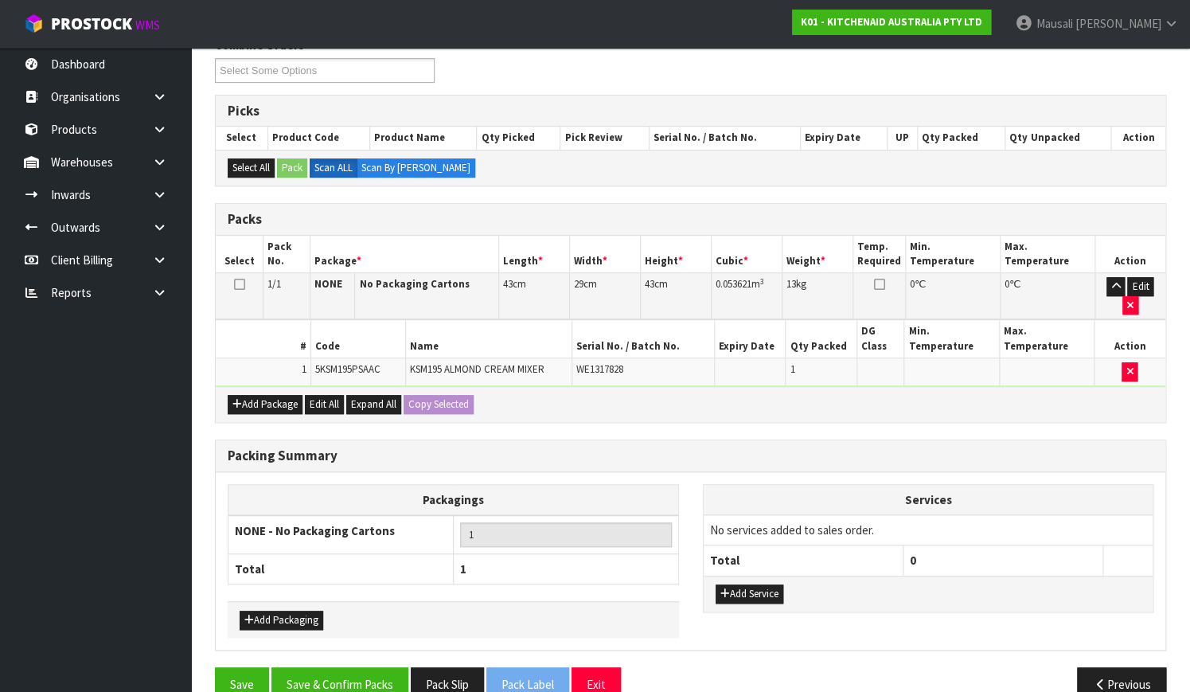
scroll to position [290, 0]
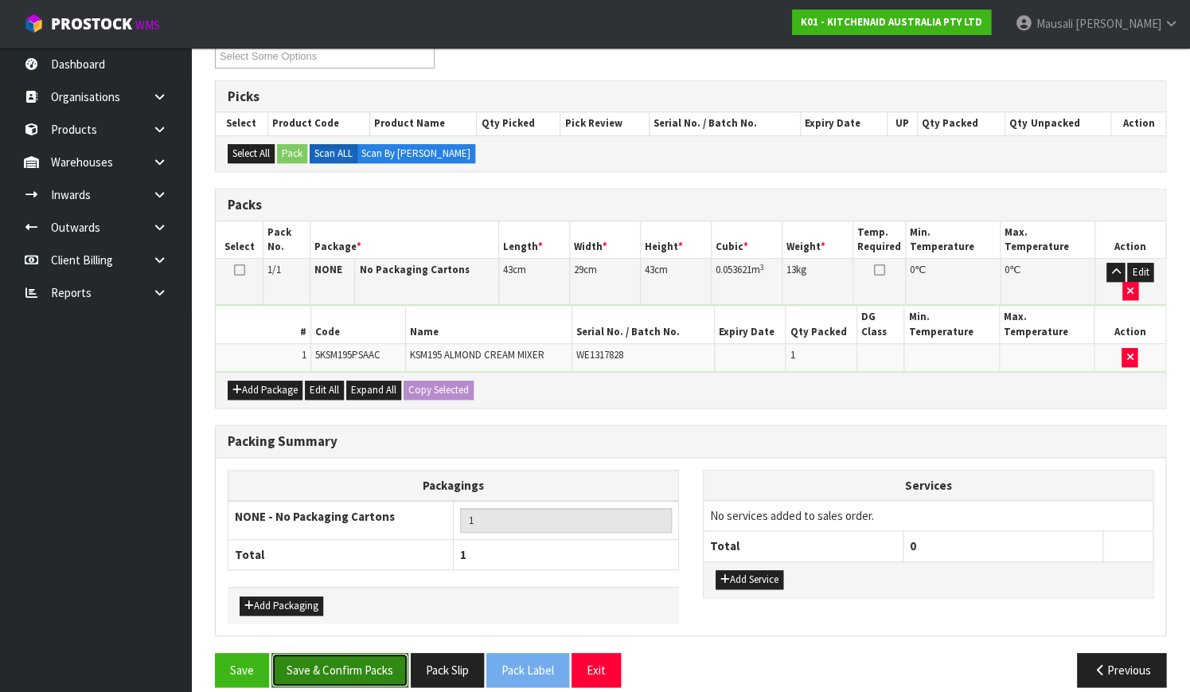
drag, startPoint x: 357, startPoint y: 652, endPoint x: 381, endPoint y: 646, distance: 24.5
click at [357, 653] on button "Save & Confirm Packs" at bounding box center [339, 670] width 137 height 34
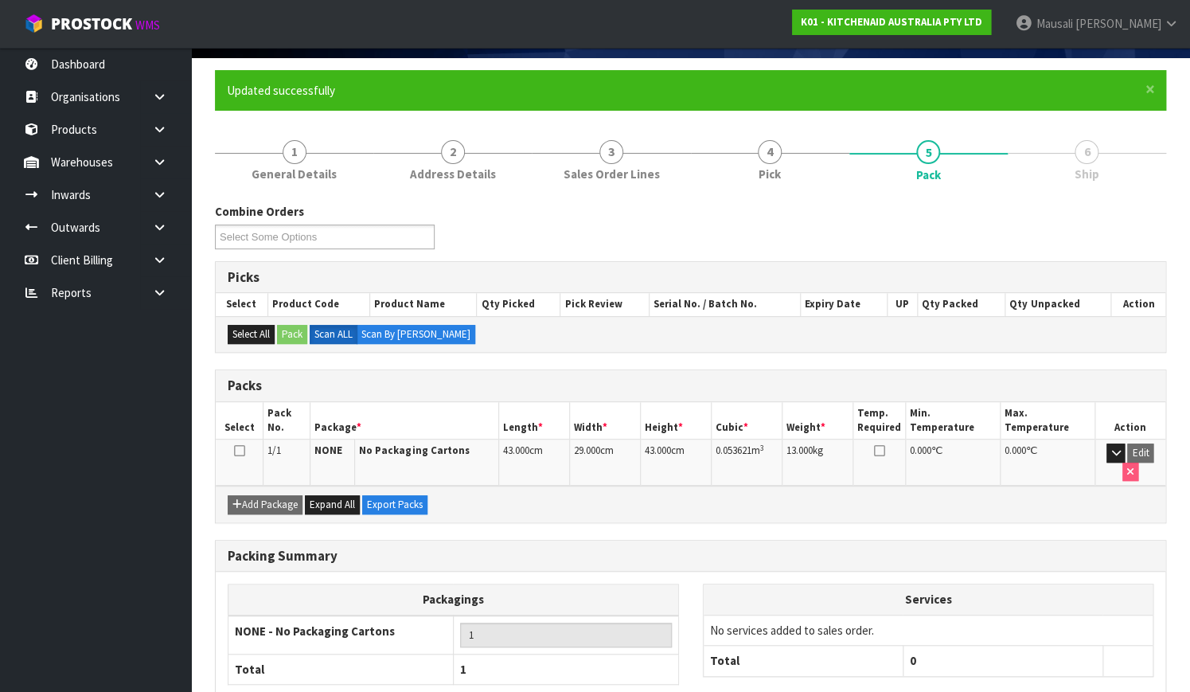
scroll to position [203, 0]
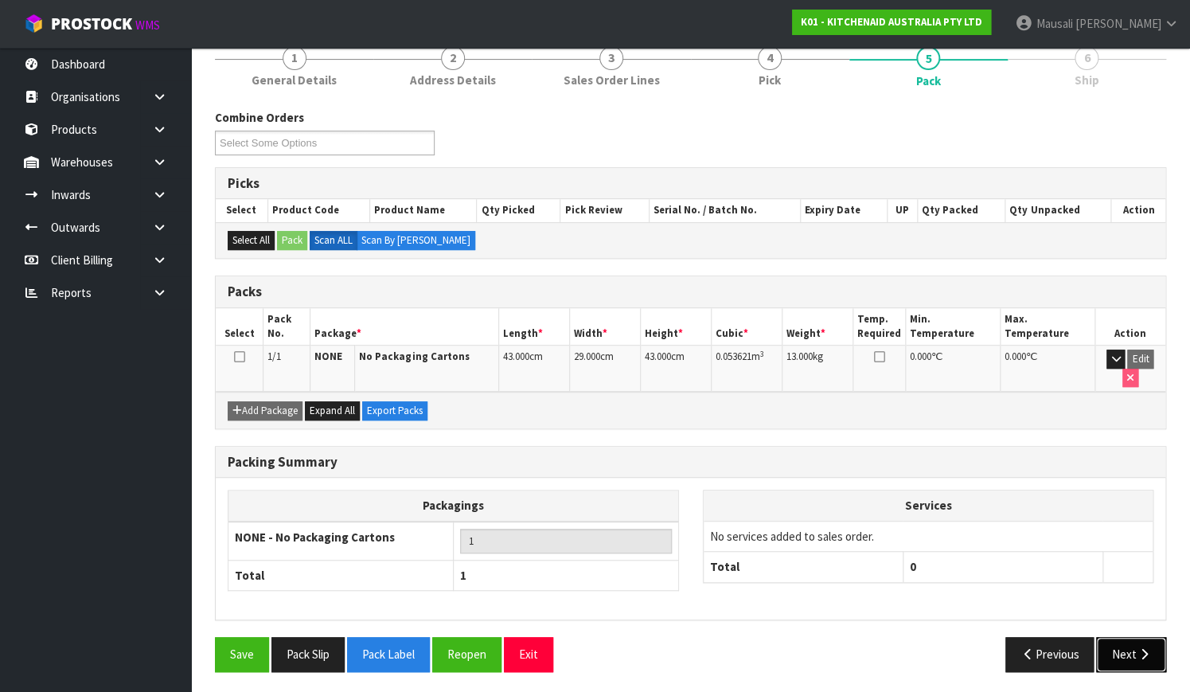
click at [1126, 640] on button "Next" at bounding box center [1131, 654] width 70 height 34
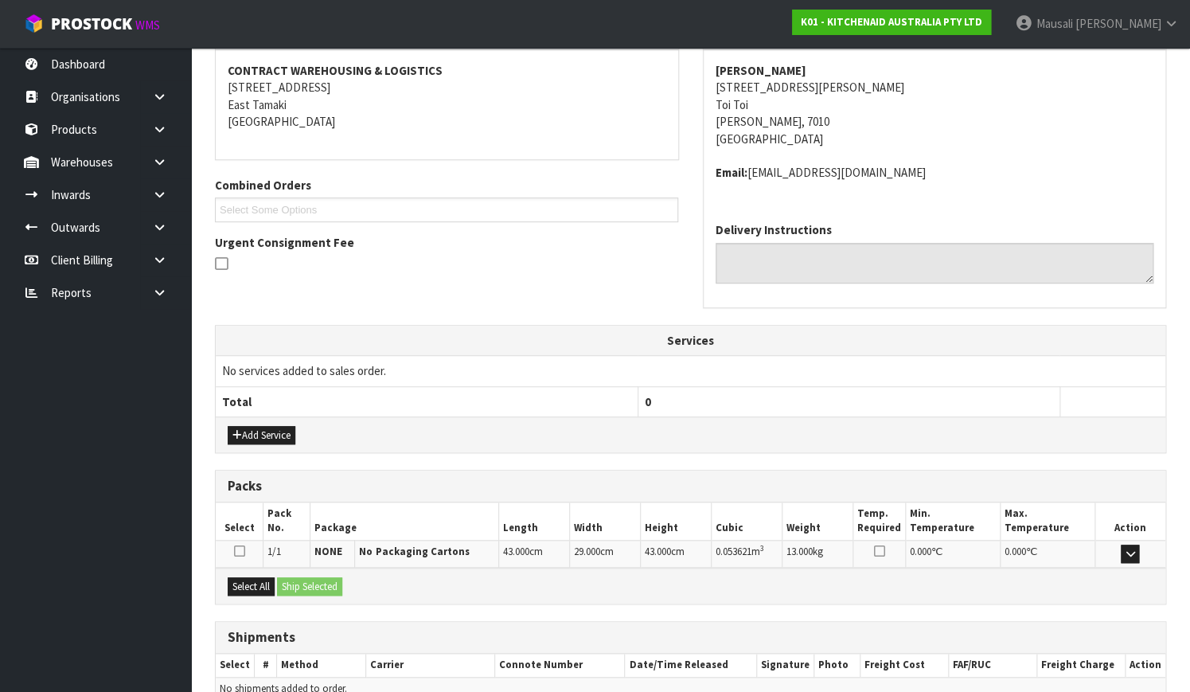
scroll to position [375, 0]
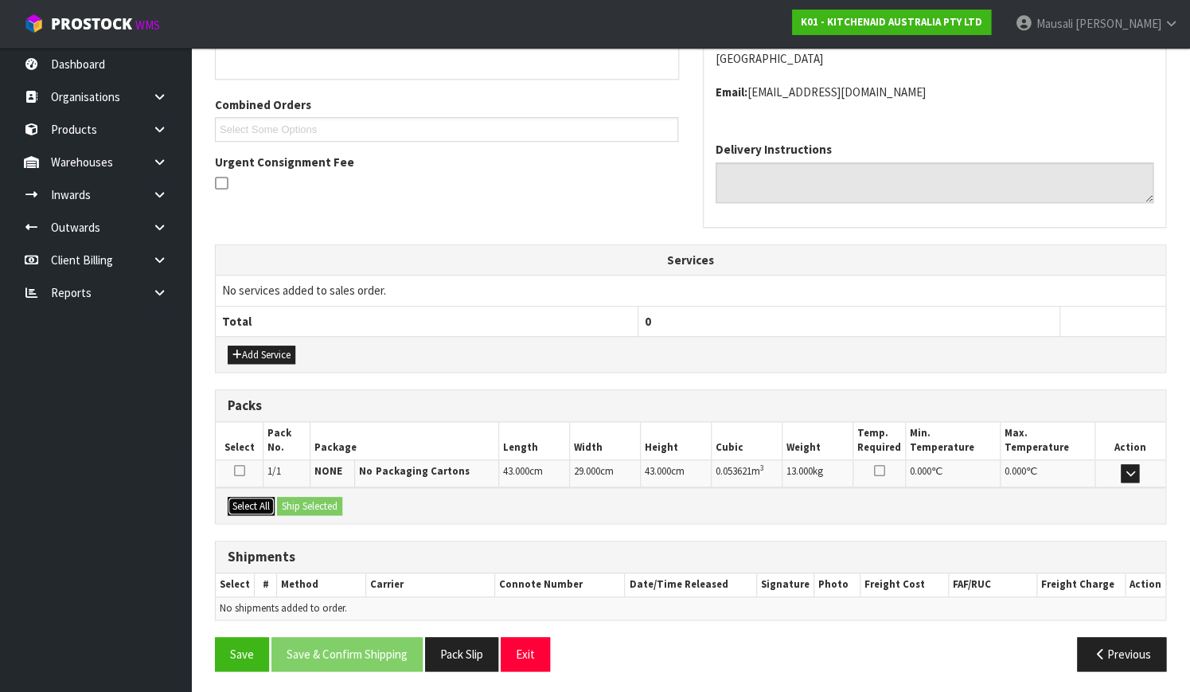
click at [244, 505] on button "Select All" at bounding box center [251, 506] width 47 height 19
click at [288, 505] on button "Ship Selected" at bounding box center [309, 506] width 65 height 19
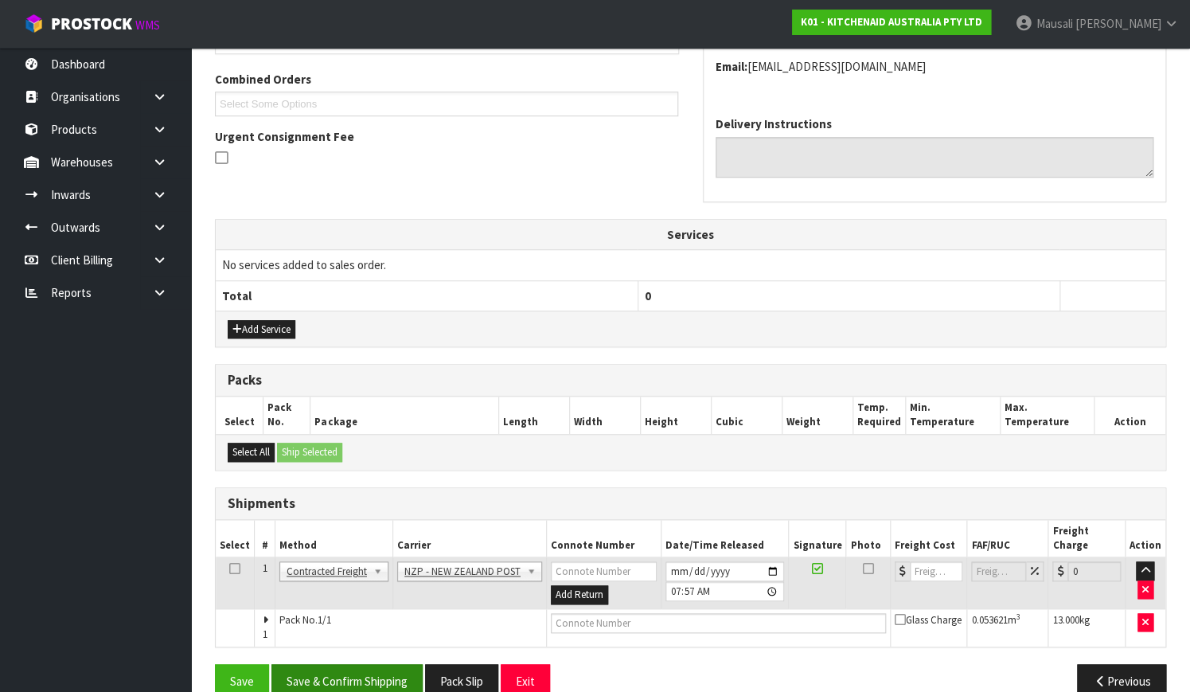
scroll to position [413, 0]
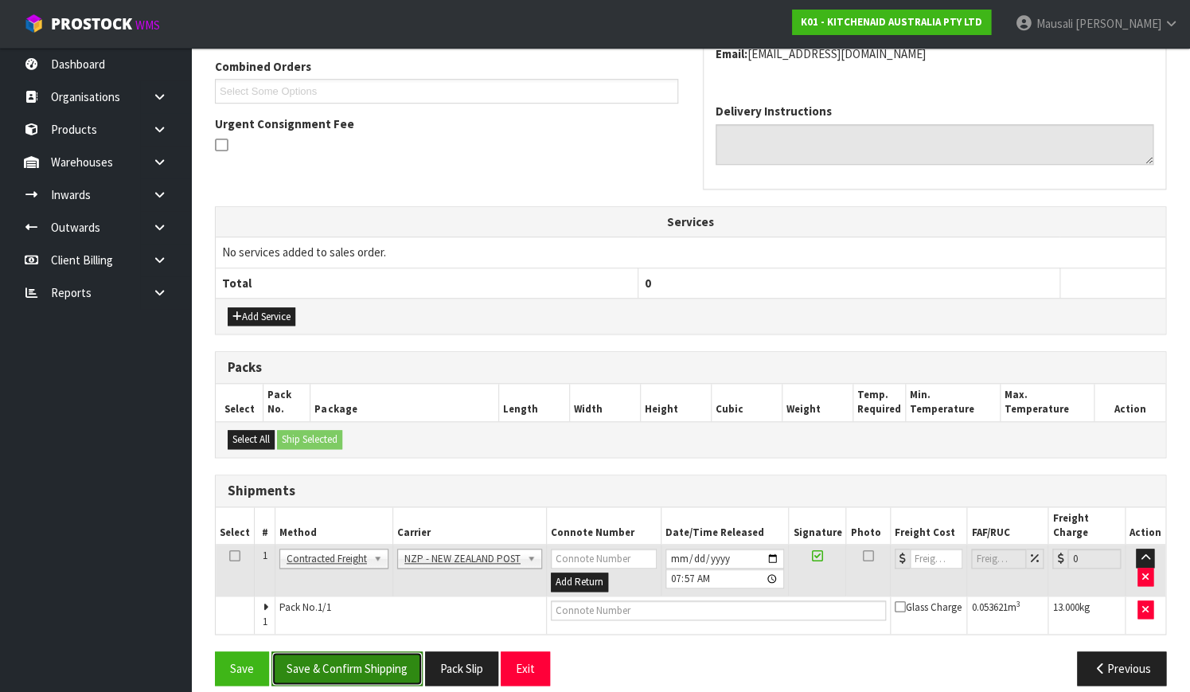
click at [355, 651] on button "Save & Confirm Shipping" at bounding box center [346, 668] width 151 height 34
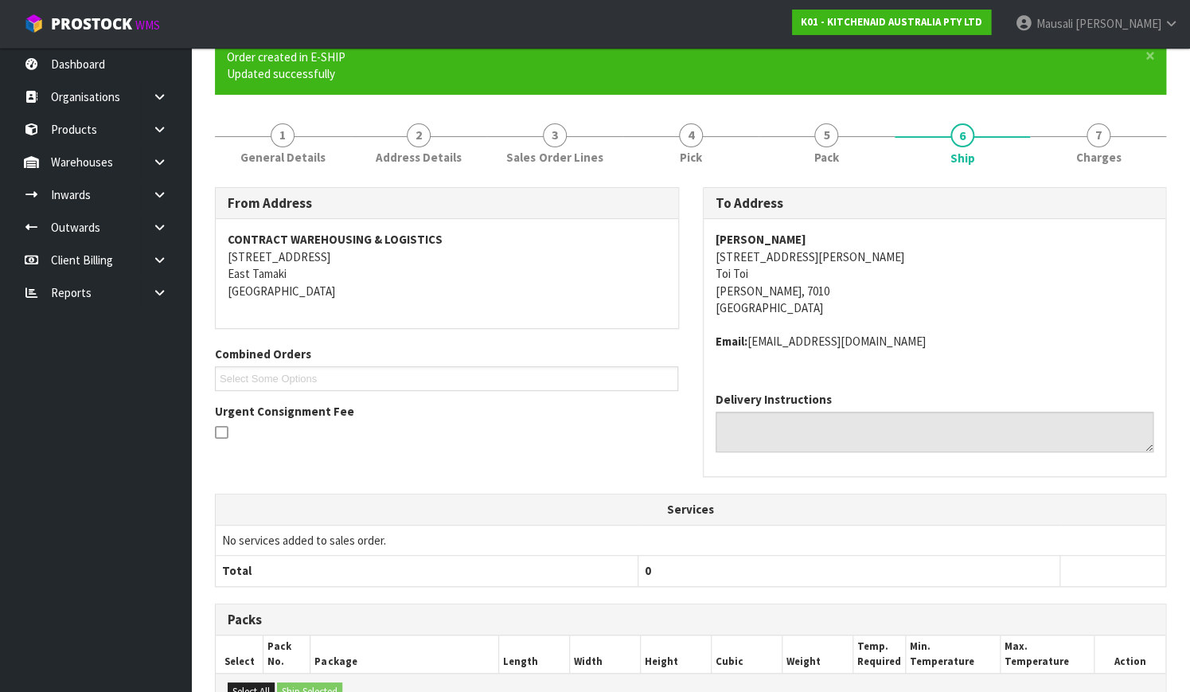
scroll to position [392, 0]
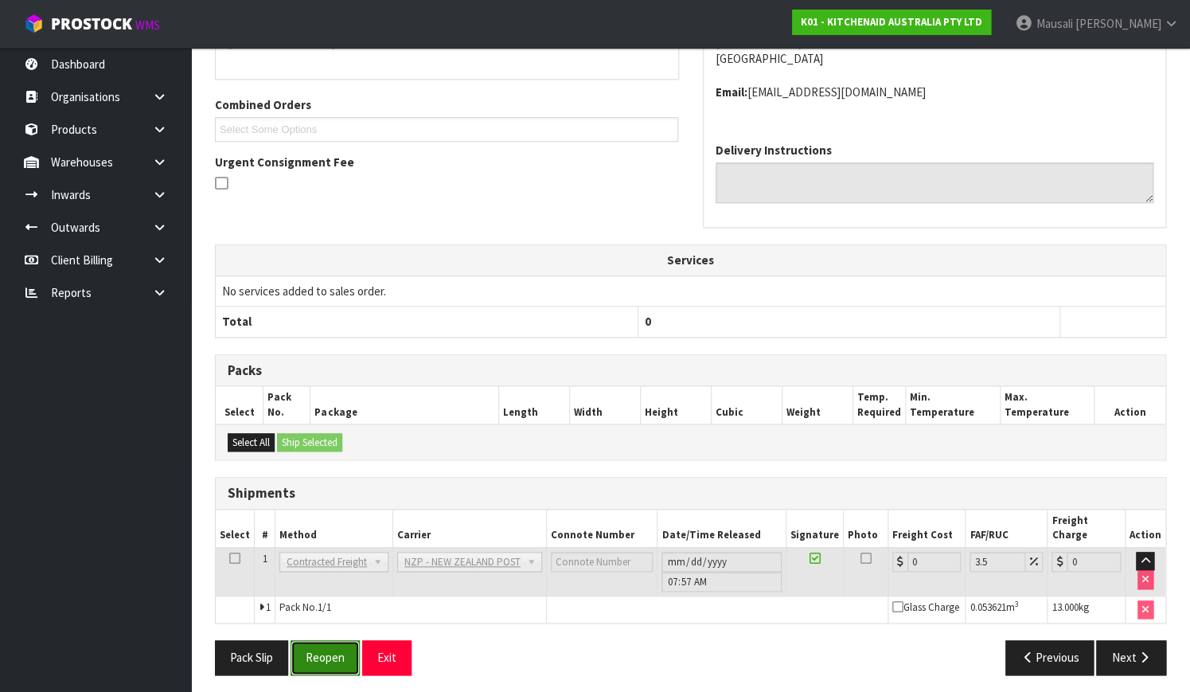
drag, startPoint x: 316, startPoint y: 640, endPoint x: 333, endPoint y: 633, distance: 18.6
click at [316, 640] on button "Reopen" at bounding box center [324, 657] width 69 height 34
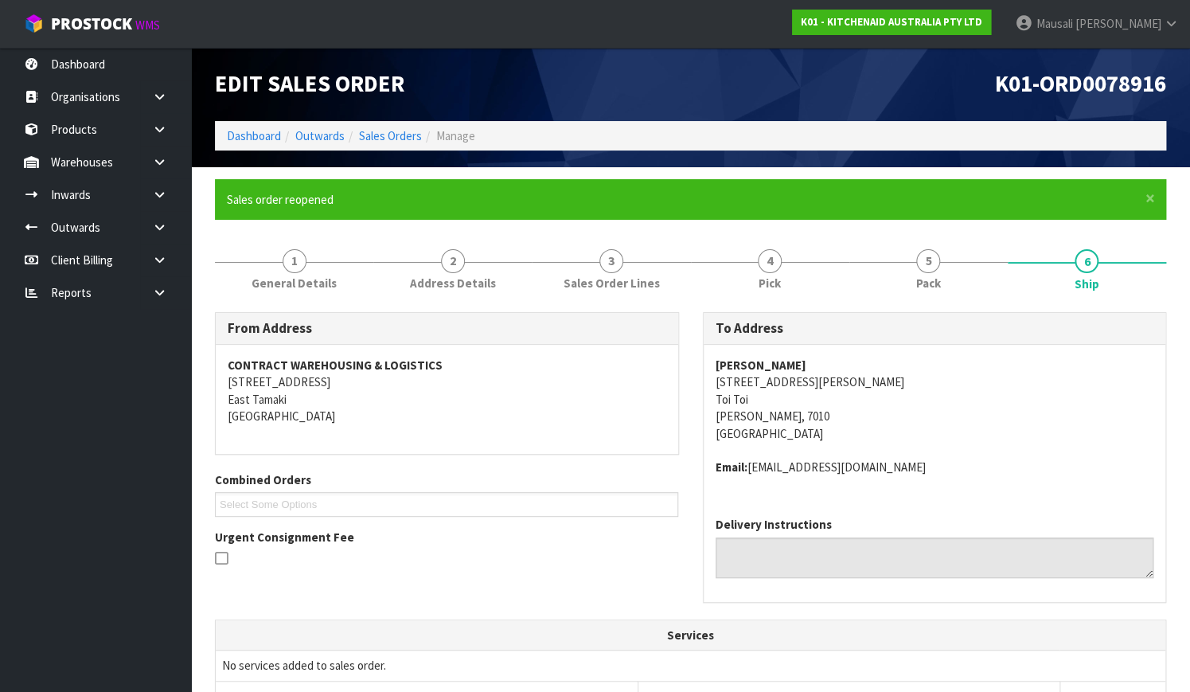
scroll to position [418, 0]
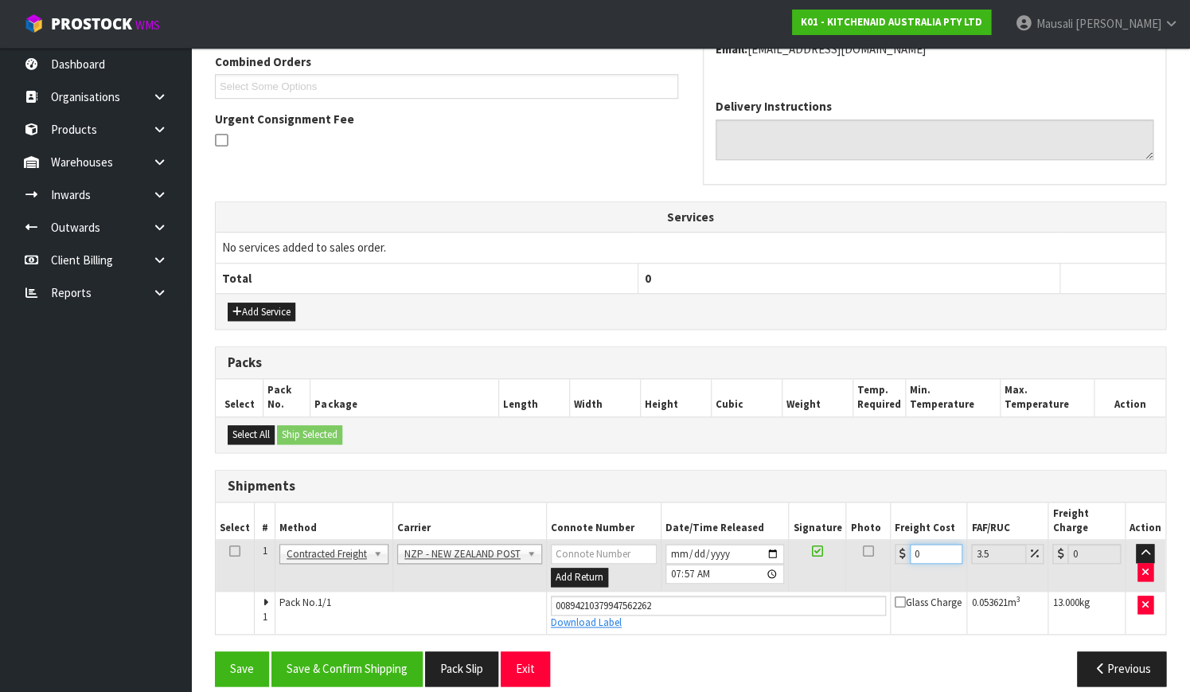
drag, startPoint x: 922, startPoint y: 533, endPoint x: 899, endPoint y: 551, distance: 29.5
click at [899, 551] on td "0" at bounding box center [929, 566] width 76 height 52
type input "1"
type input "1.03"
type input "16"
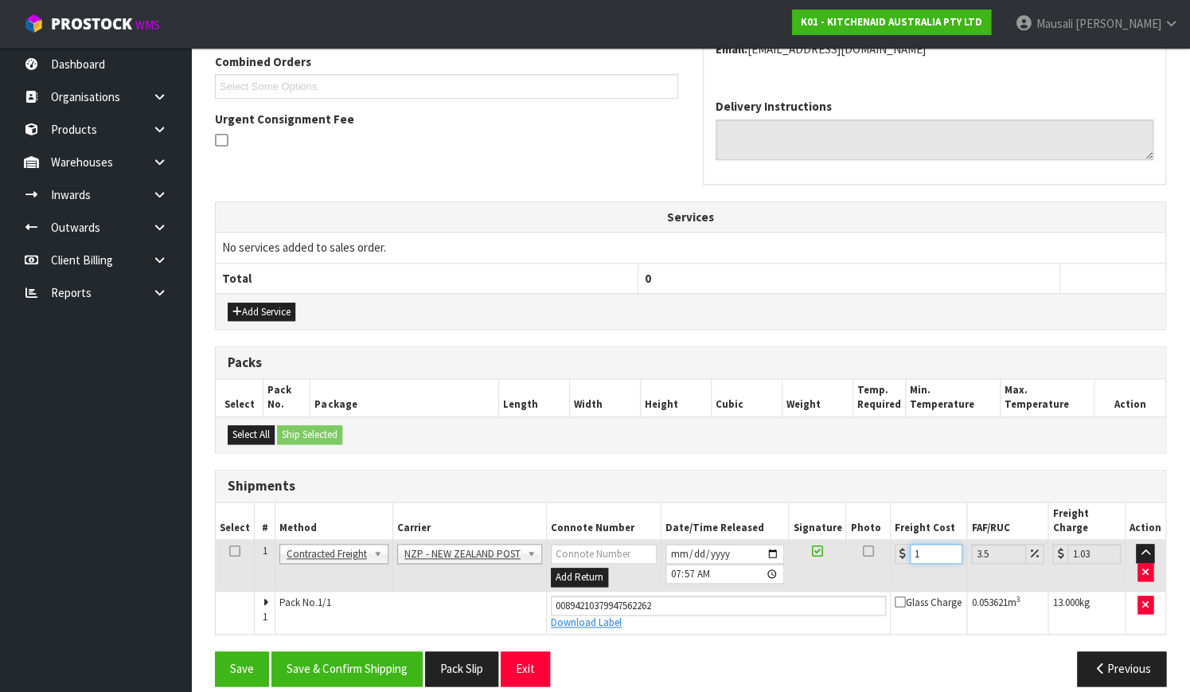
type input "16.56"
type input "16.6"
type input "17.18"
type input "16.61"
type input "17.19"
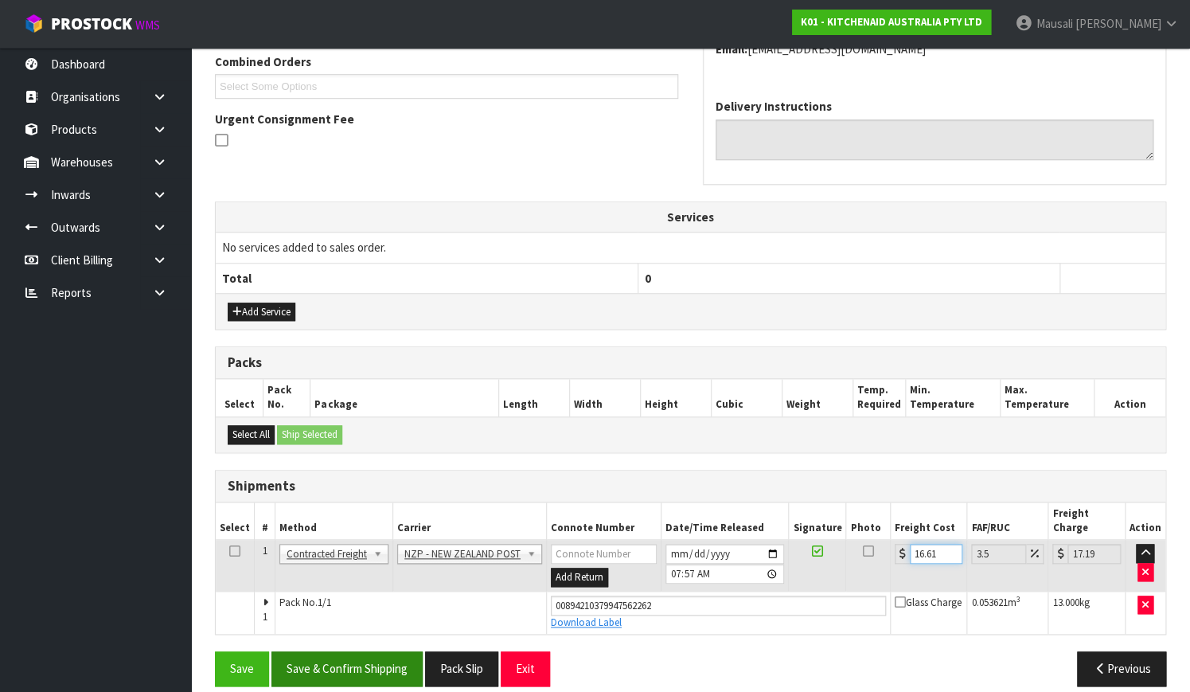
type input "16.61"
click at [388, 651] on button "Save & Confirm Shipping" at bounding box center [346, 668] width 151 height 34
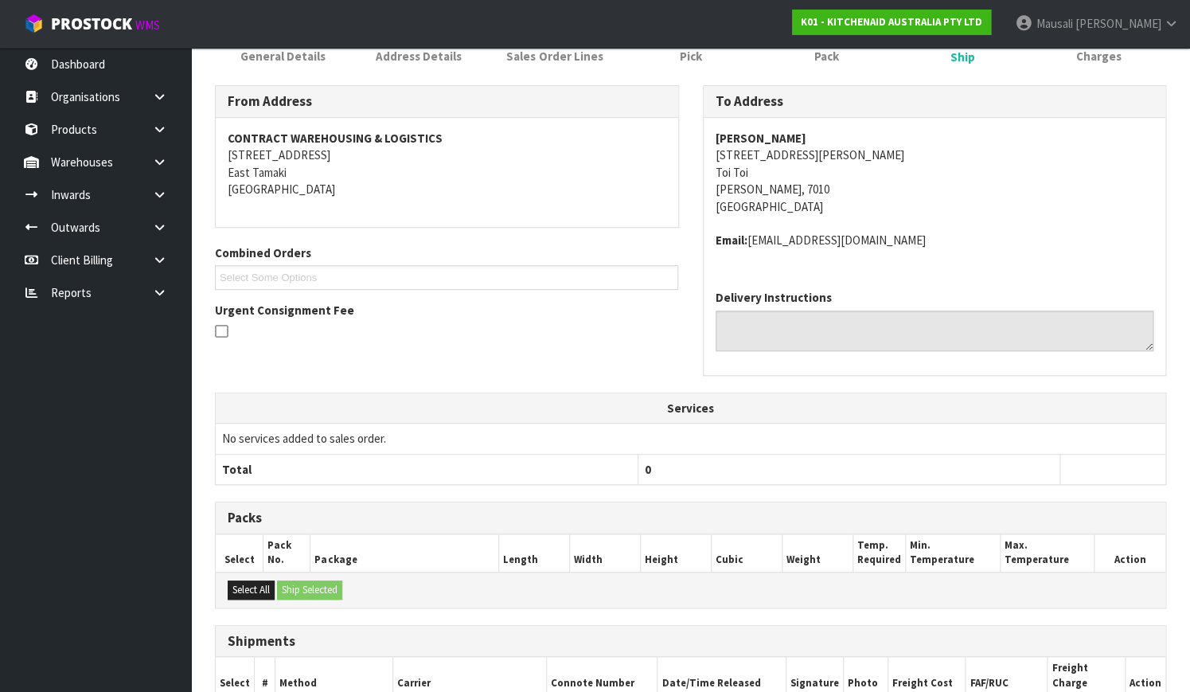
scroll to position [374, 0]
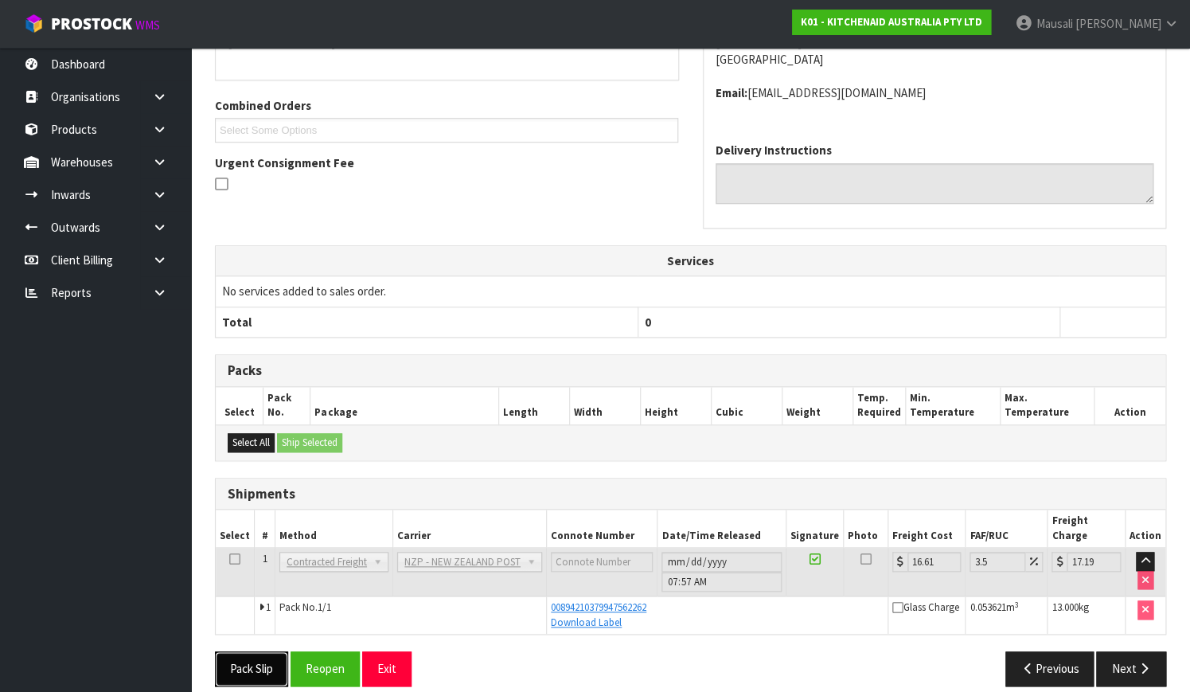
click at [256, 651] on button "Pack Slip" at bounding box center [251, 668] width 73 height 34
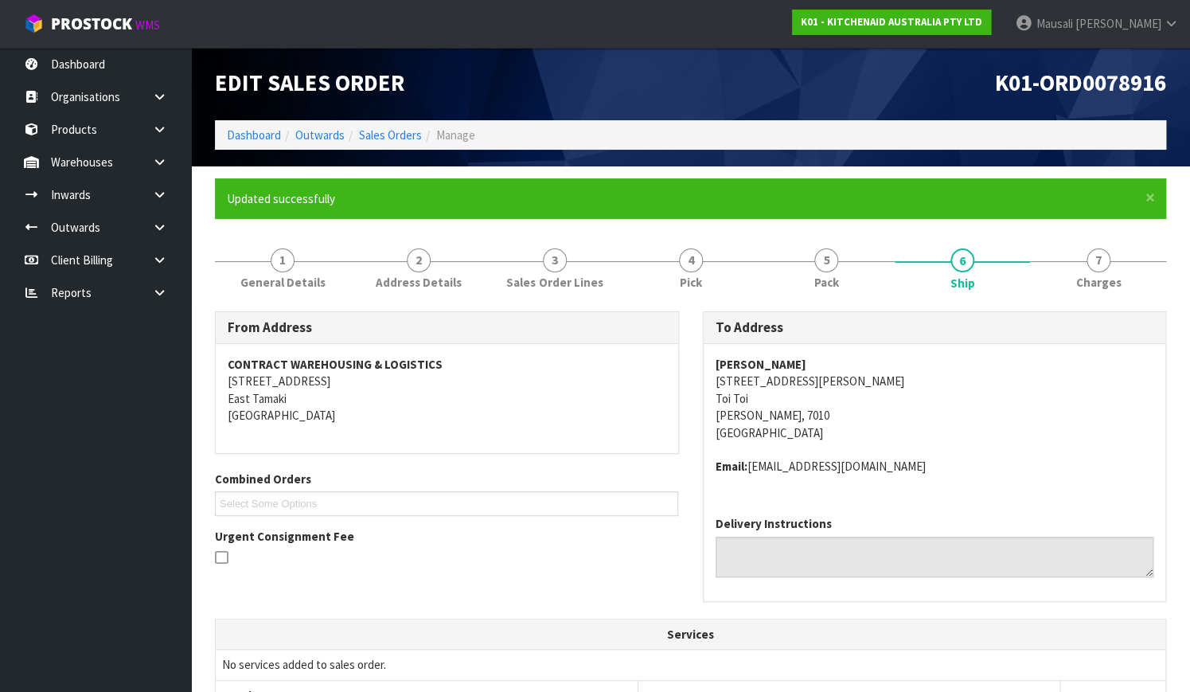
scroll to position [0, 0]
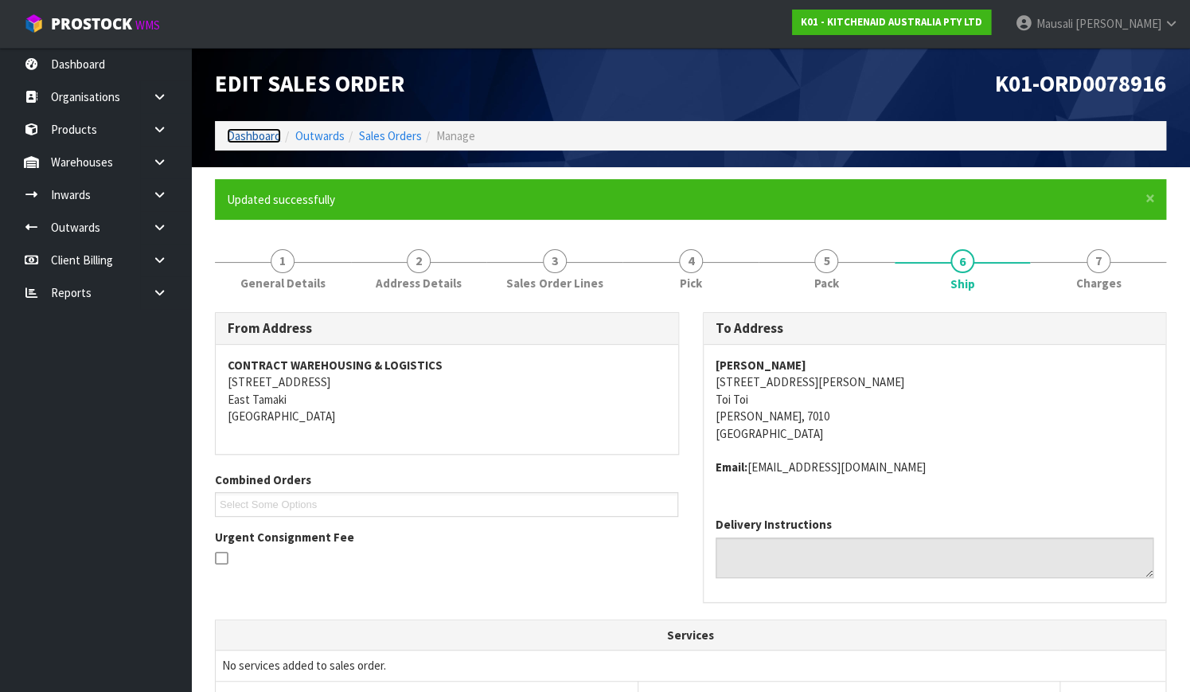
click at [269, 130] on link "Dashboard" at bounding box center [254, 135] width 54 height 15
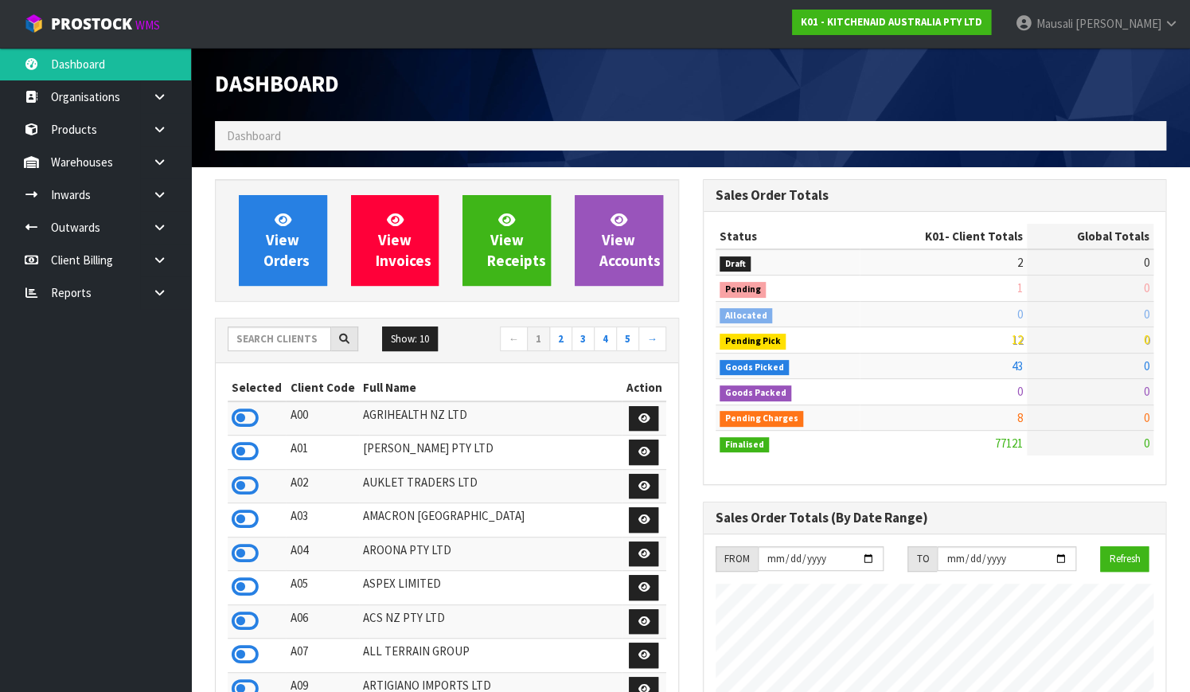
scroll to position [1237, 486]
click at [254, 338] on input "text" at bounding box center [279, 338] width 103 height 25
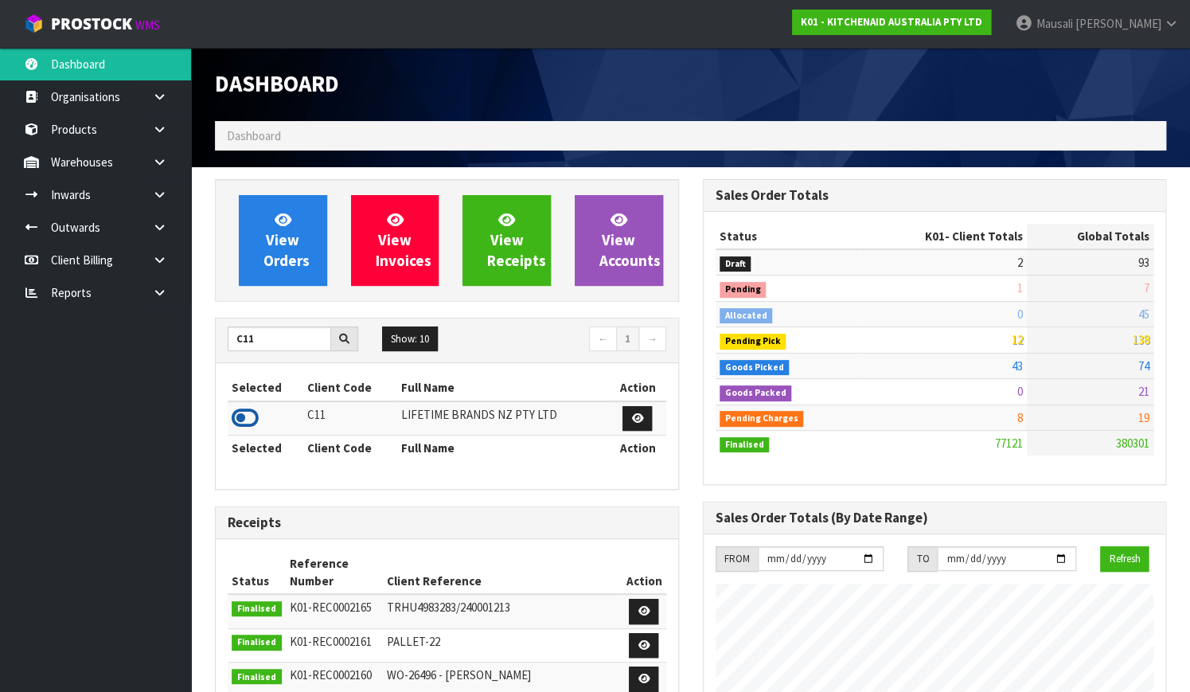
click at [251, 417] on icon at bounding box center [245, 418] width 27 height 24
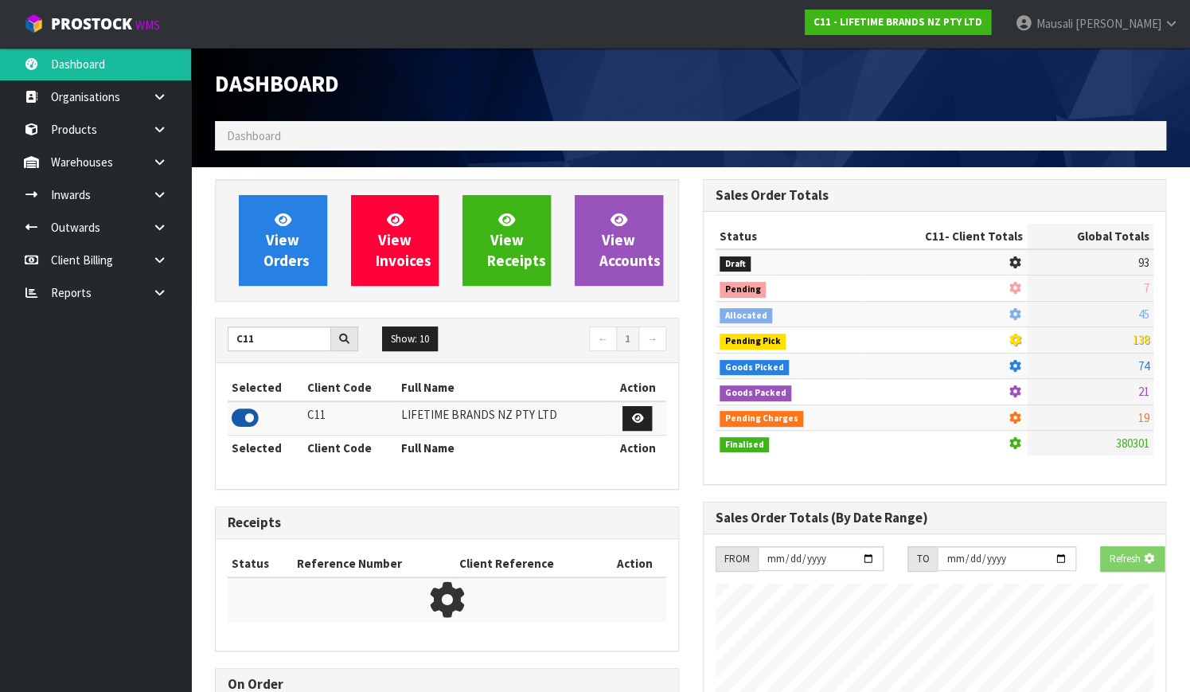
scroll to position [1271, 486]
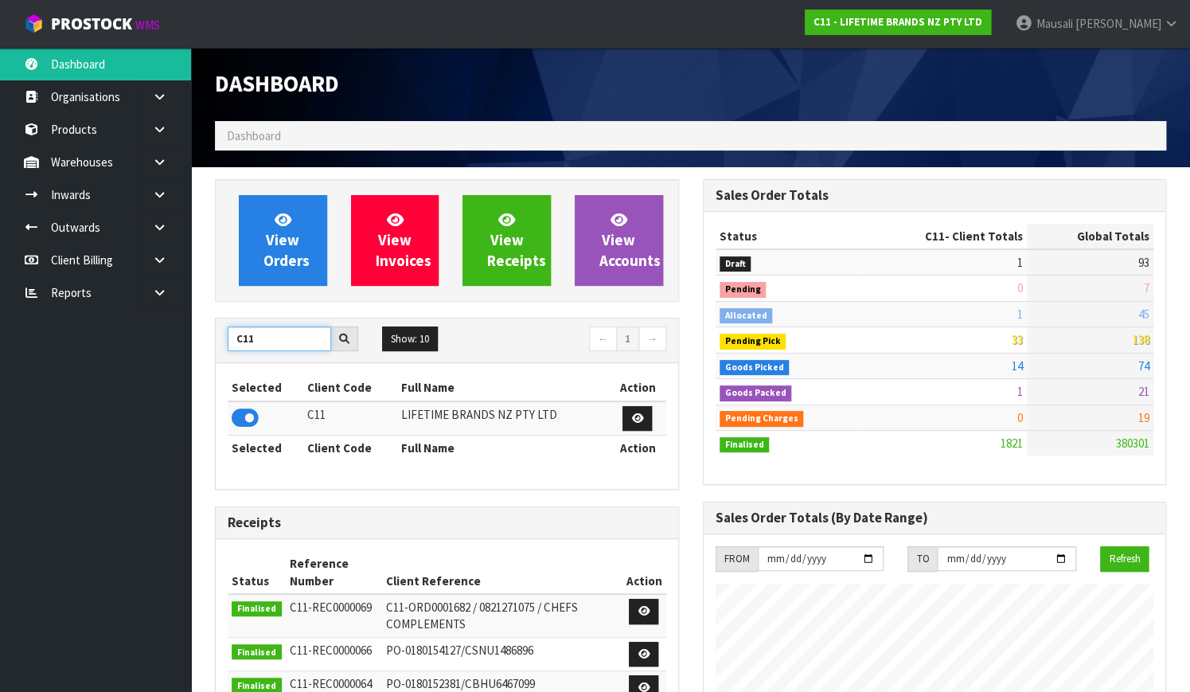
drag, startPoint x: 272, startPoint y: 337, endPoint x: 236, endPoint y: 350, distance: 38.8
click at [236, 350] on div "C11 Show: 10 5 10 25 50 ← 1 →" at bounding box center [447, 340] width 462 height 28
type input "K01"
click at [247, 414] on icon at bounding box center [245, 418] width 27 height 24
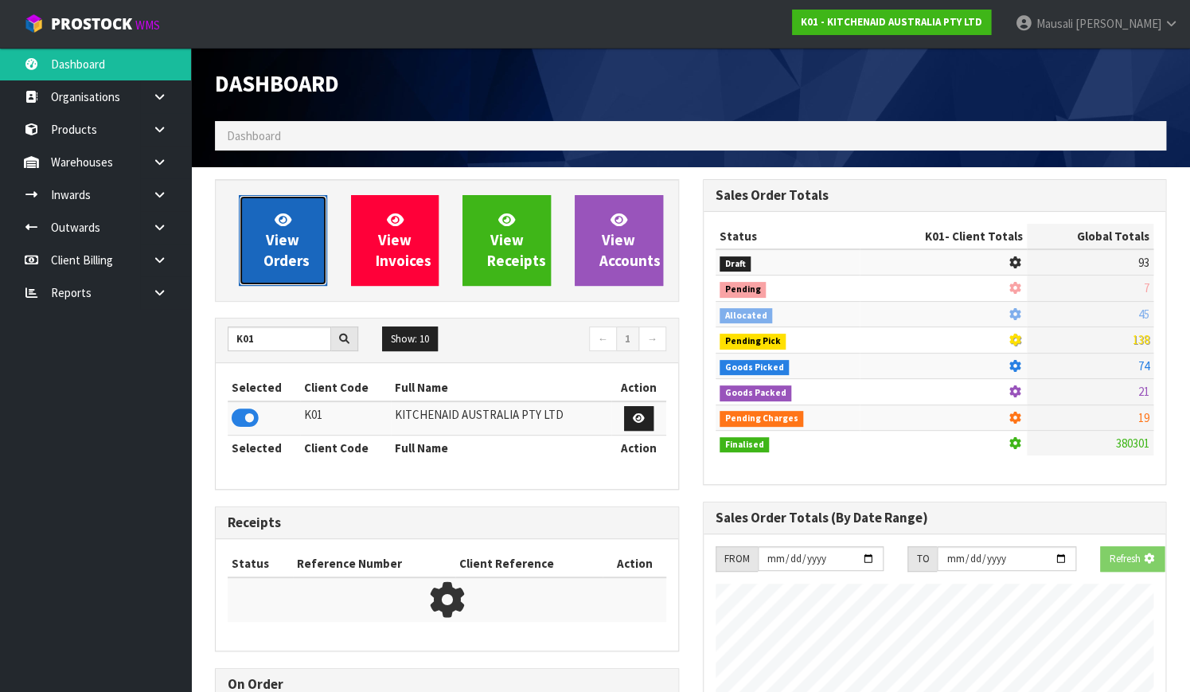
click at [283, 249] on link "View Orders" at bounding box center [283, 240] width 88 height 91
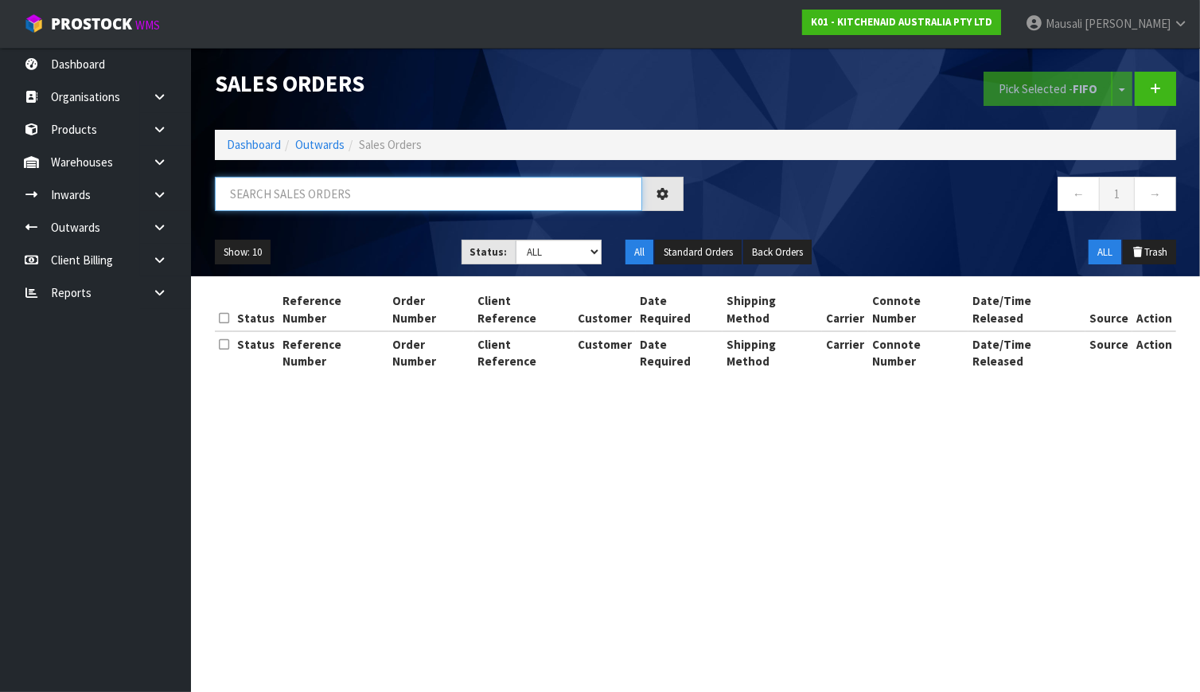
click at [255, 201] on input "text" at bounding box center [428, 194] width 427 height 34
type input "JOB-0411519"
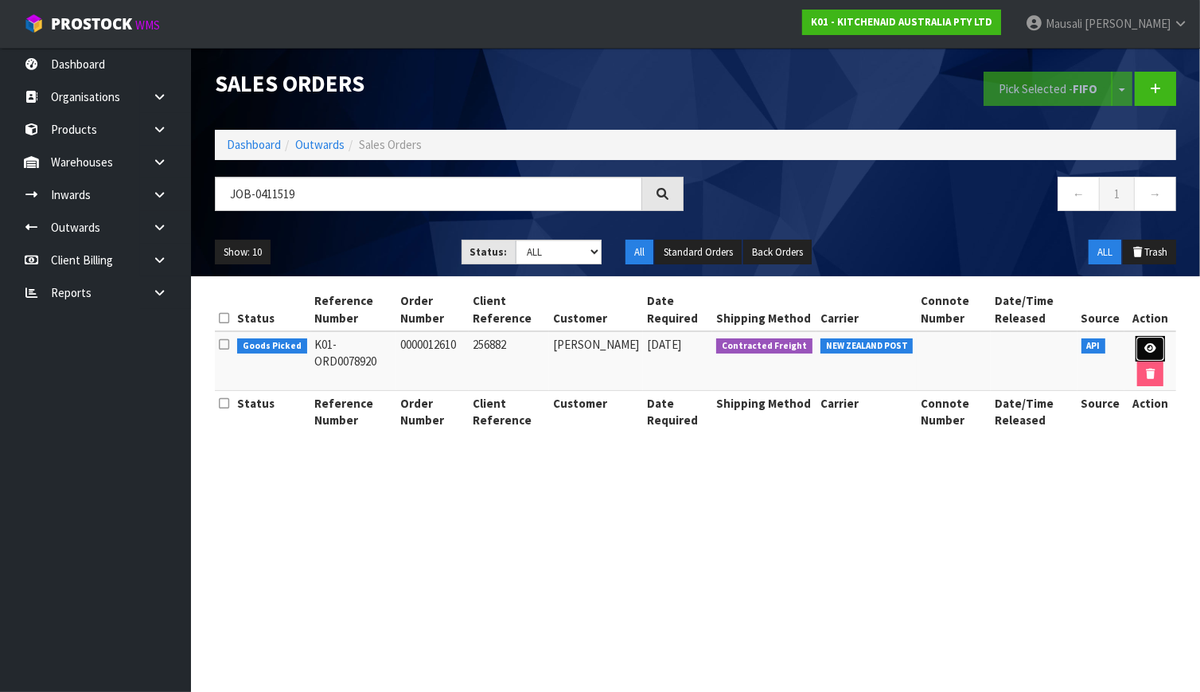
click at [1147, 345] on icon at bounding box center [1150, 348] width 12 height 10
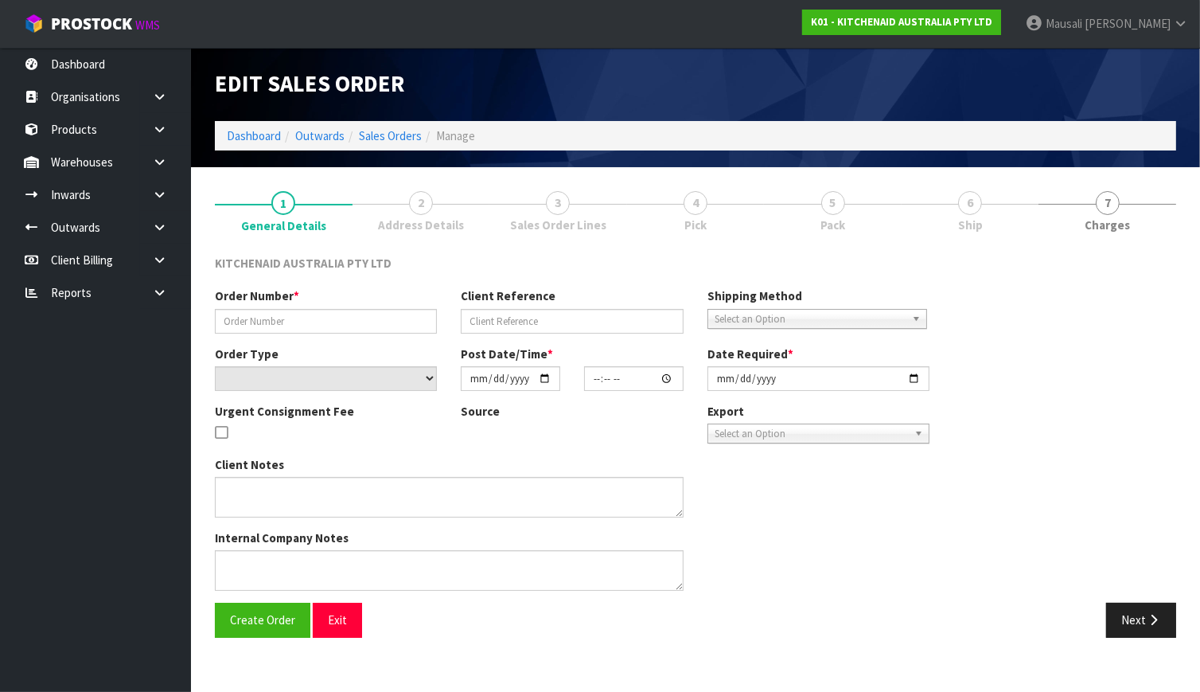
type input "0000012610"
type input "256882"
select select "number:0"
type input "[DATE]"
type input "11:35:29.000"
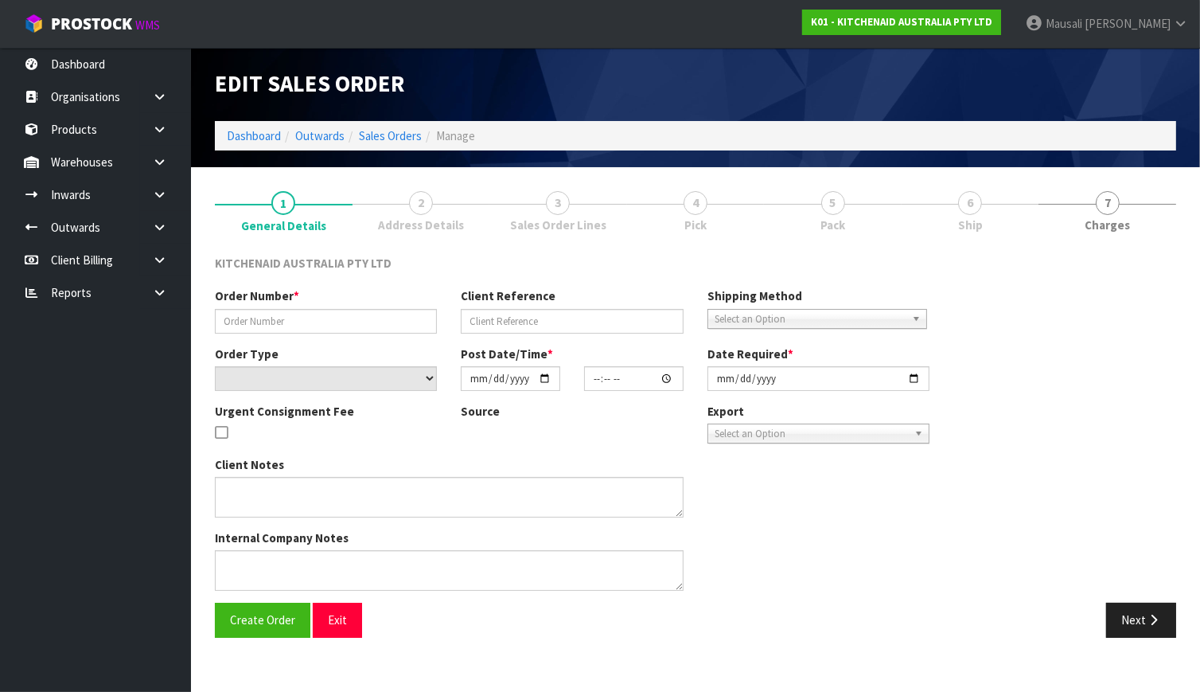
type input "[DATE]"
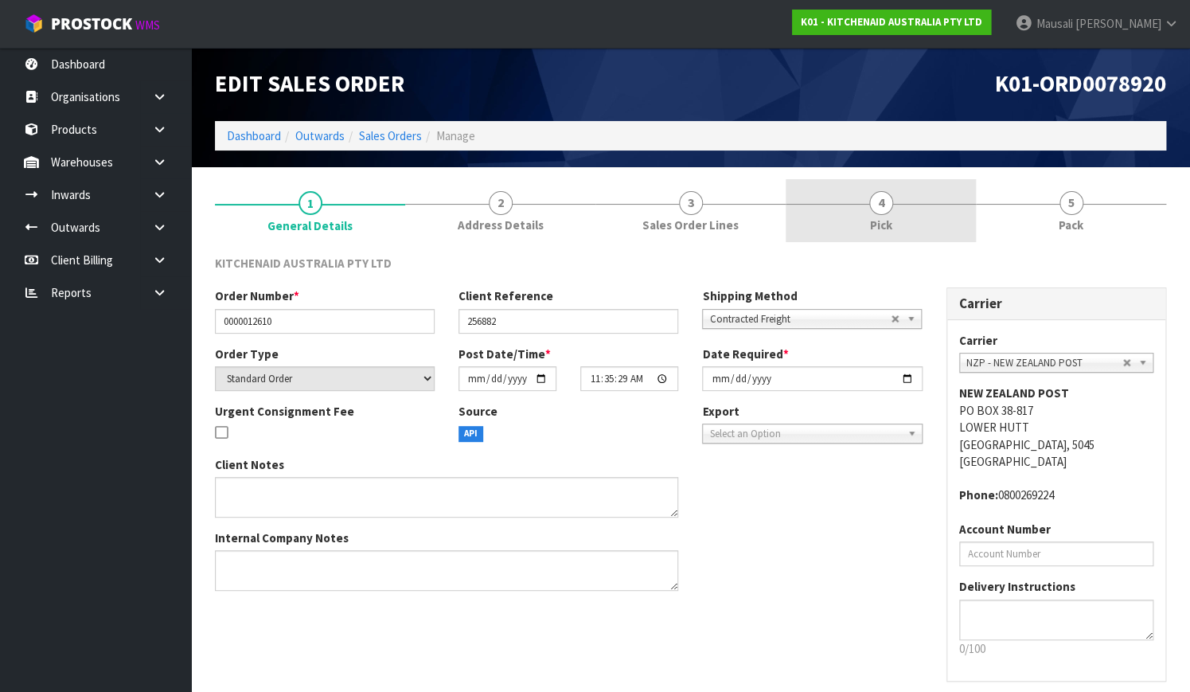
click at [859, 209] on link "4 Pick" at bounding box center [880, 210] width 190 height 63
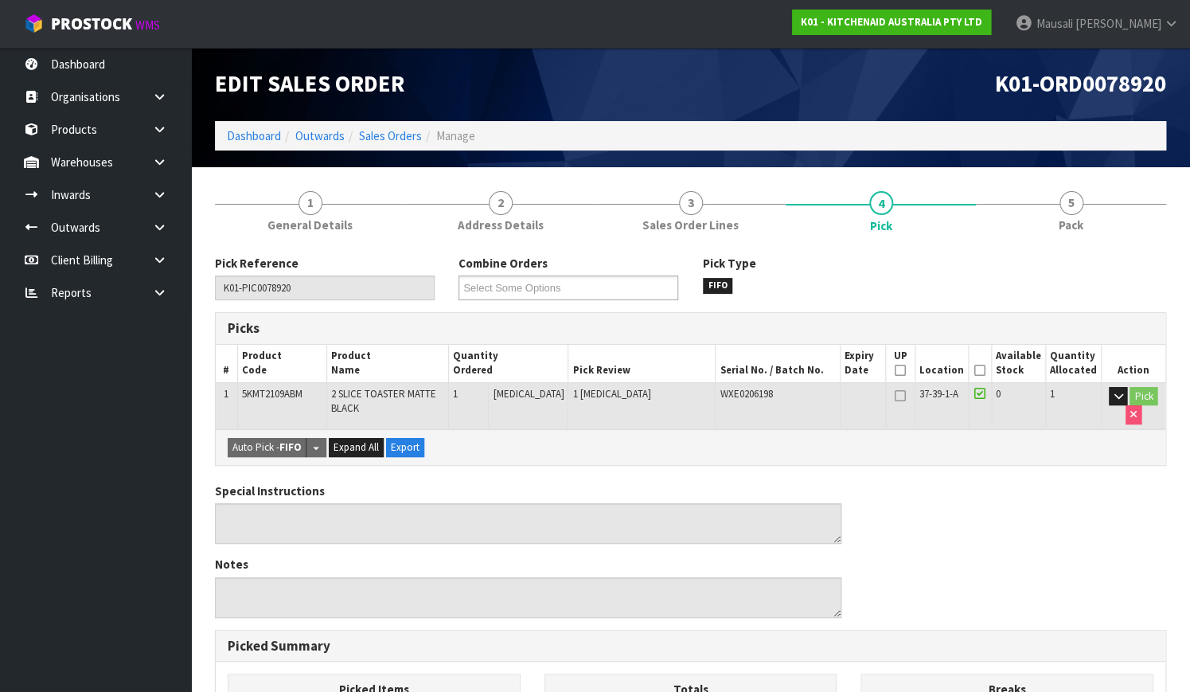
click at [982, 370] on icon at bounding box center [979, 370] width 11 height 1
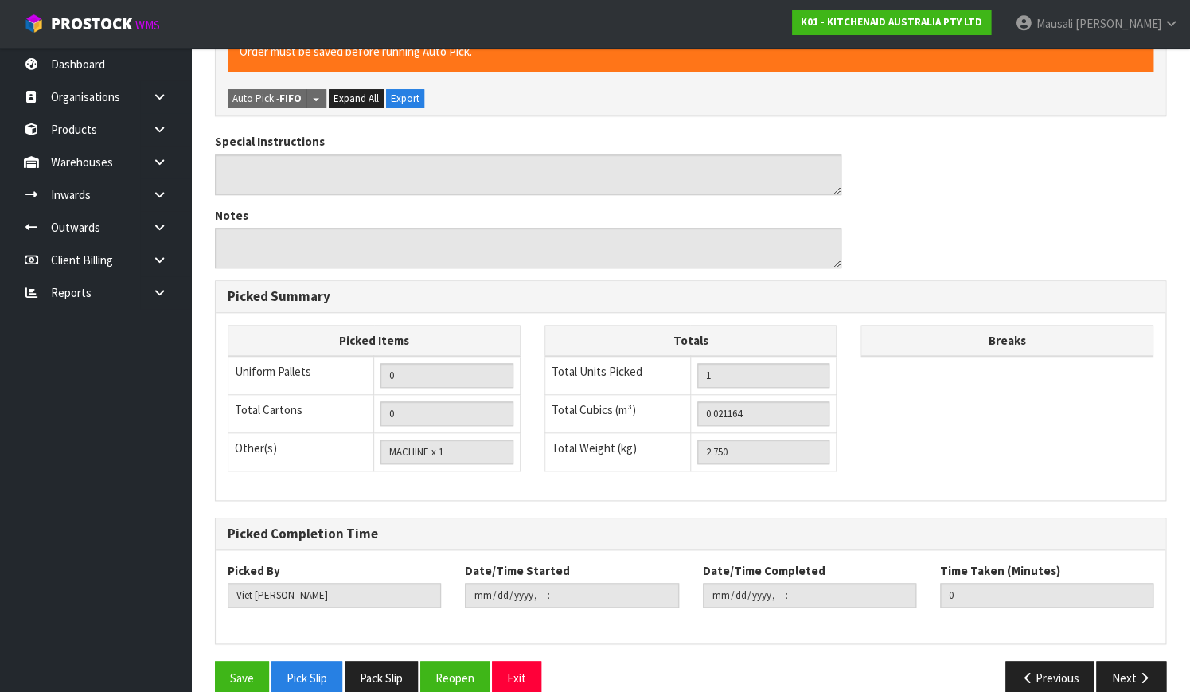
scroll to position [431, 0]
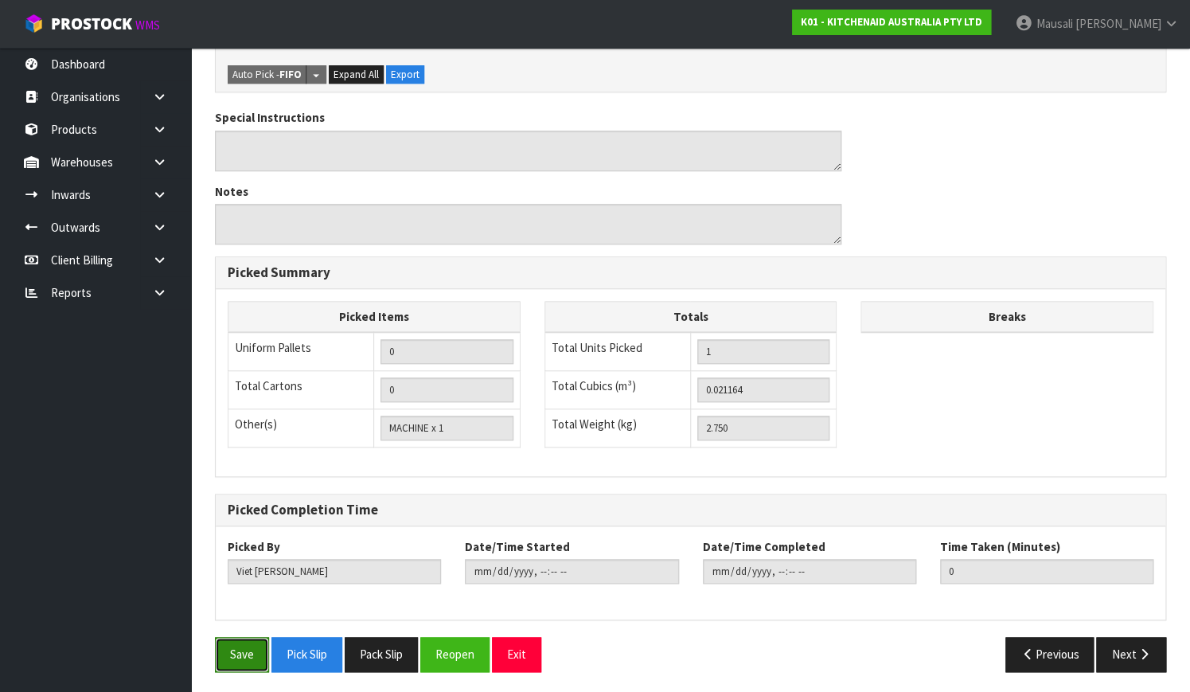
click at [237, 639] on button "Save" at bounding box center [242, 654] width 54 height 34
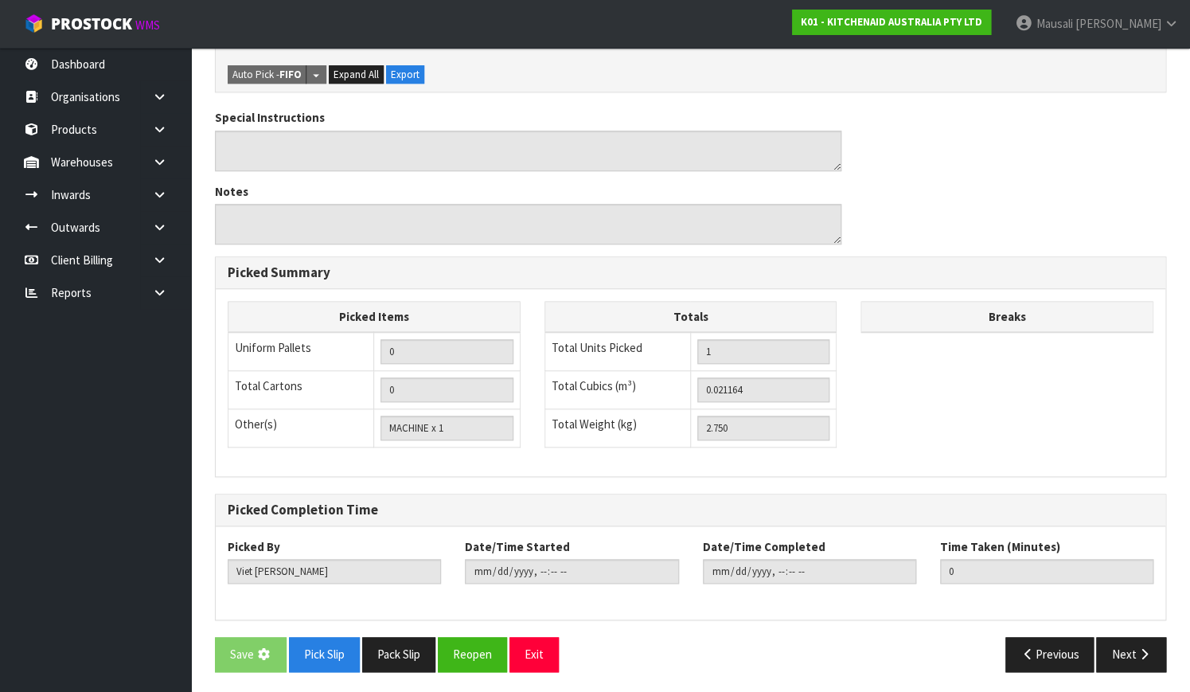
scroll to position [0, 0]
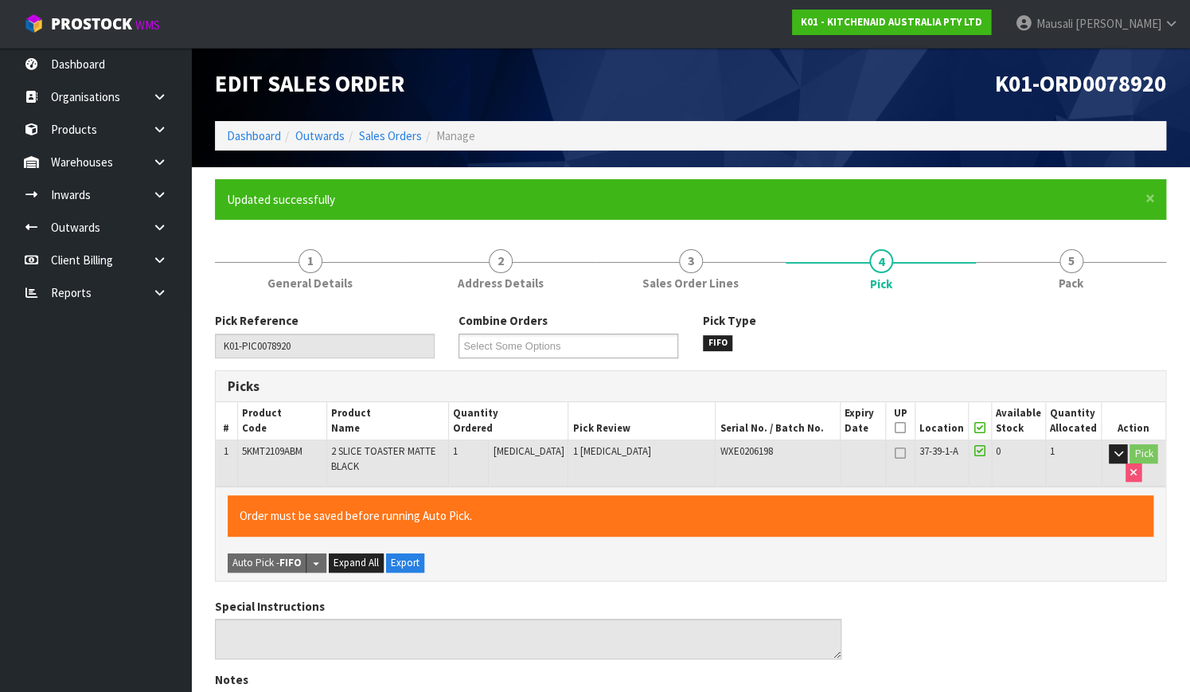
type input "[PERSON_NAME]"
type input "[DATE]T08:06:01"
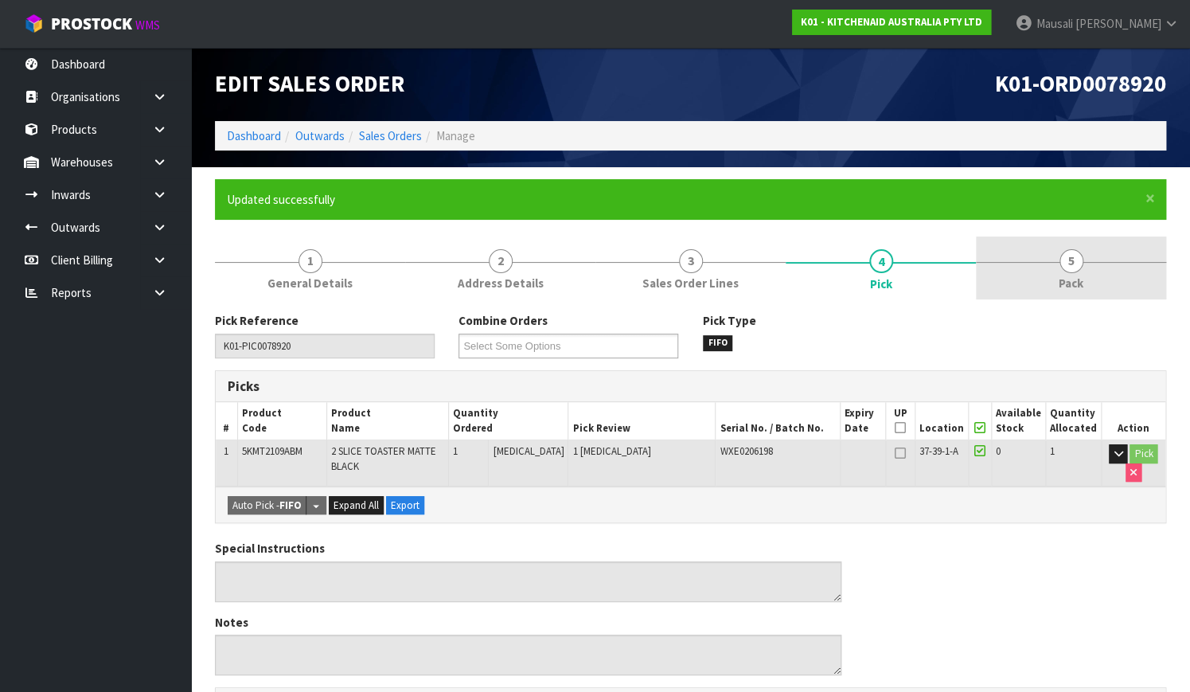
click at [1031, 264] on link "5 Pack" at bounding box center [1071, 267] width 190 height 63
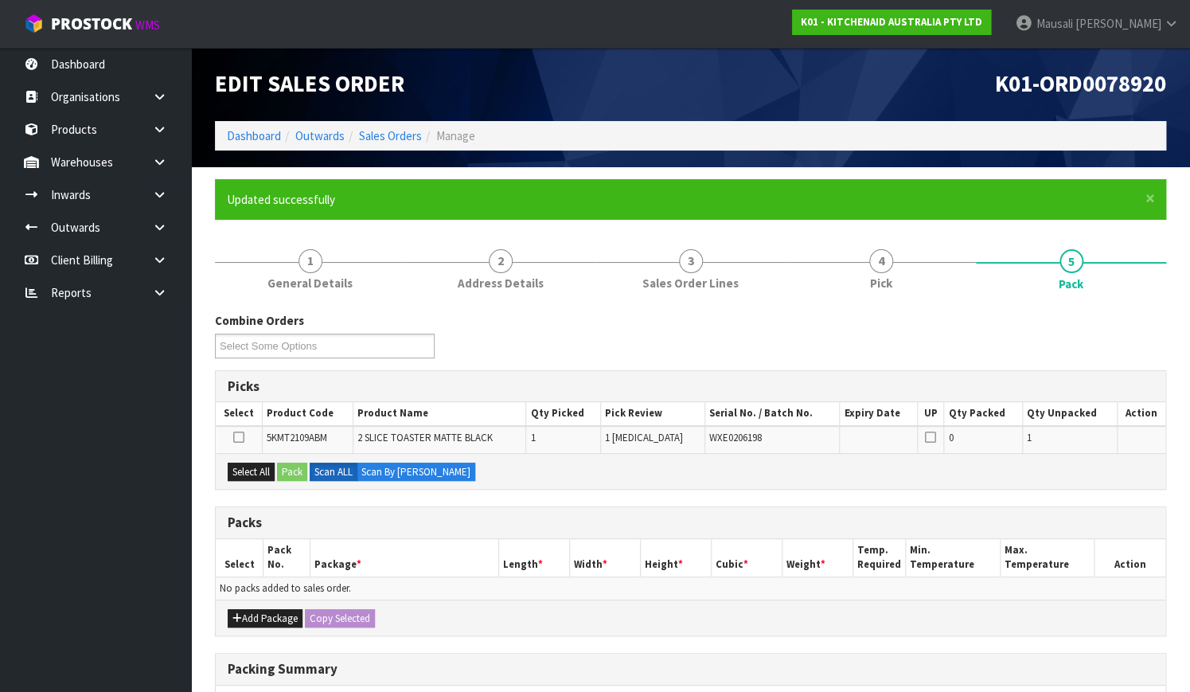
scroll to position [216, 0]
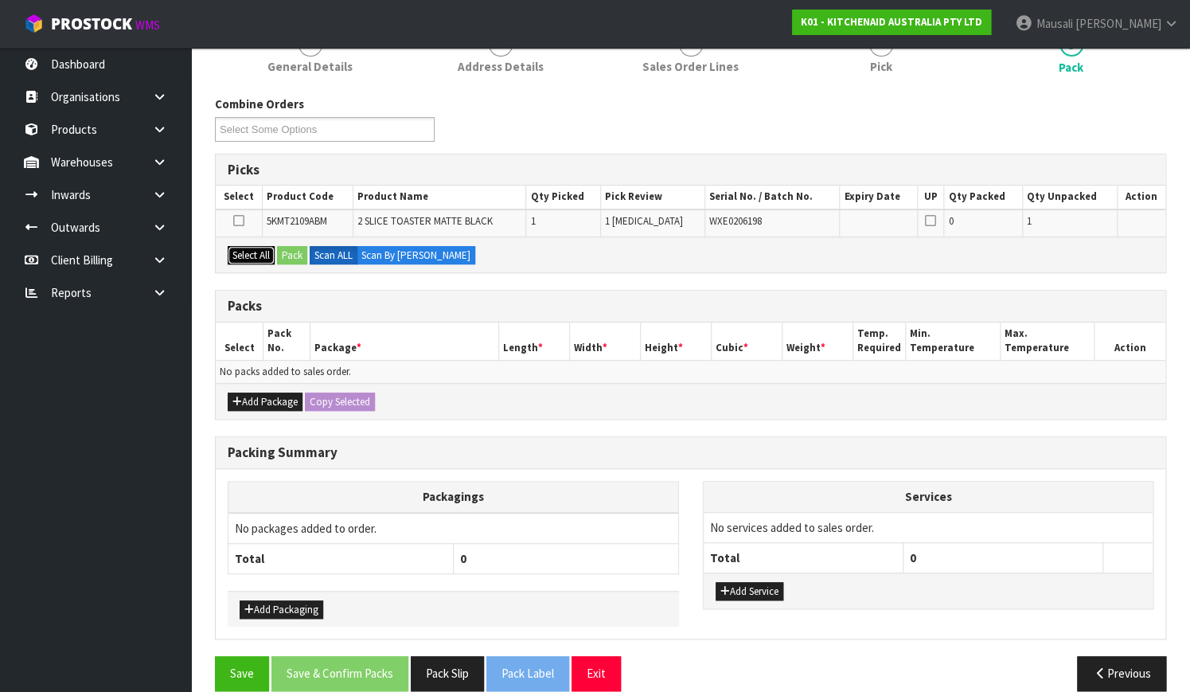
click at [255, 246] on button "Select All" at bounding box center [251, 255] width 47 height 19
click at [286, 246] on button "Pack" at bounding box center [292, 255] width 30 height 19
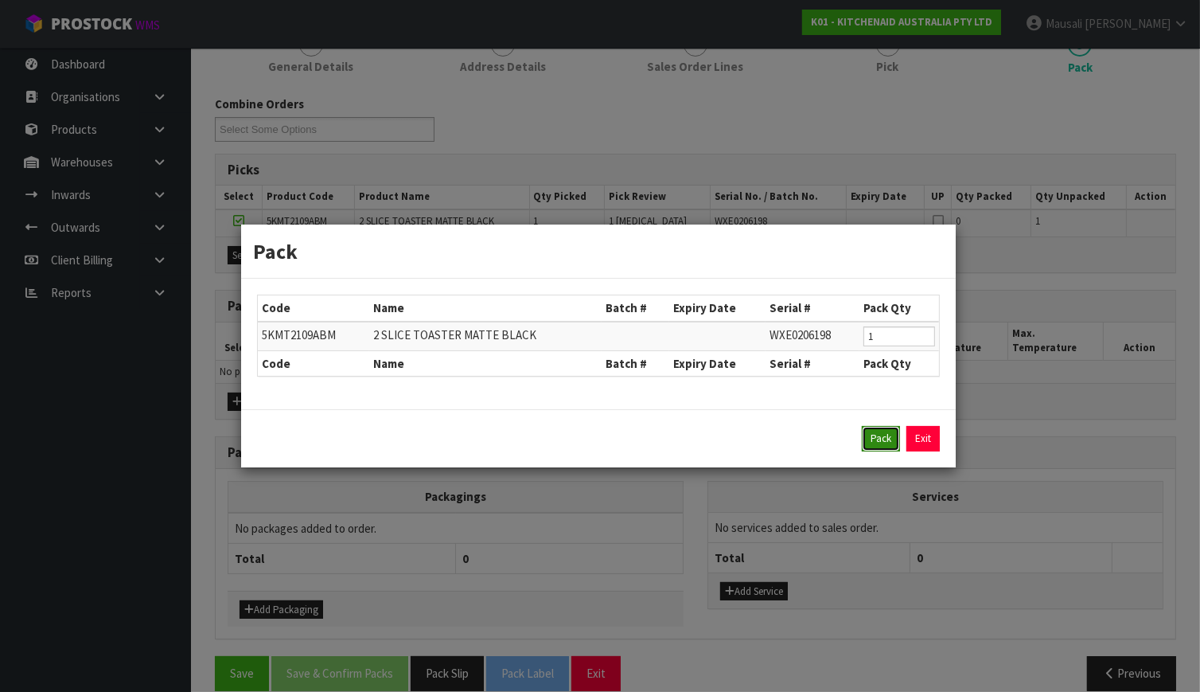
click at [865, 436] on button "Pack" at bounding box center [881, 438] width 38 height 25
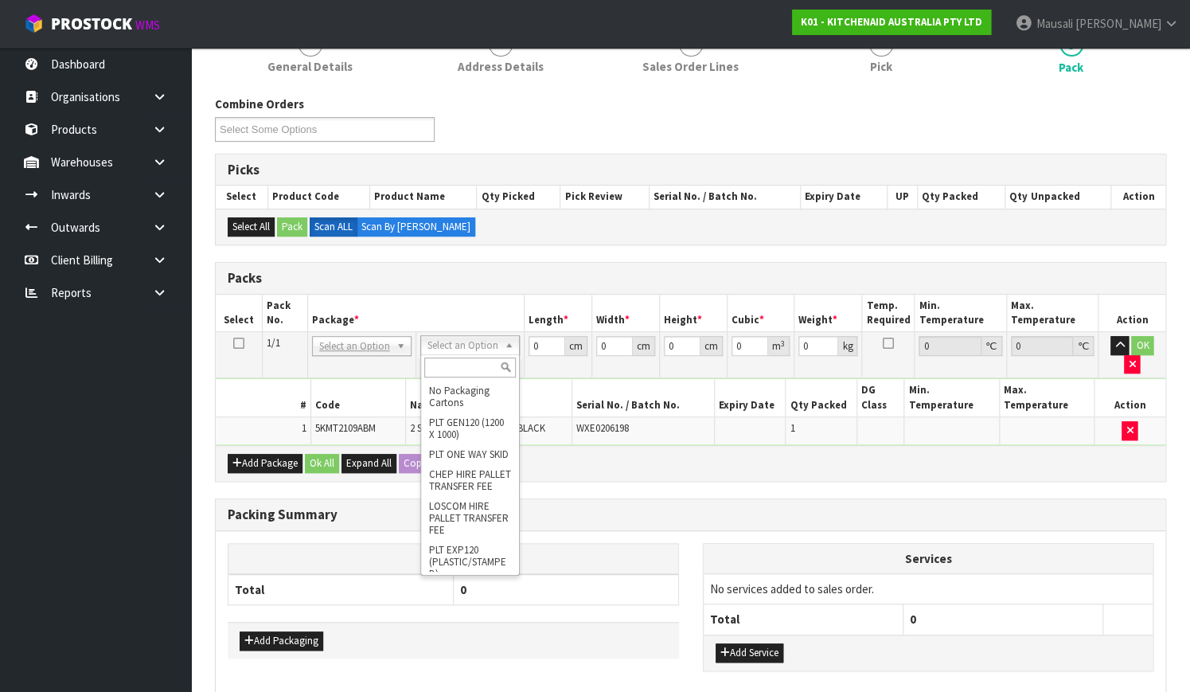
click at [460, 368] on input "text" at bounding box center [470, 367] width 92 height 20
type input "CL"
type input "2.75"
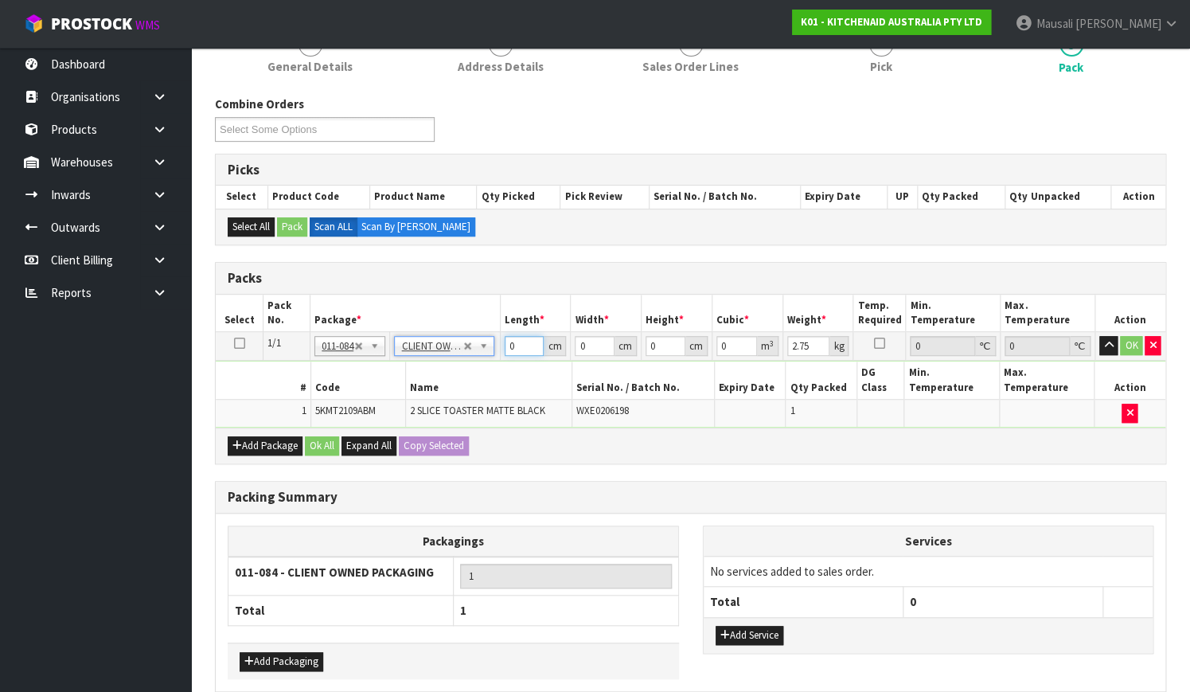
drag, startPoint x: 519, startPoint y: 343, endPoint x: 478, endPoint y: 352, distance: 41.5
click at [493, 352] on tr "1/1 NONE 007-001 007-002 007-004 007-009 007-013 007-014 007-015 007-017 007-01…" at bounding box center [690, 346] width 949 height 29
type input "40"
type input "28"
type input "2"
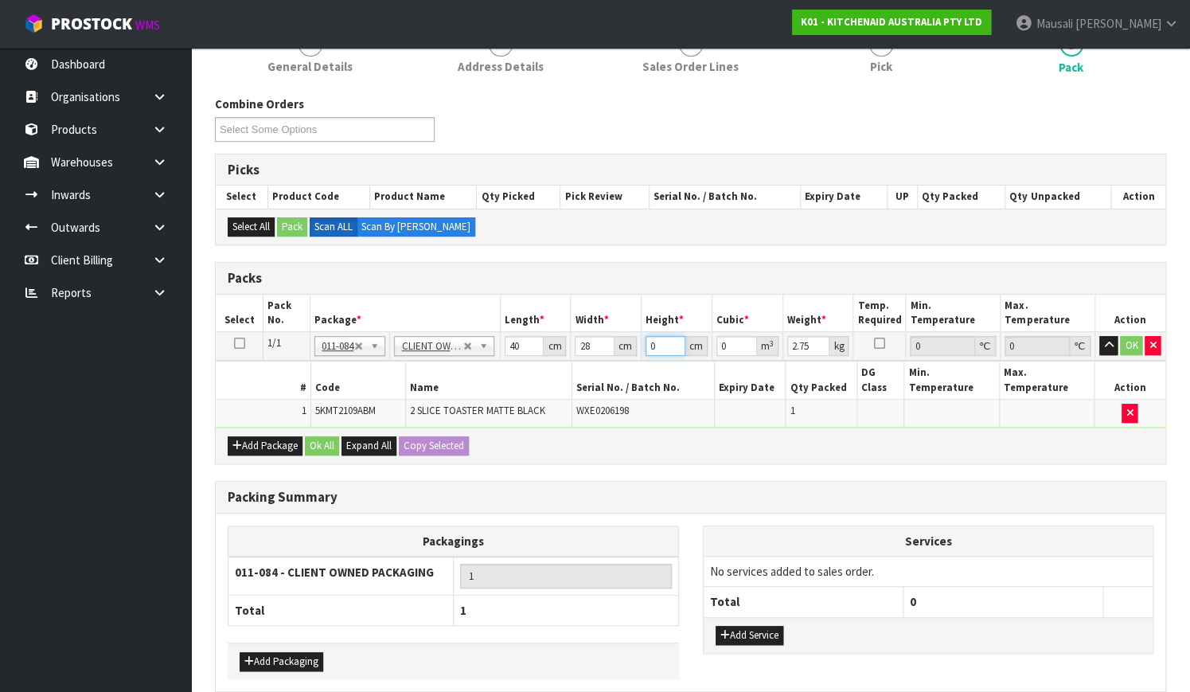
type input "0.00224"
type input "24"
type input "0.02688"
type input "24"
type input "4"
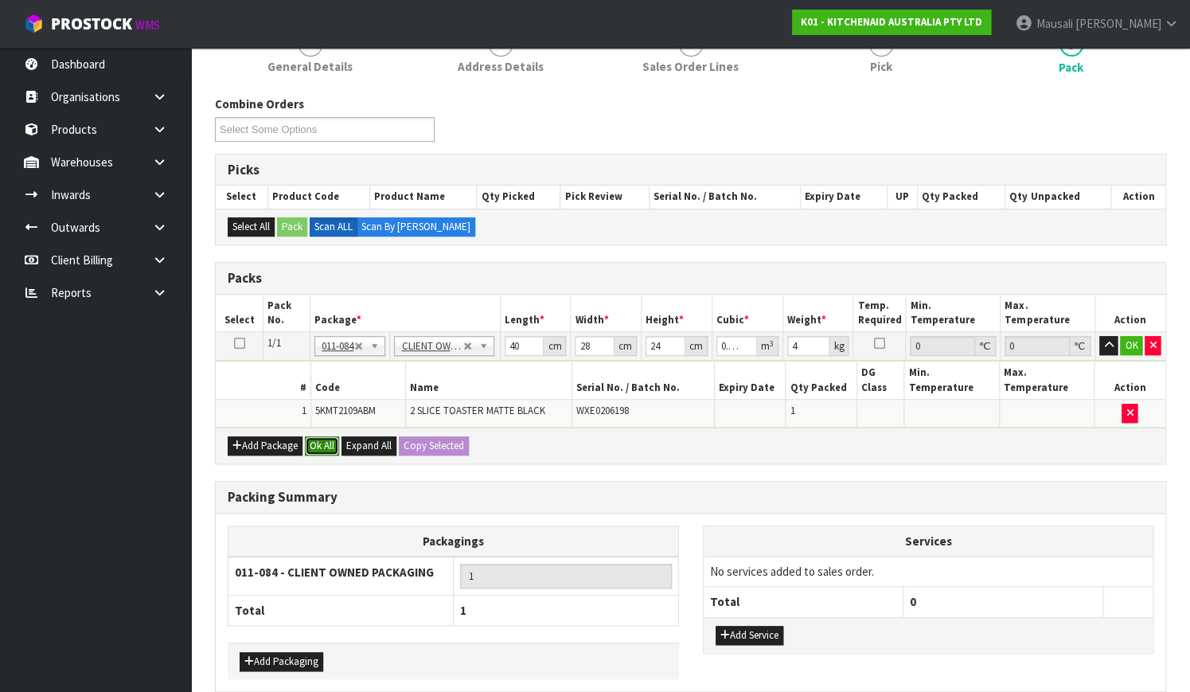
click at [310, 436] on button "Ok All" at bounding box center [322, 445] width 34 height 19
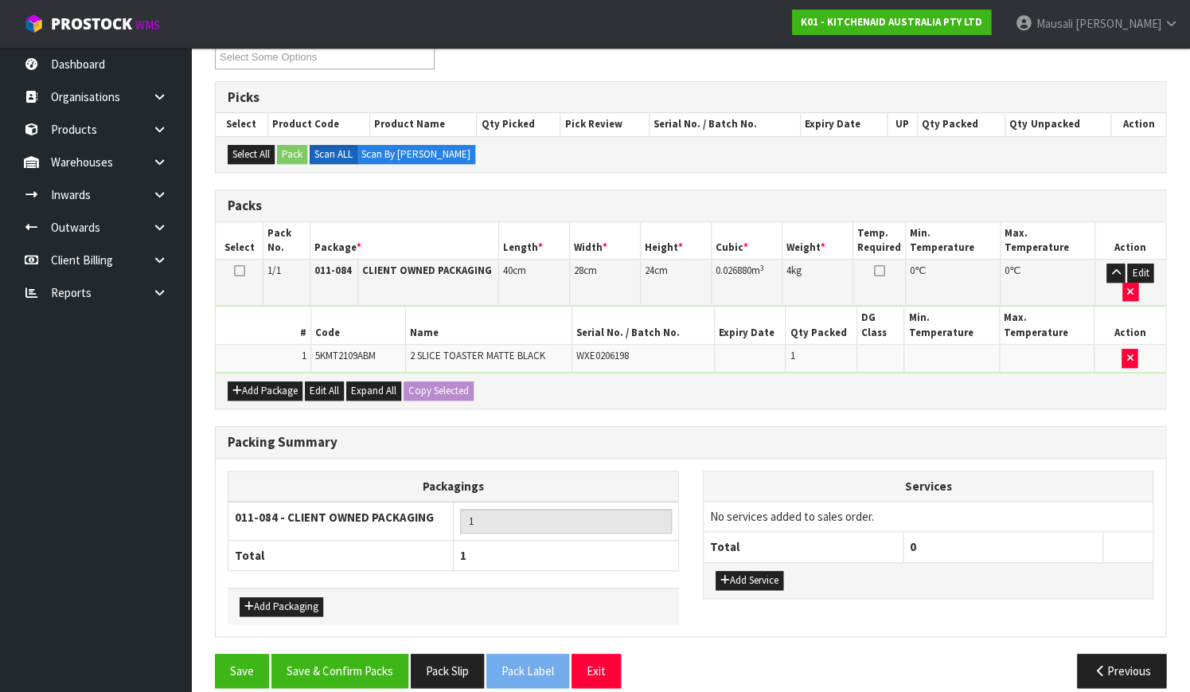
scroll to position [290, 0]
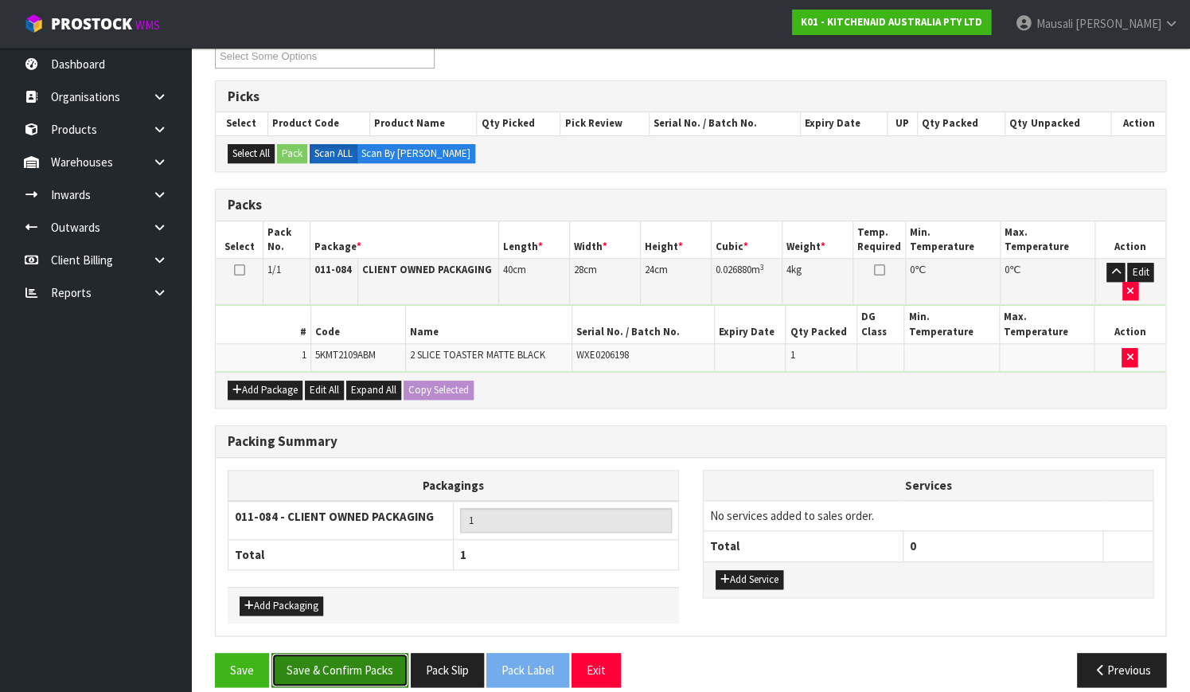
click at [388, 653] on button "Save & Confirm Packs" at bounding box center [339, 670] width 137 height 34
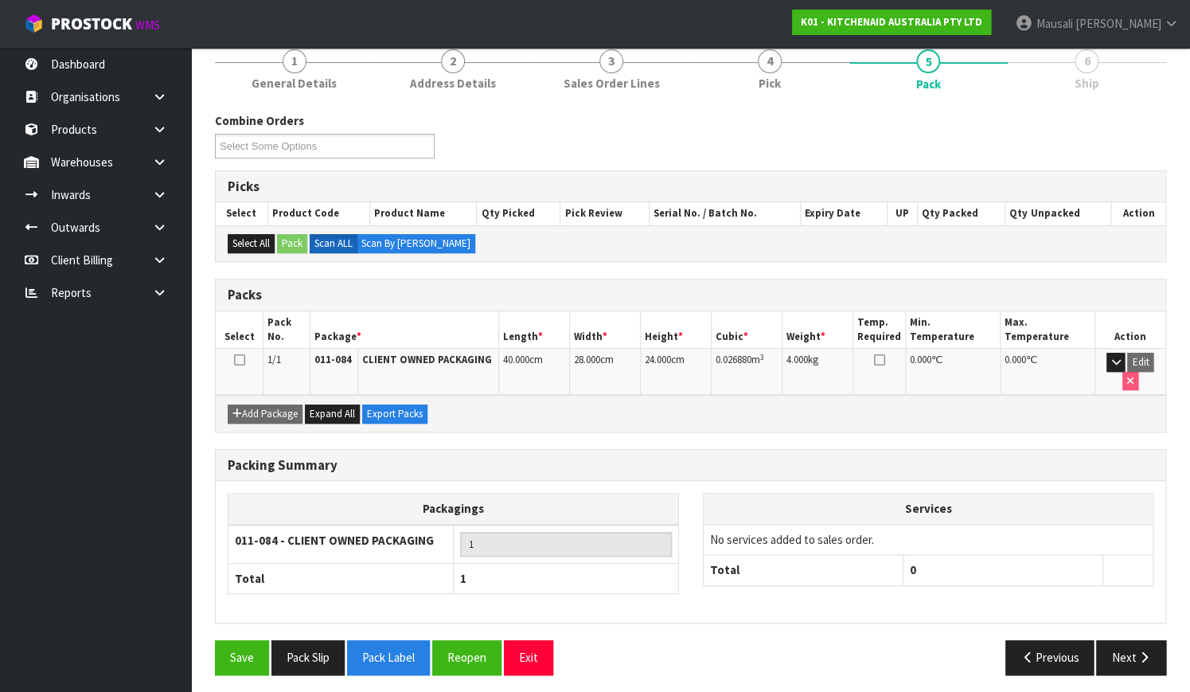
scroll to position [203, 0]
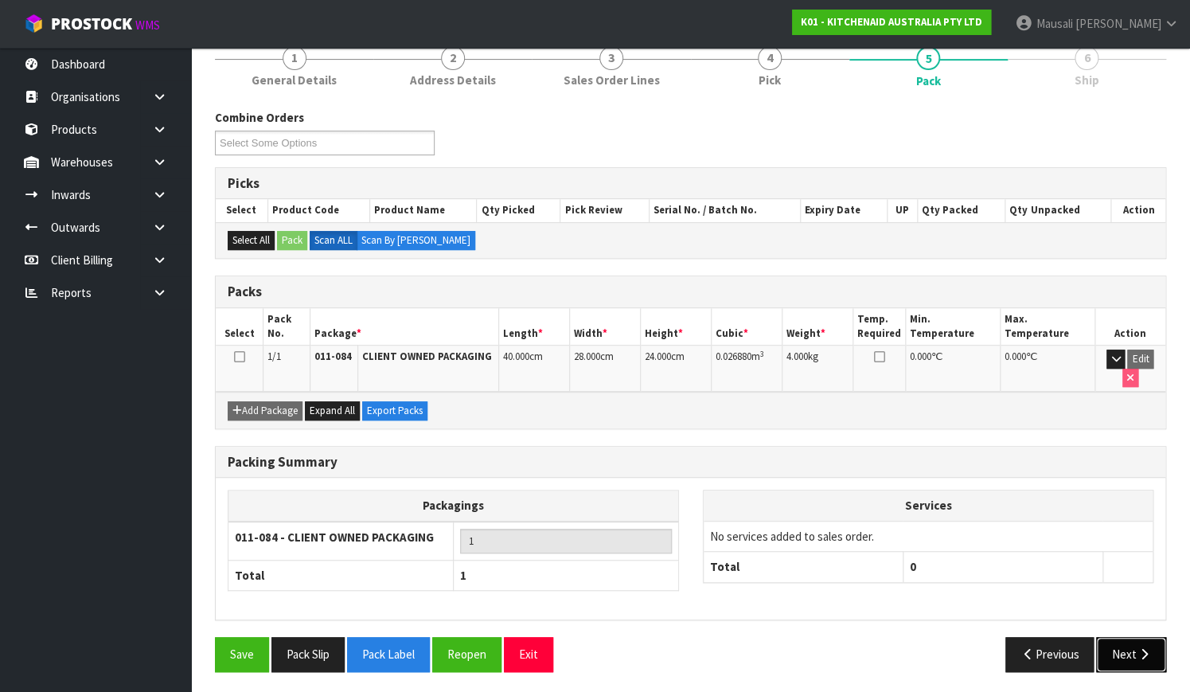
click at [1110, 650] on button "Next" at bounding box center [1131, 654] width 70 height 34
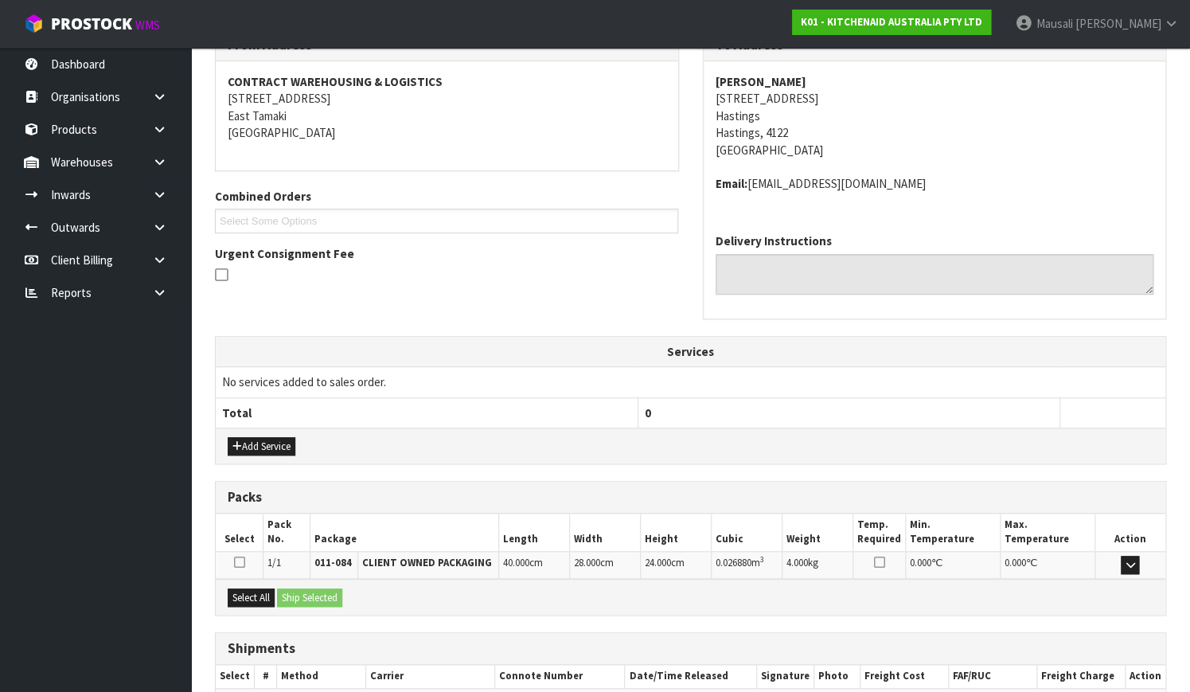
scroll to position [375, 0]
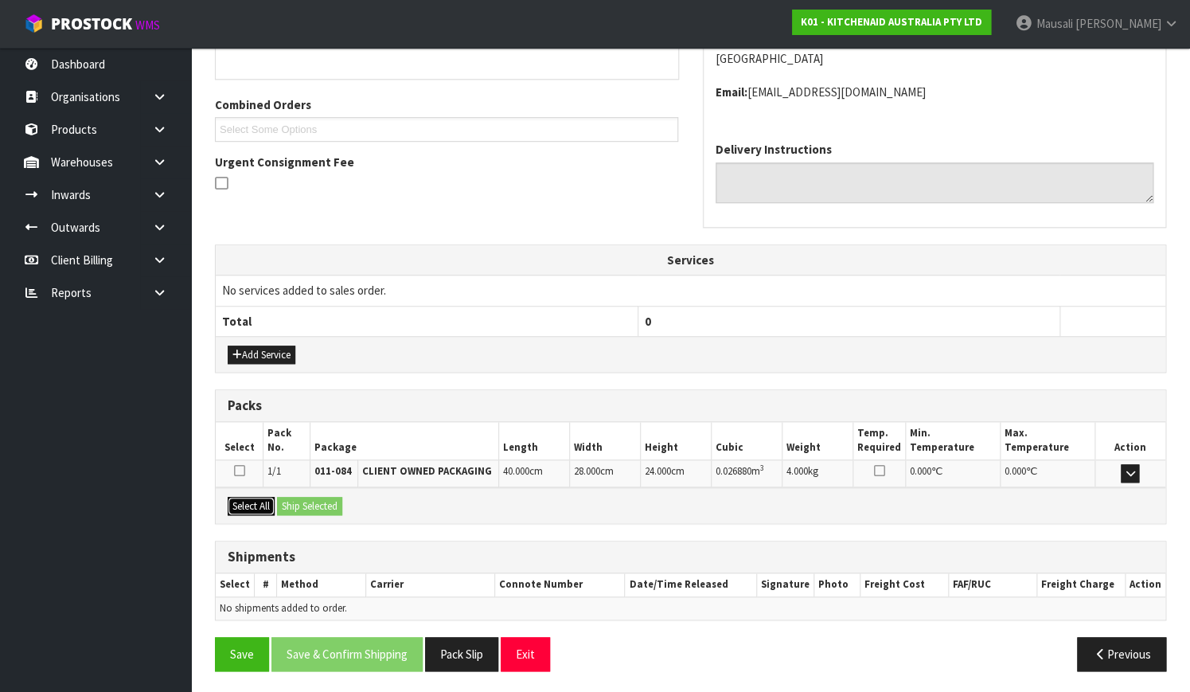
click at [260, 503] on button "Select All" at bounding box center [251, 506] width 47 height 19
click at [292, 498] on button "Ship Selected" at bounding box center [309, 506] width 65 height 19
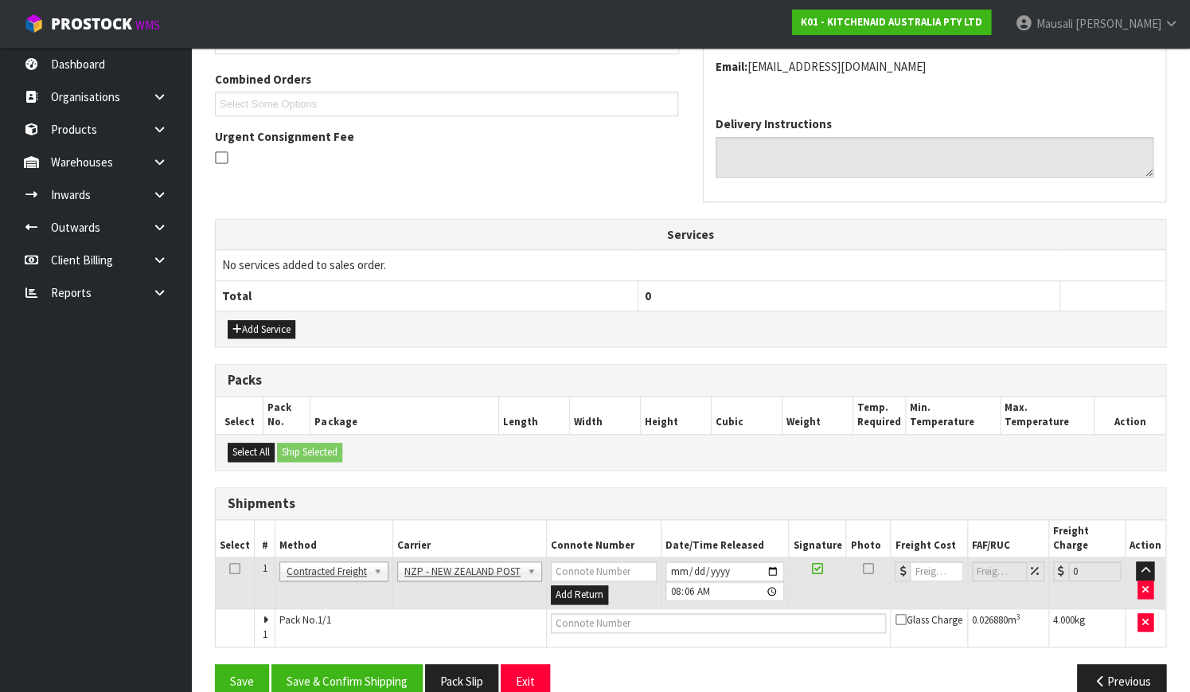
scroll to position [413, 0]
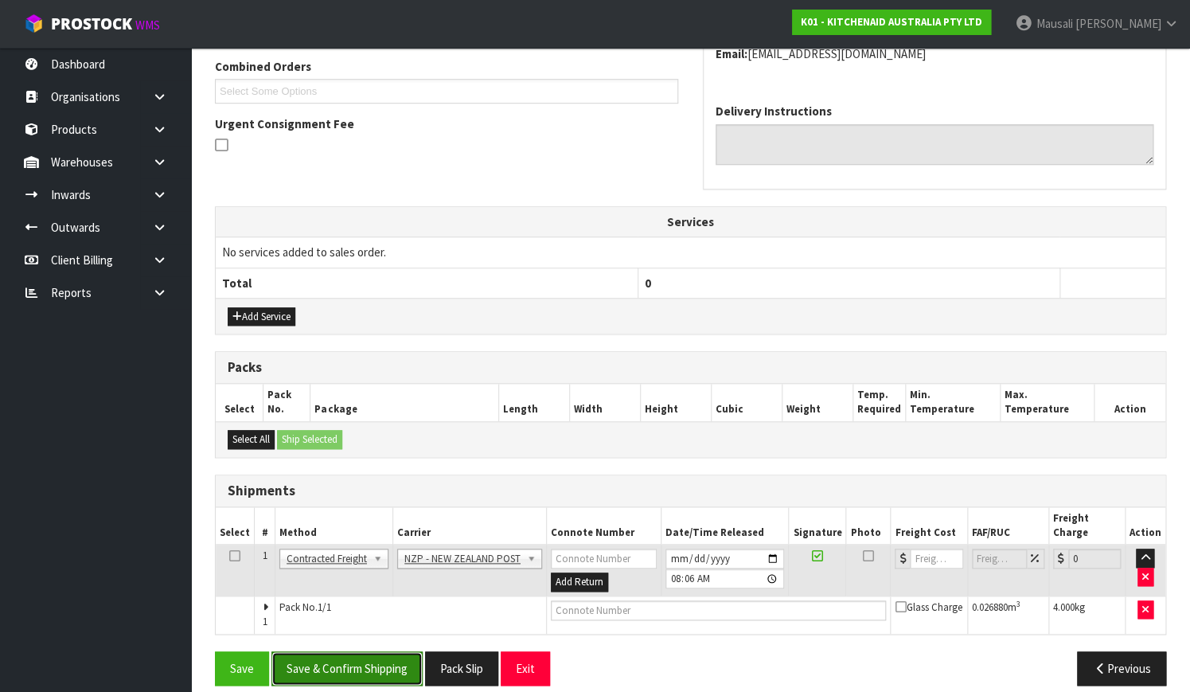
click at [367, 655] on button "Save & Confirm Shipping" at bounding box center [346, 668] width 151 height 34
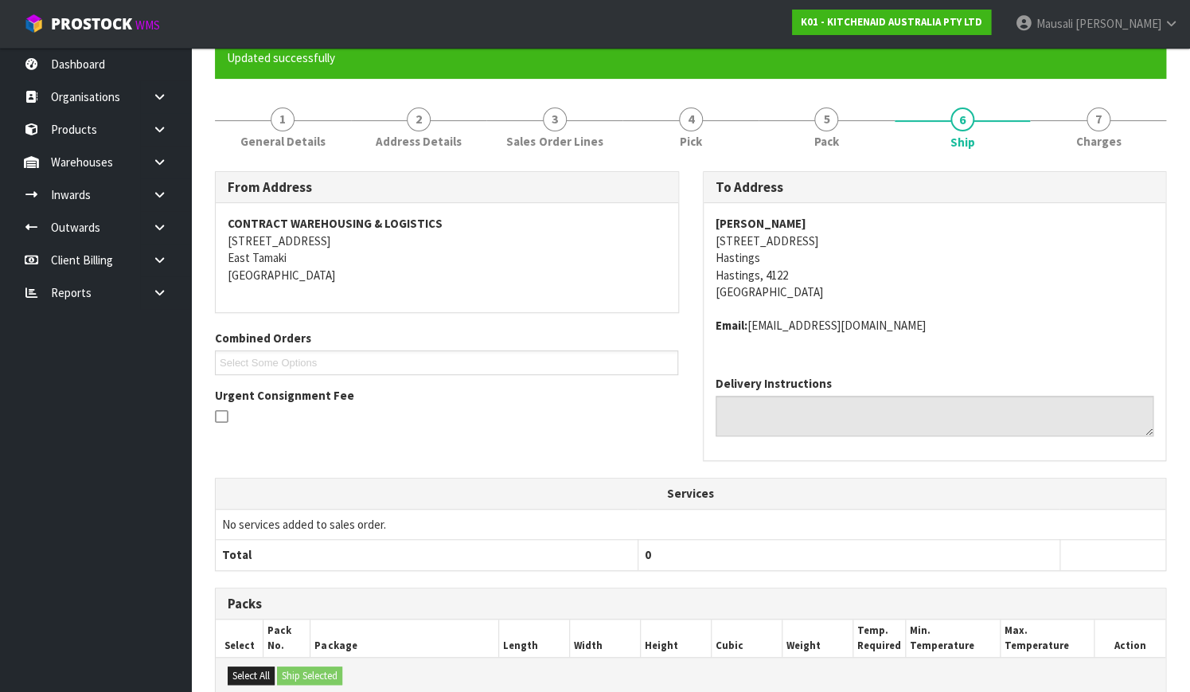
scroll to position [392, 0]
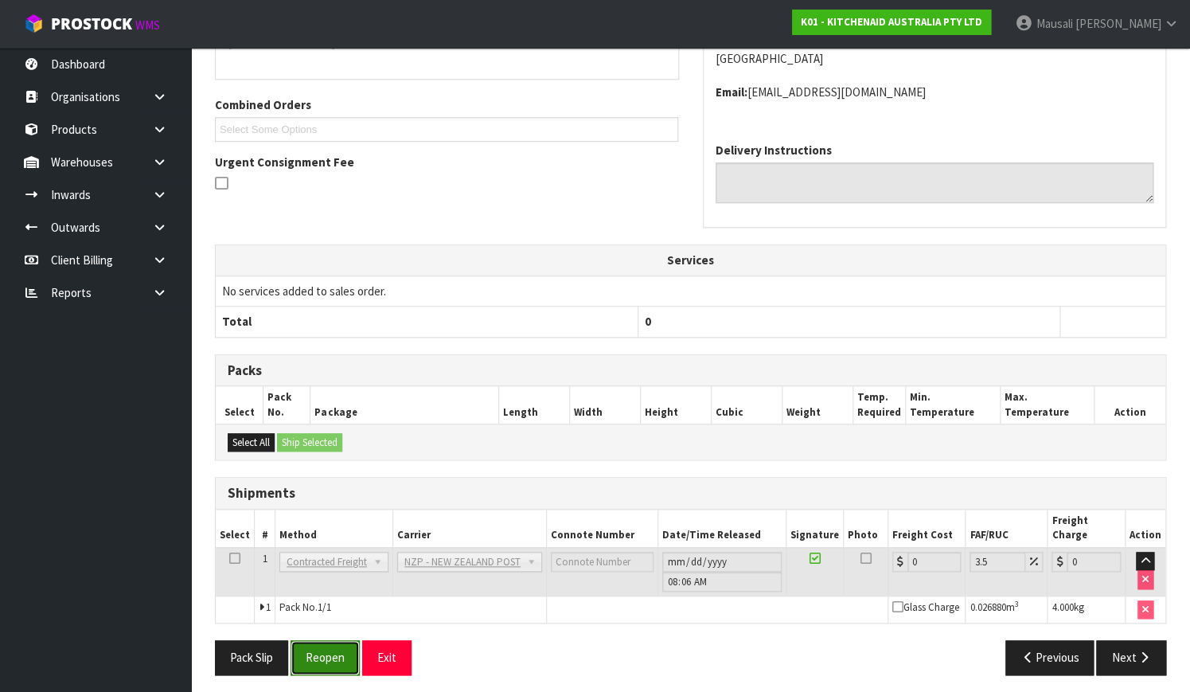
drag, startPoint x: 318, startPoint y: 648, endPoint x: 345, endPoint y: 644, distance: 27.3
click at [318, 648] on button "Reopen" at bounding box center [324, 657] width 69 height 34
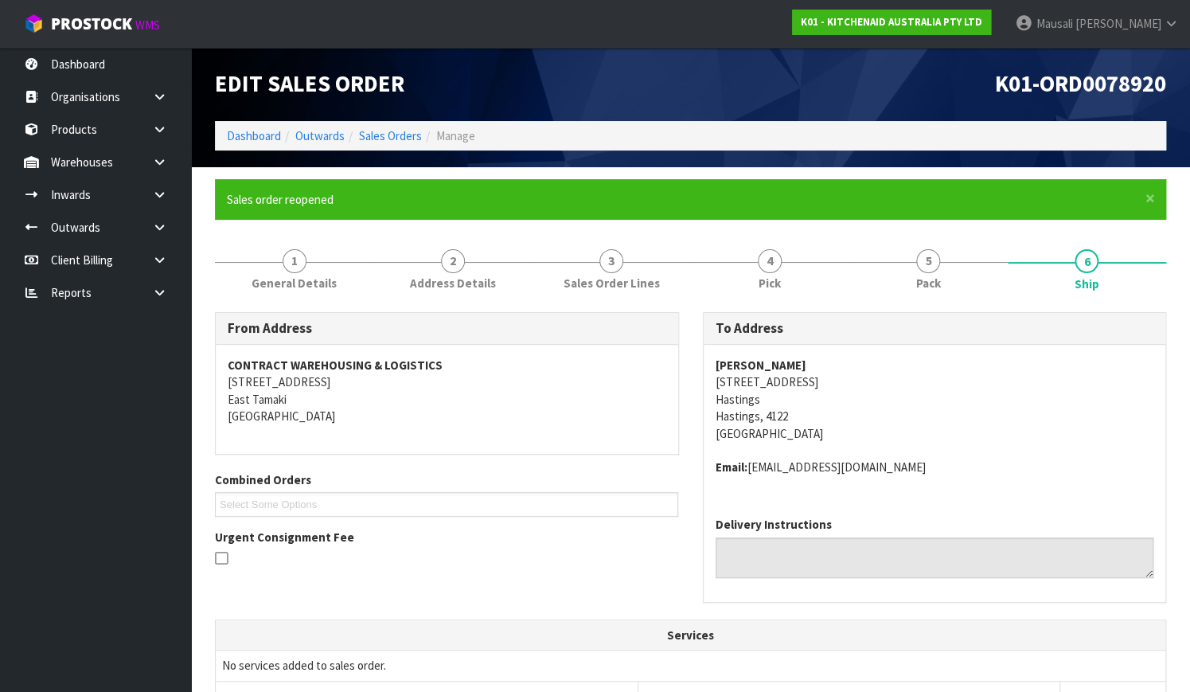
scroll to position [418, 0]
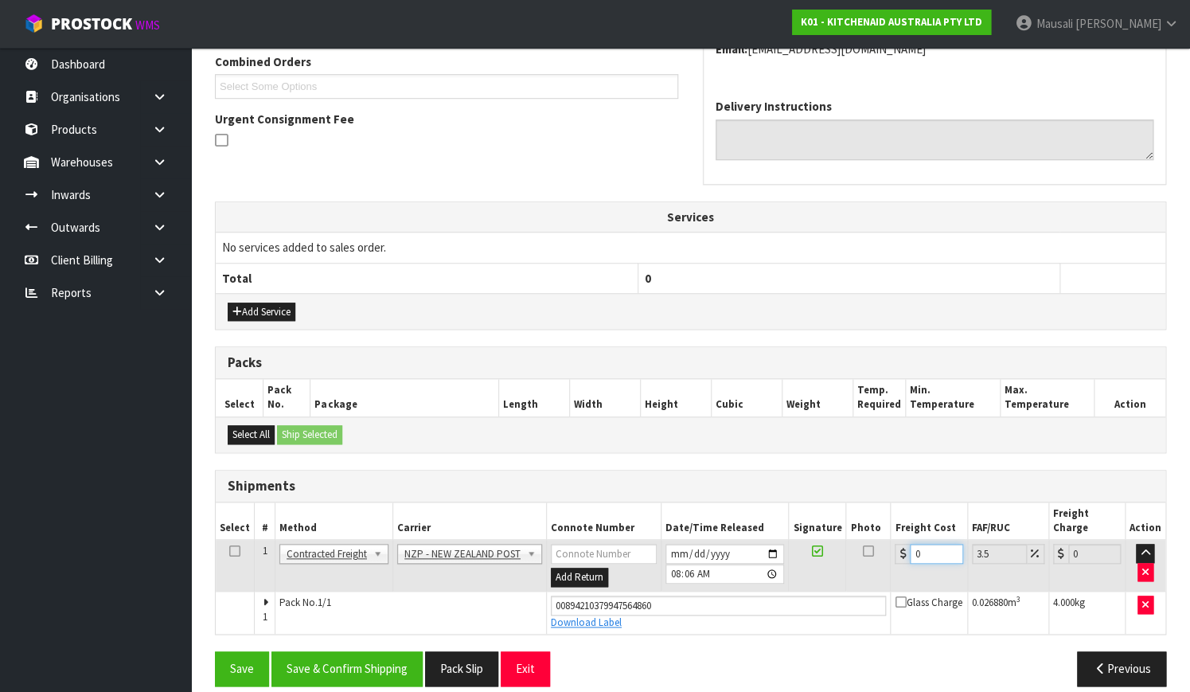
drag, startPoint x: 920, startPoint y: 536, endPoint x: 893, endPoint y: 549, distance: 30.3
click at [893, 549] on td "0" at bounding box center [929, 566] width 76 height 52
type input "8"
type input "8.28"
type input "8.4"
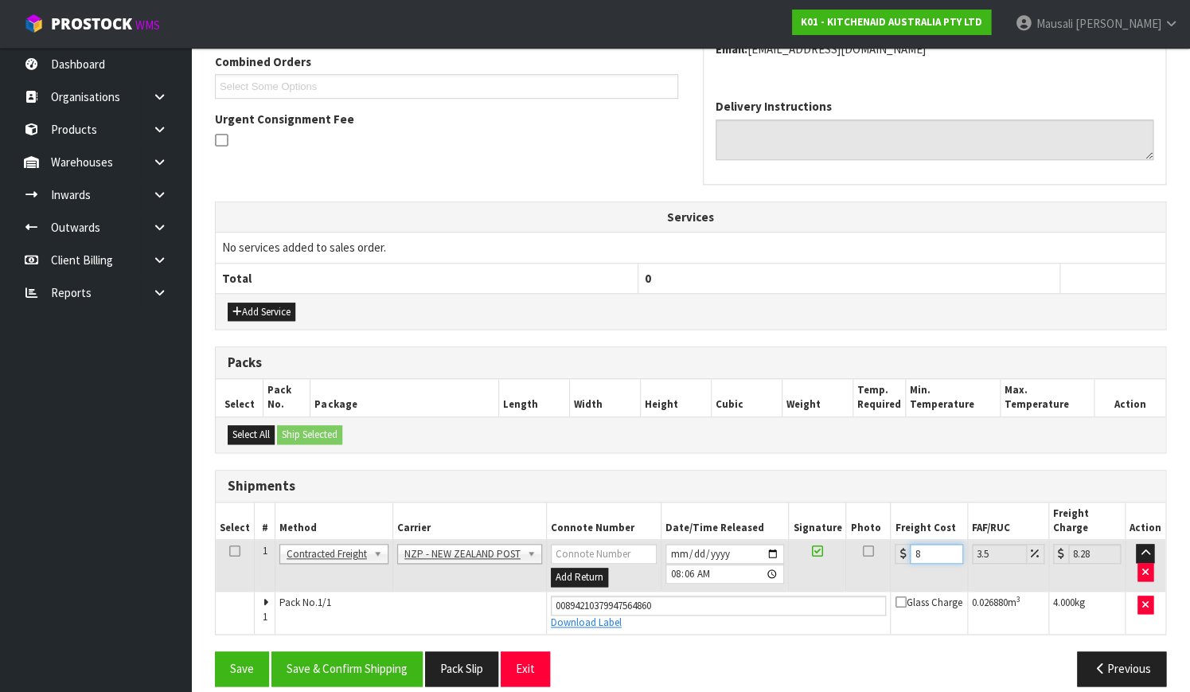
type input "8.69"
type input "8.45"
type input "8.75"
type input "8.45"
click at [380, 651] on button "Save & Confirm Shipping" at bounding box center [346, 668] width 151 height 34
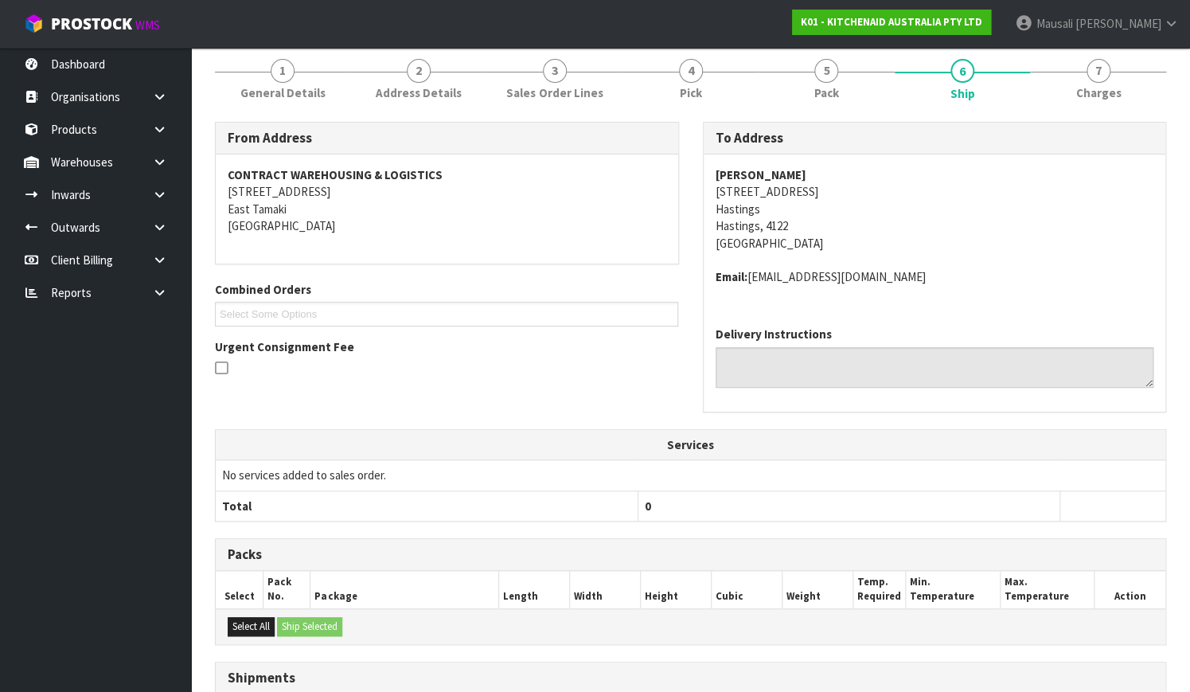
scroll to position [374, 0]
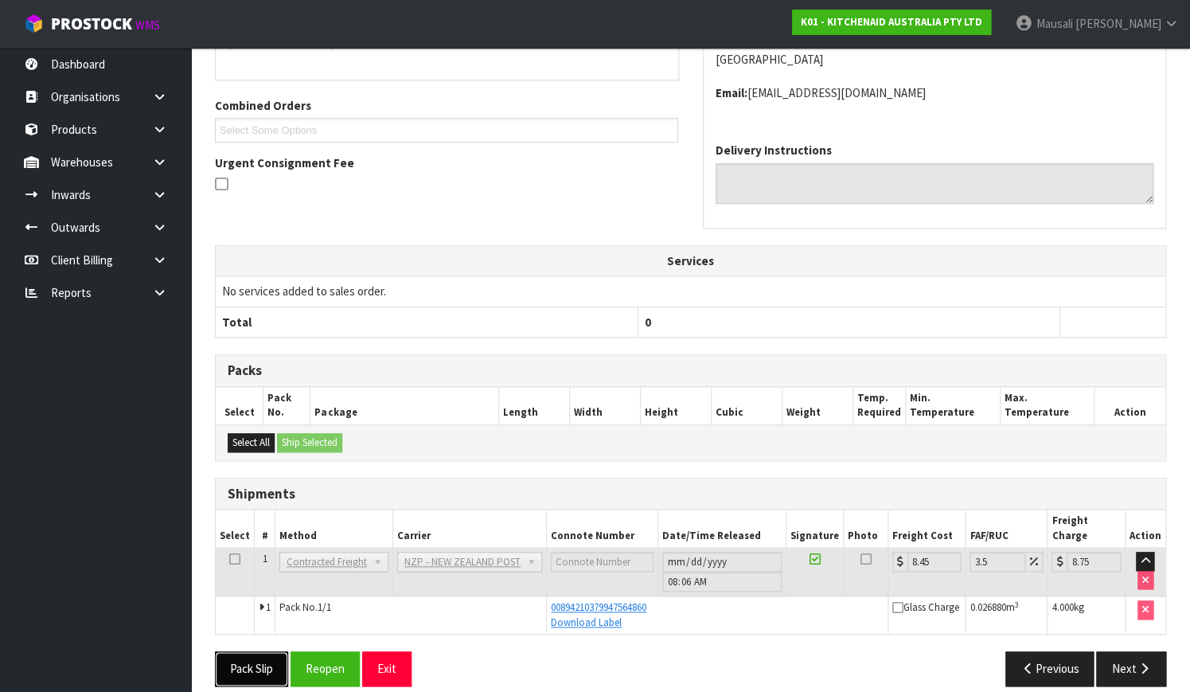
click at [239, 653] on button "Pack Slip" at bounding box center [251, 668] width 73 height 34
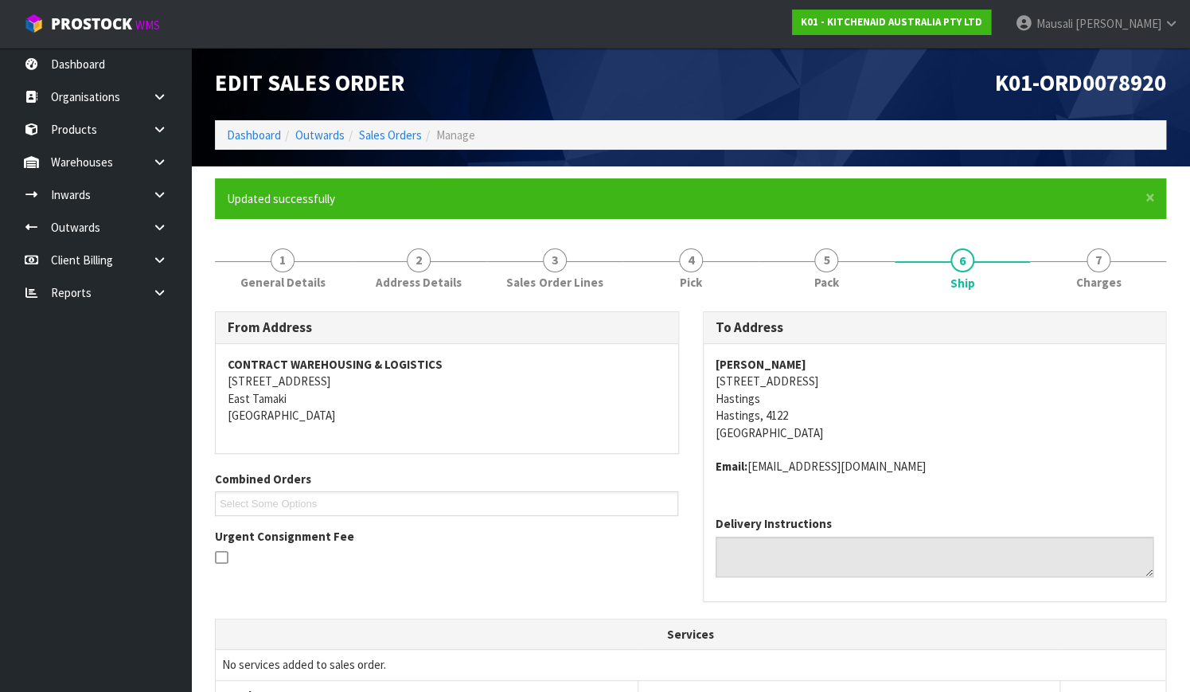
scroll to position [0, 0]
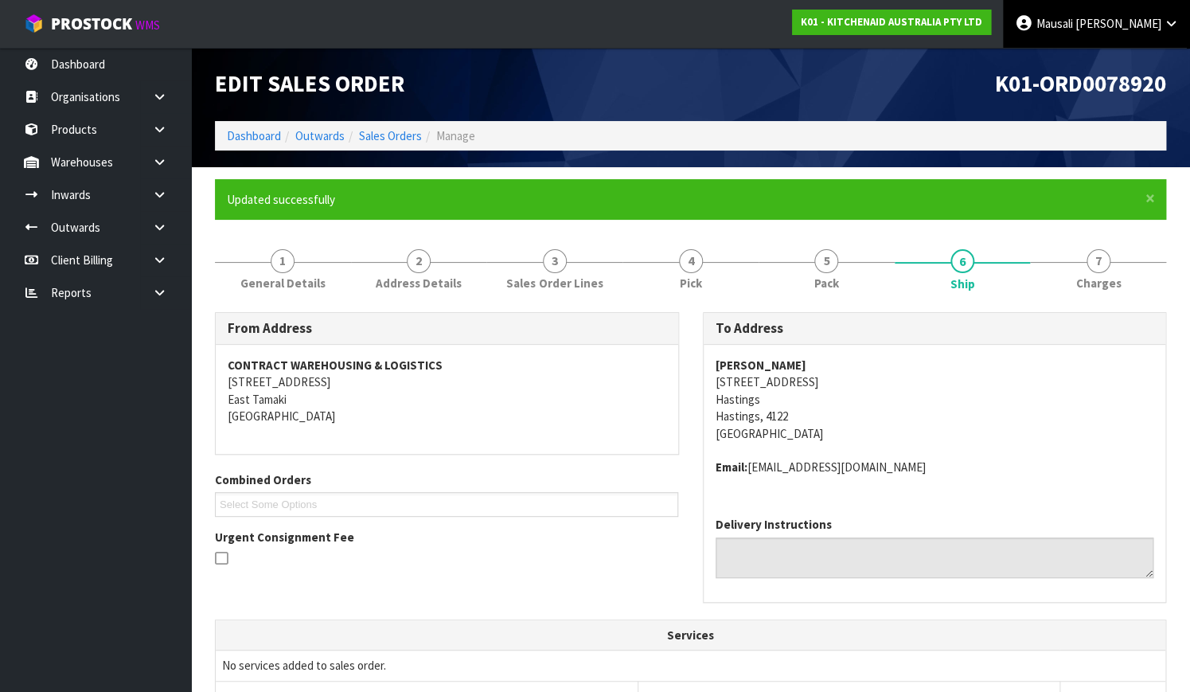
click at [1033, 24] on icon at bounding box center [1024, 23] width 18 height 1
click at [1087, 70] on link "Logout" at bounding box center [1126, 63] width 126 height 21
